Goal: Task Accomplishment & Management: Manage account settings

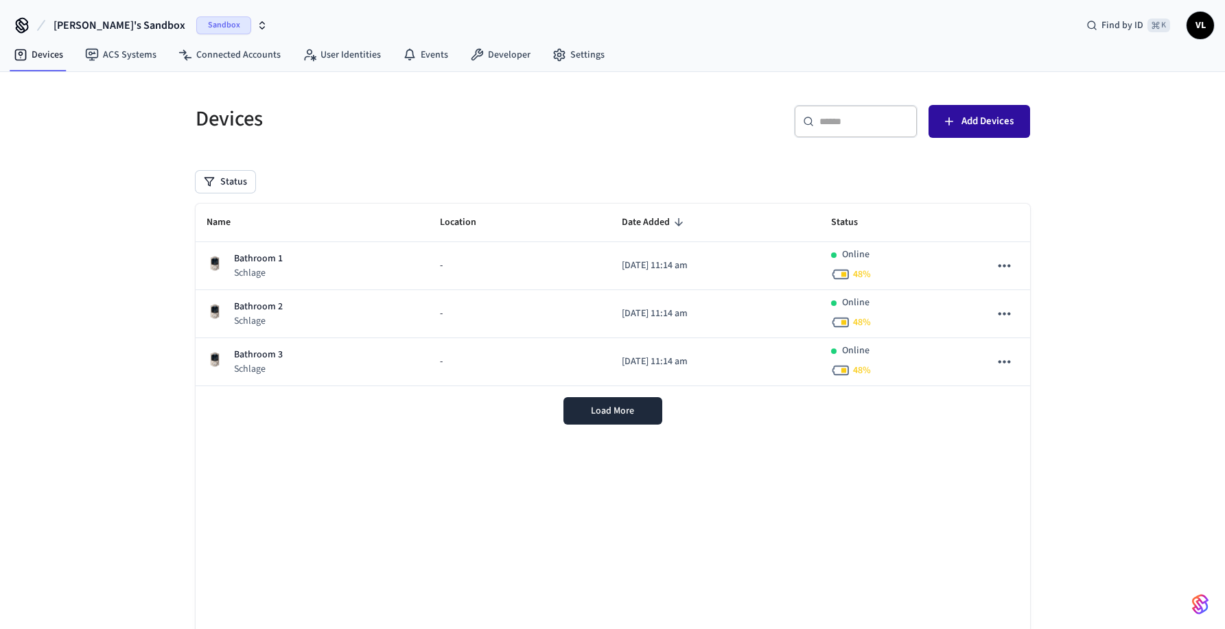
click at [953, 118] on icon "button" at bounding box center [949, 122] width 14 height 14
click at [196, 23] on span "Sandbox" at bounding box center [223, 25] width 55 height 18
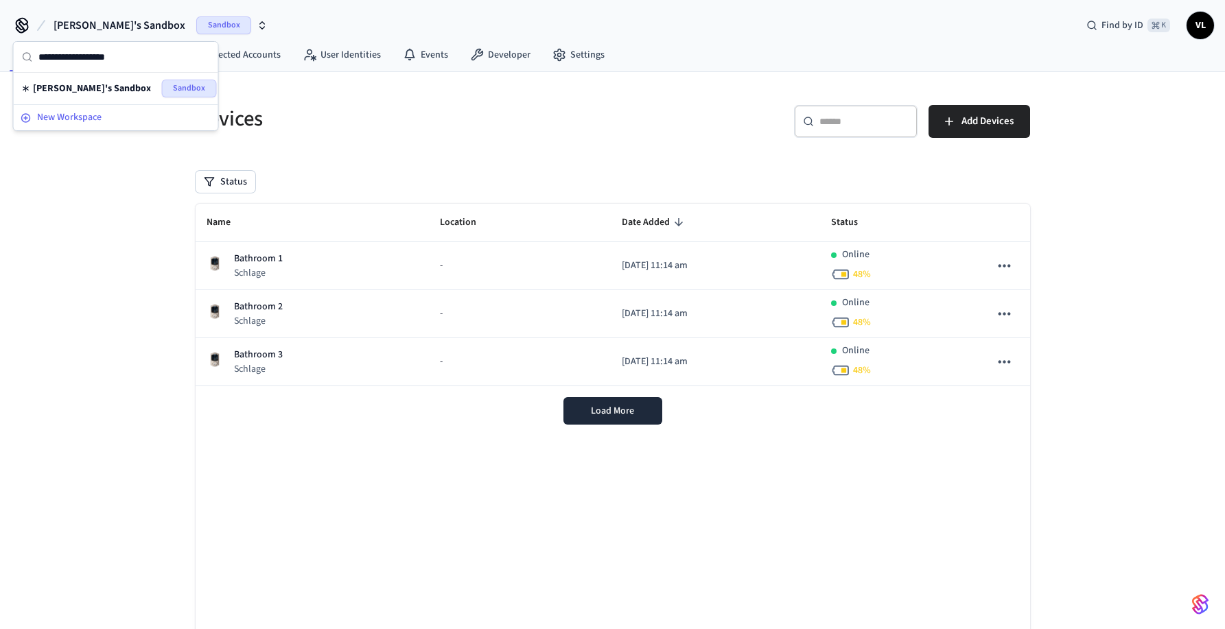
click at [87, 108] on button "New Workspace" at bounding box center [116, 117] width 202 height 23
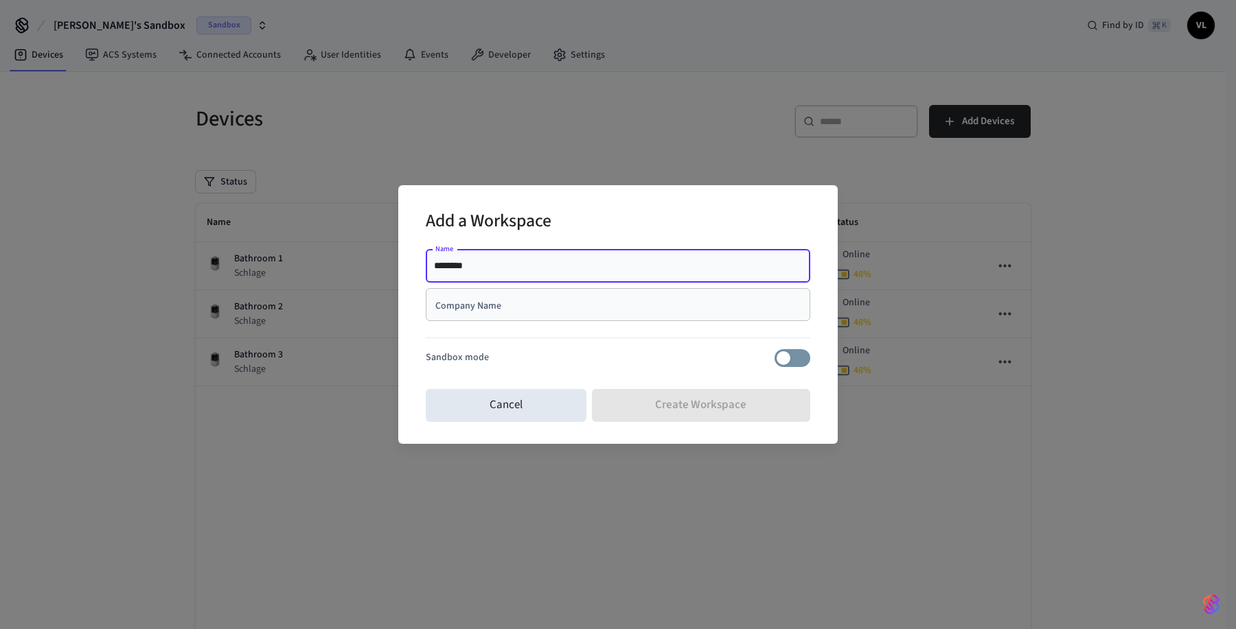
type input "********"
click at [476, 320] on div "Company Name" at bounding box center [618, 304] width 384 height 33
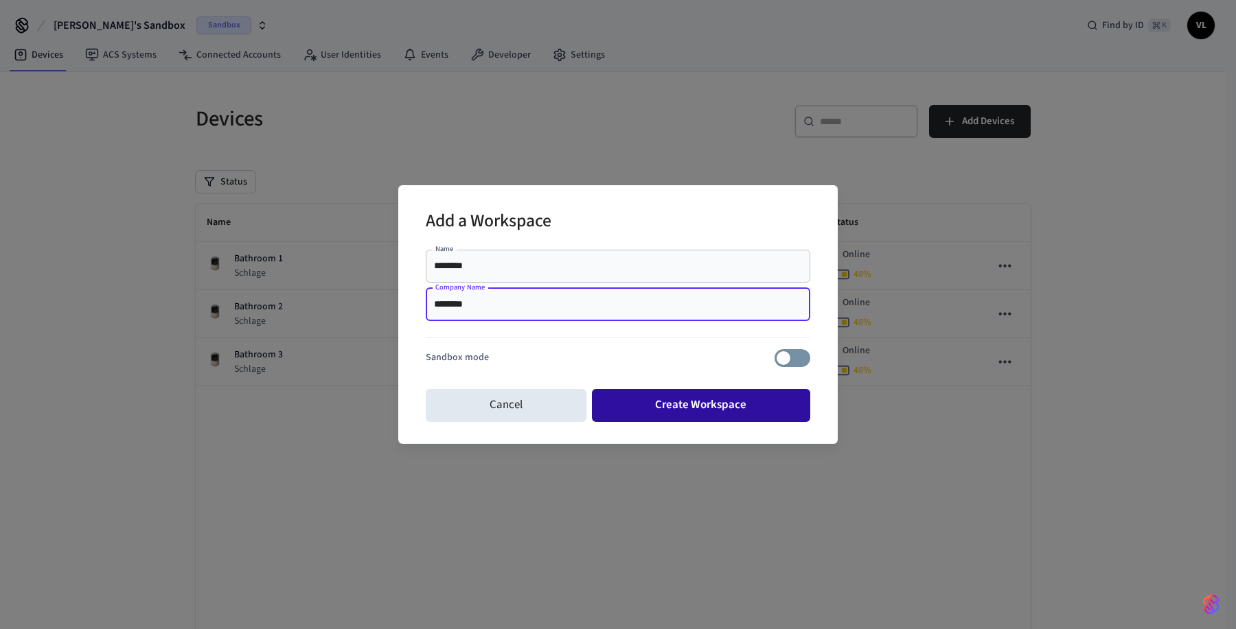
type input "********"
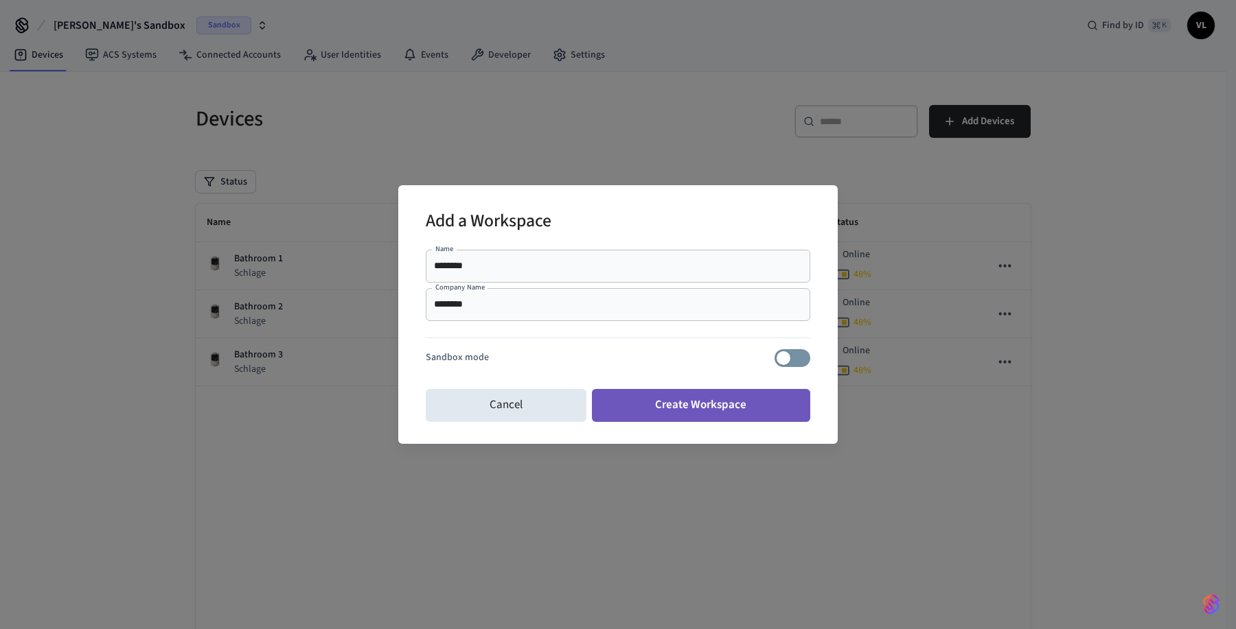
click at [599, 391] on button "Create Workspace" at bounding box center [701, 405] width 219 height 33
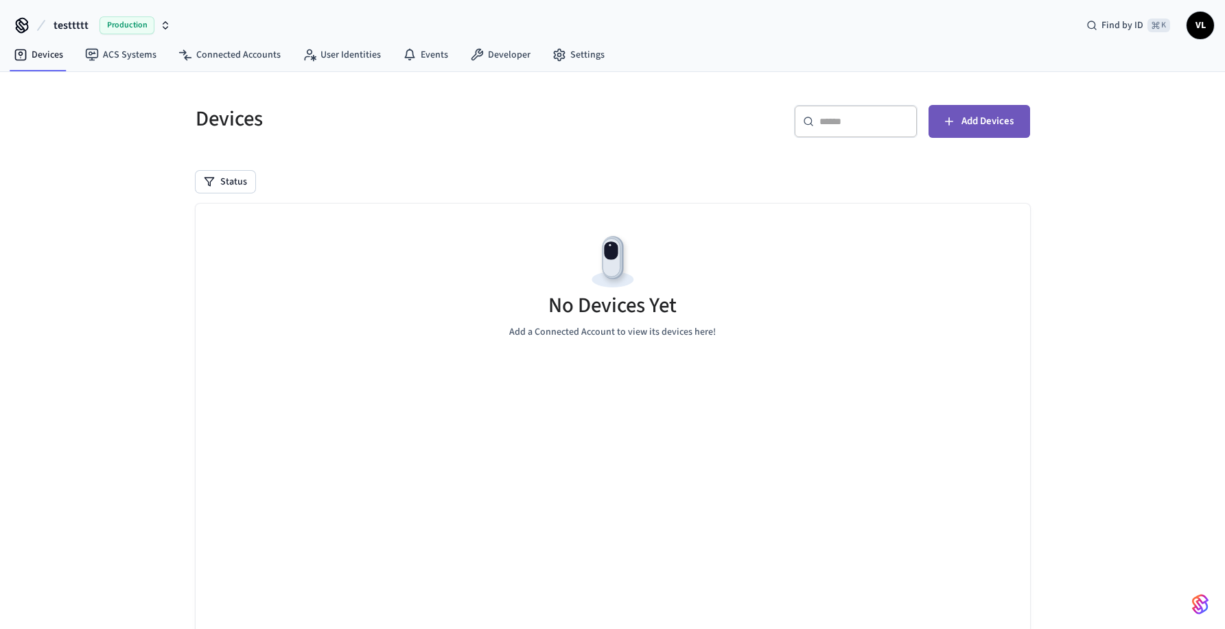
click at [953, 121] on icon "button" at bounding box center [949, 122] width 14 height 14
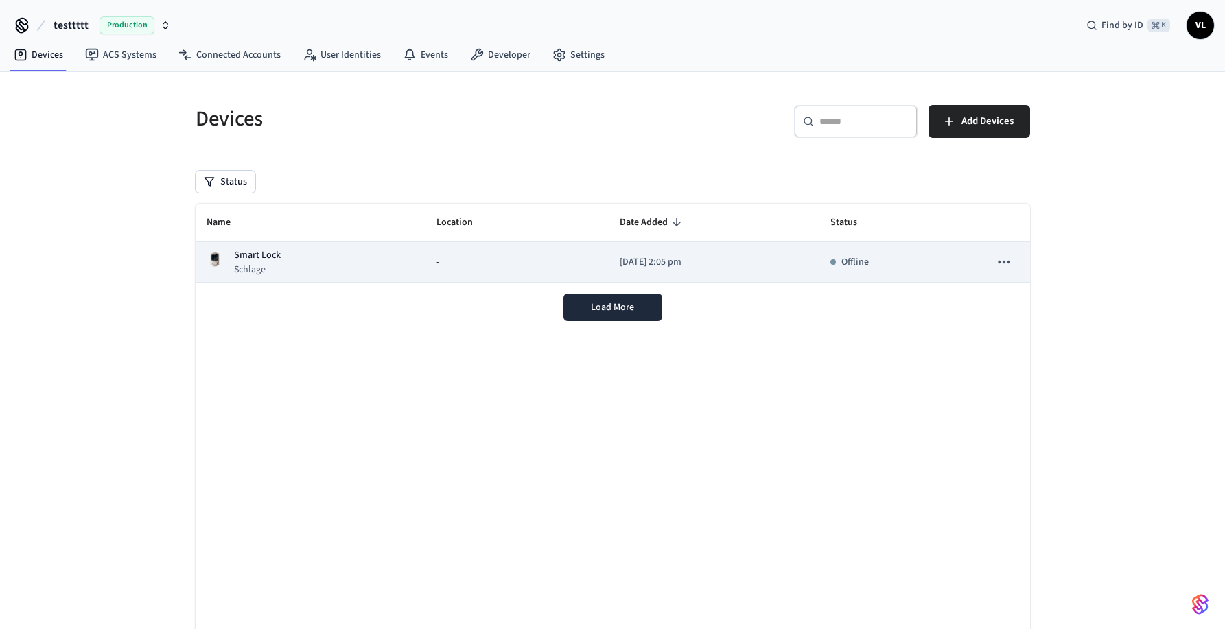
click at [437, 255] on div "-" at bounding box center [517, 262] width 161 height 14
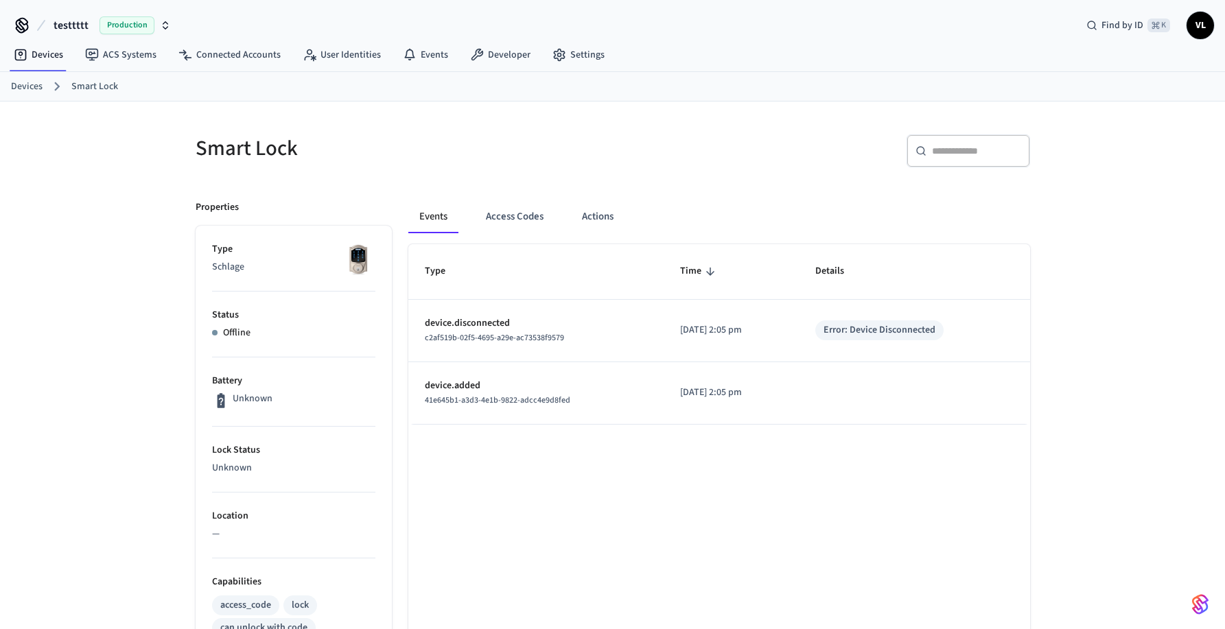
scroll to position [299, 0]
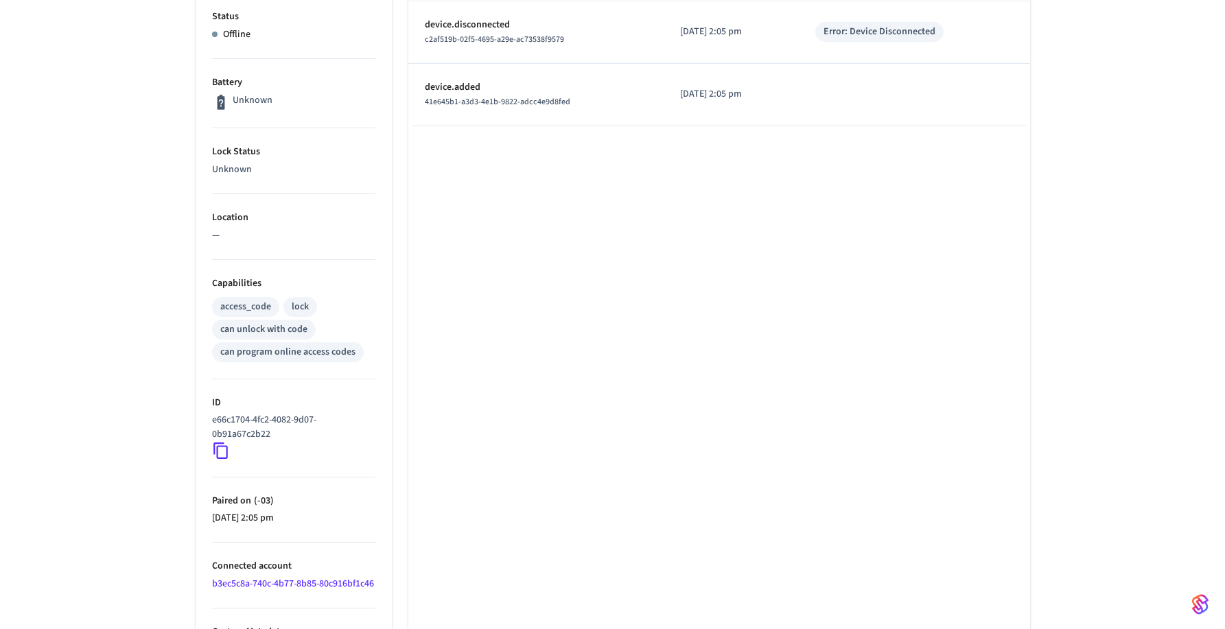
click at [222, 449] on icon at bounding box center [221, 451] width 18 height 18
click at [224, 453] on icon at bounding box center [221, 451] width 18 height 18
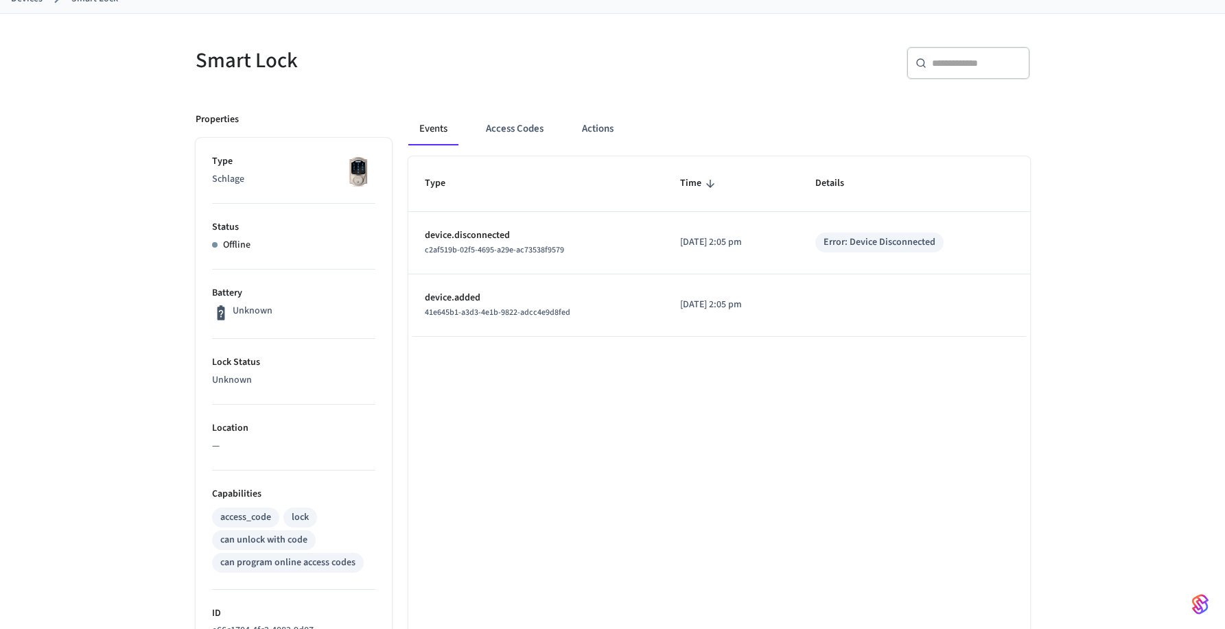
scroll to position [0, 0]
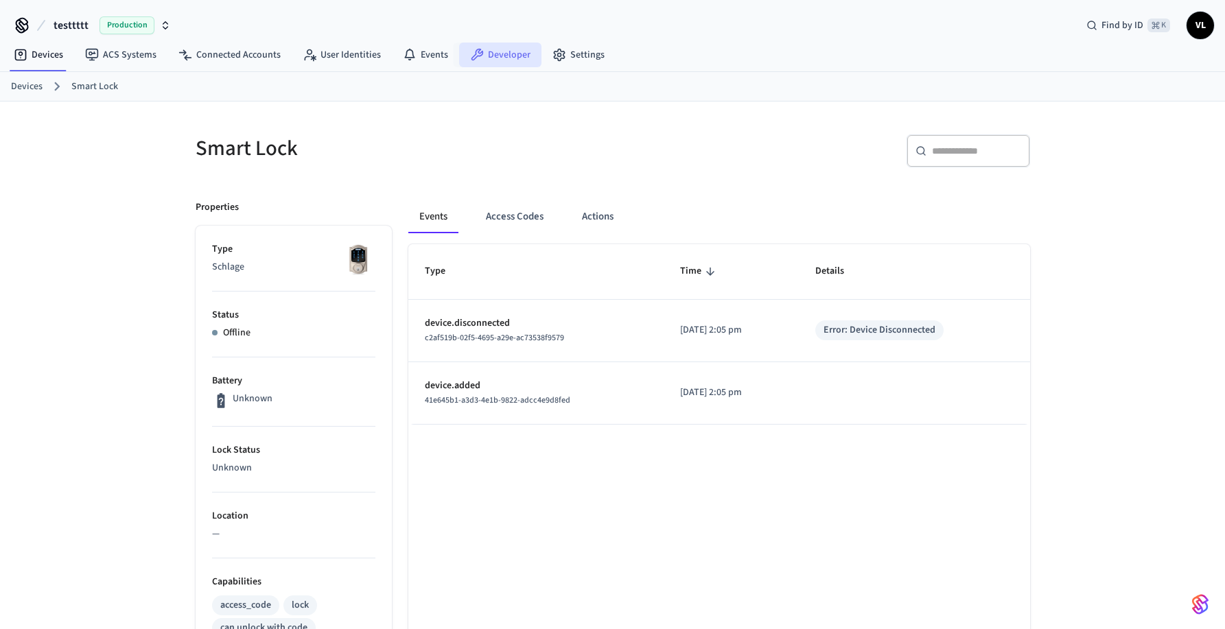
click at [502, 50] on link "Developer" at bounding box center [500, 55] width 82 height 25
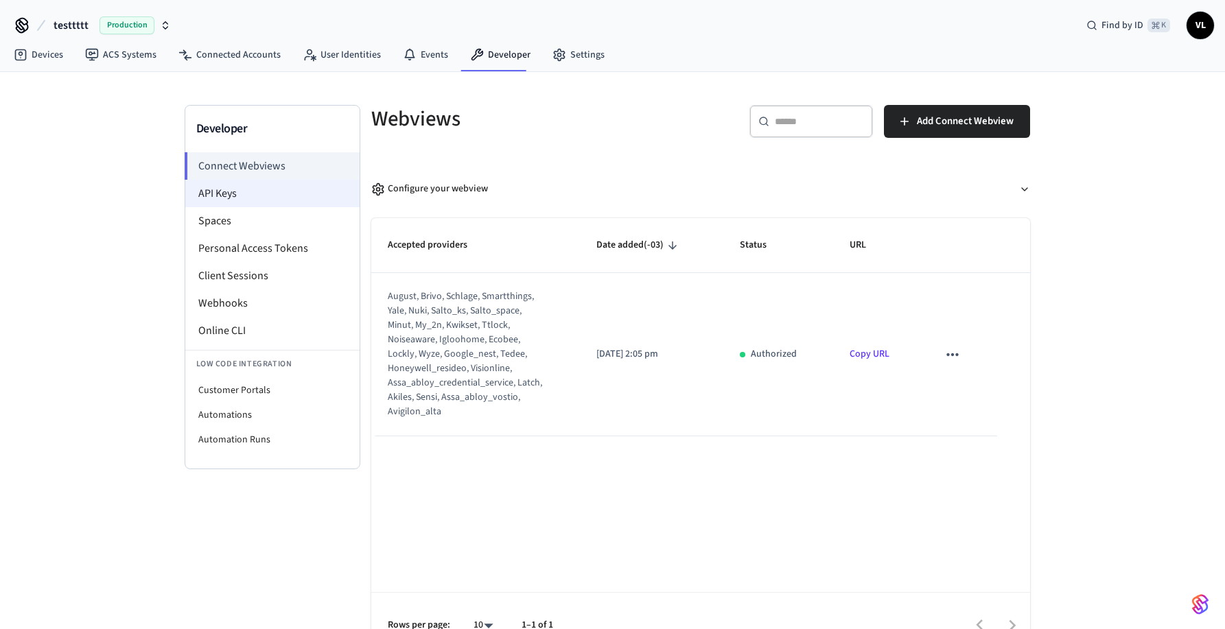
click at [292, 192] on li "API Keys" at bounding box center [272, 193] width 174 height 27
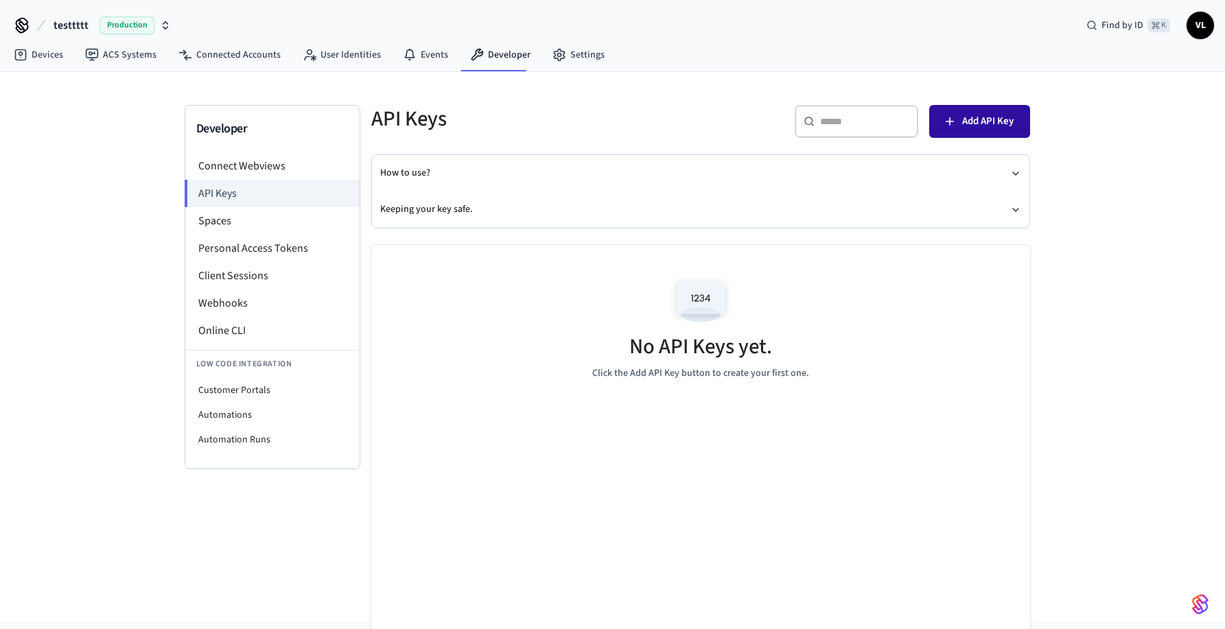
click at [967, 128] on span "Add API Key" at bounding box center [987, 122] width 51 height 18
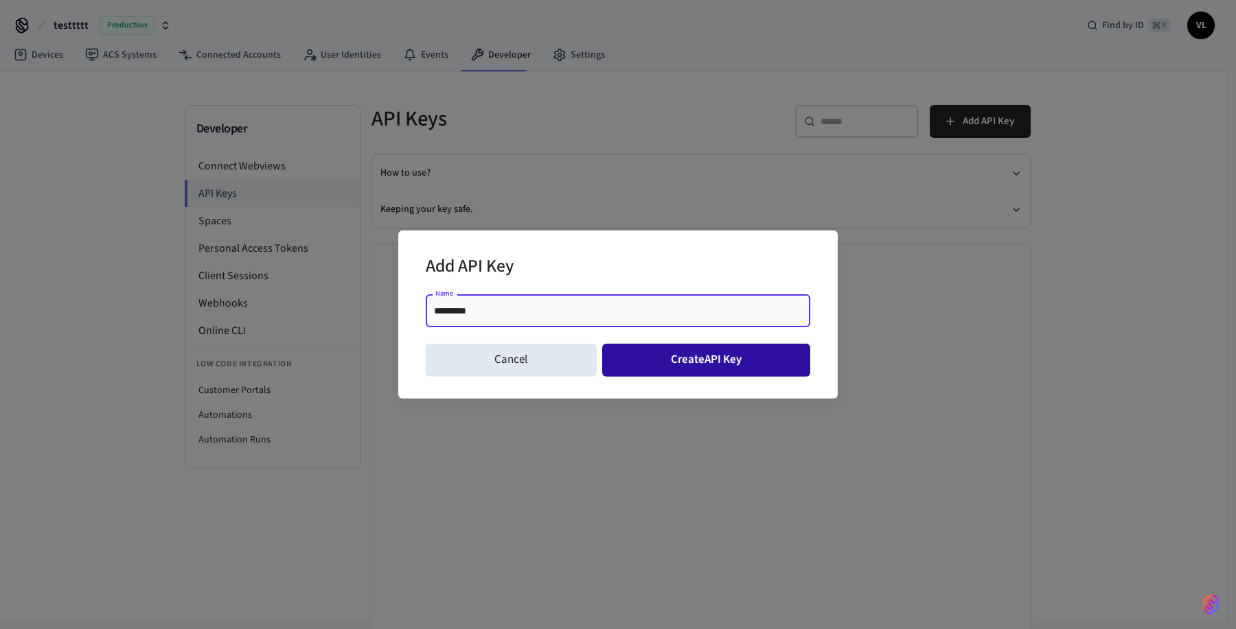
type input "*********"
click at [688, 366] on button "Create API Key" at bounding box center [706, 360] width 209 height 33
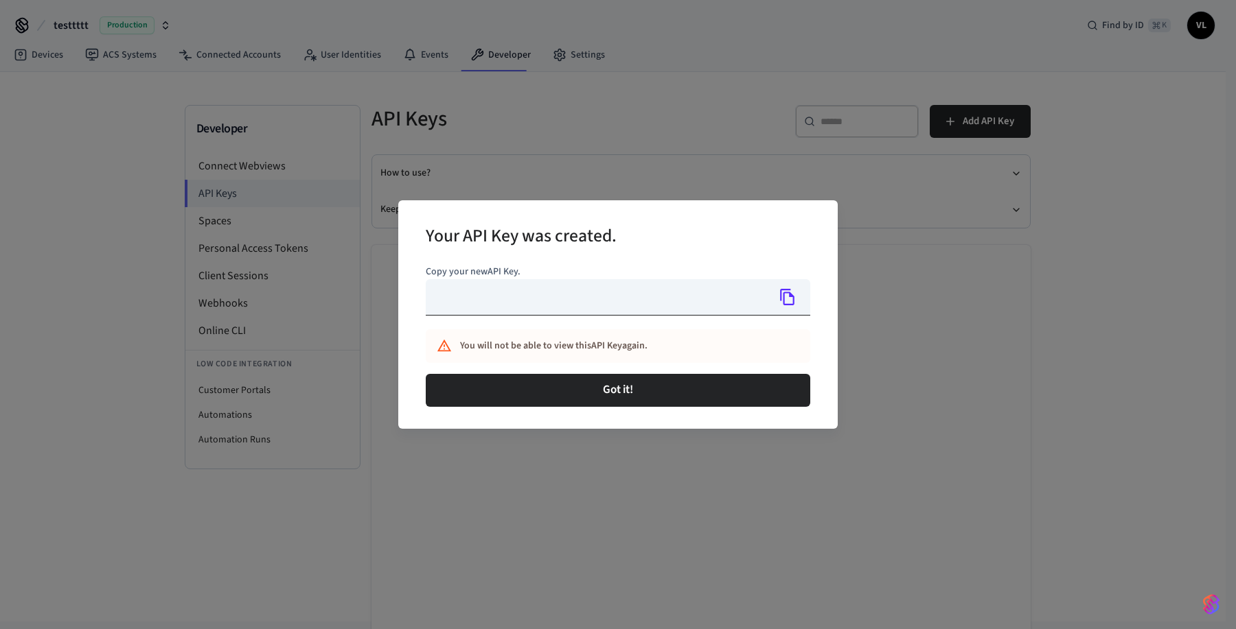
type input "**********"
click at [793, 303] on icon "Copy" at bounding box center [787, 297] width 14 height 16
click at [749, 137] on div "**********" at bounding box center [618, 314] width 1236 height 629
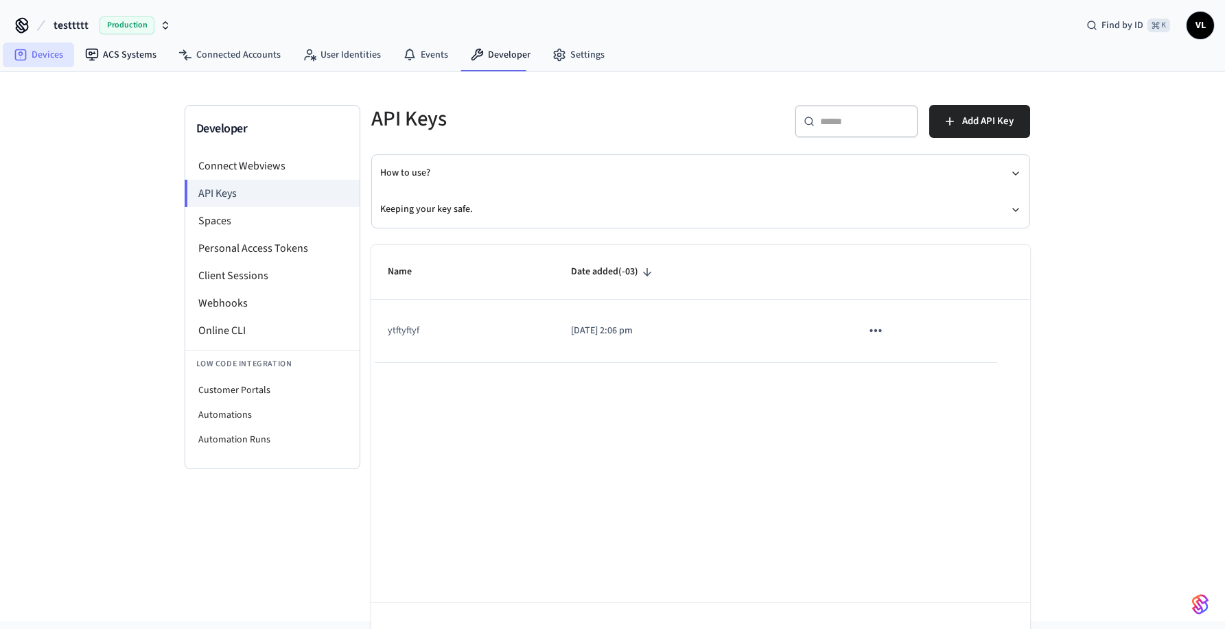
click at [58, 54] on link "Devices" at bounding box center [38, 55] width 71 height 25
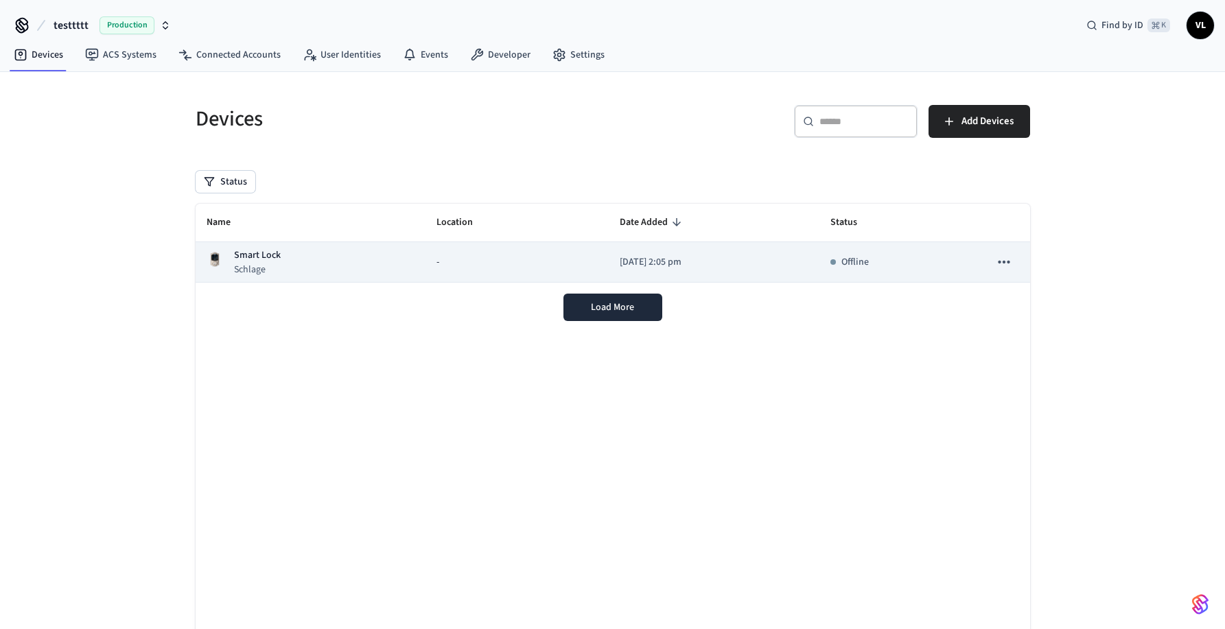
click at [864, 253] on td "Offline" at bounding box center [900, 262] width 160 height 40
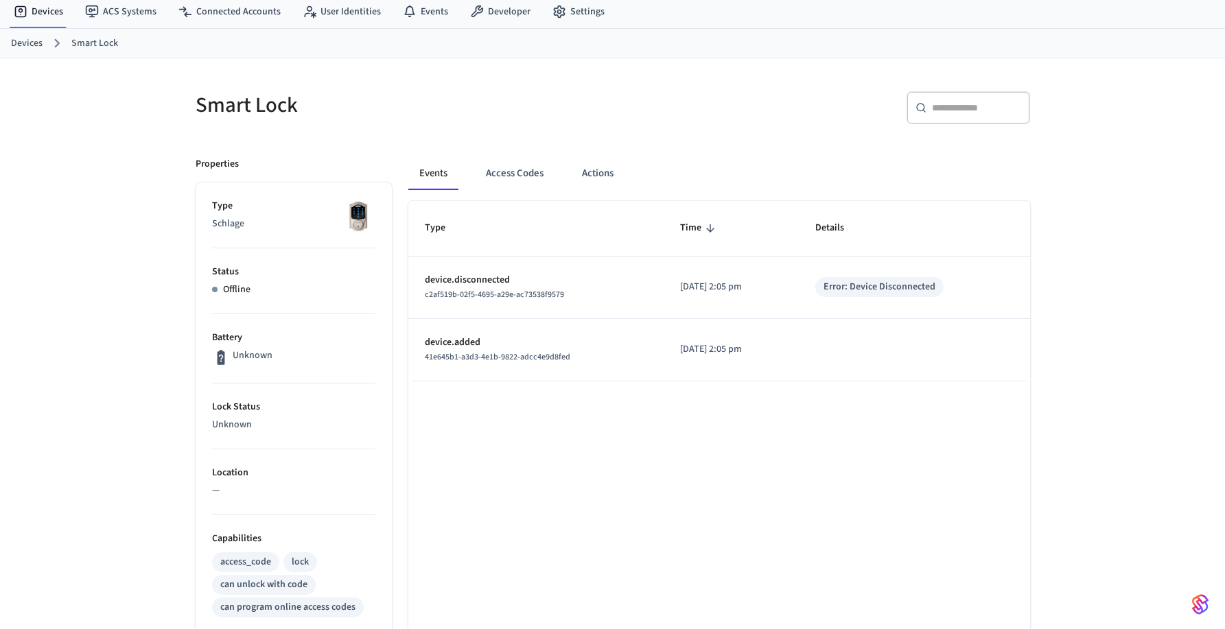
scroll to position [45, 0]
click at [499, 171] on button "Access Codes" at bounding box center [515, 171] width 80 height 33
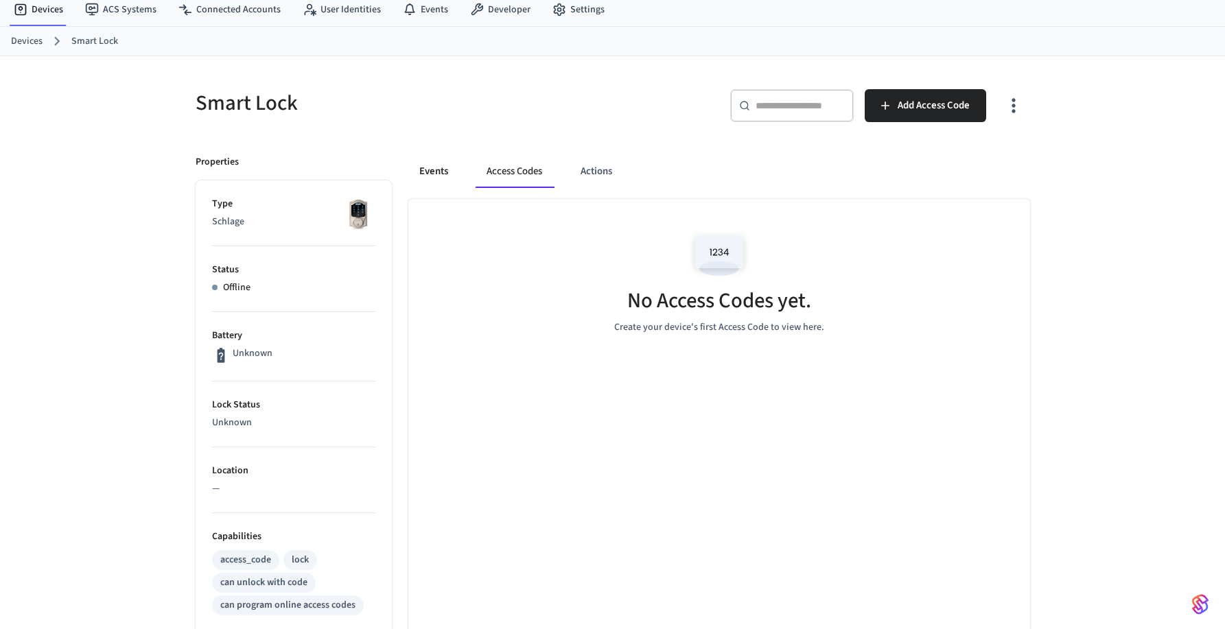
click at [435, 173] on button "Events" at bounding box center [433, 171] width 51 height 33
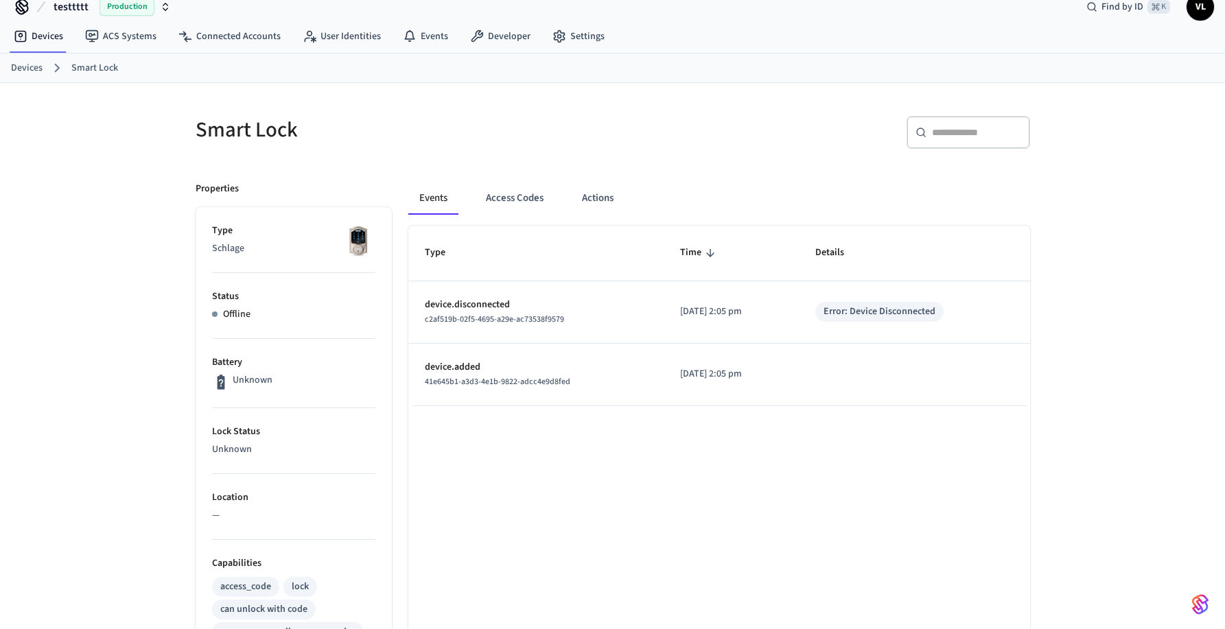
scroll to position [0, 0]
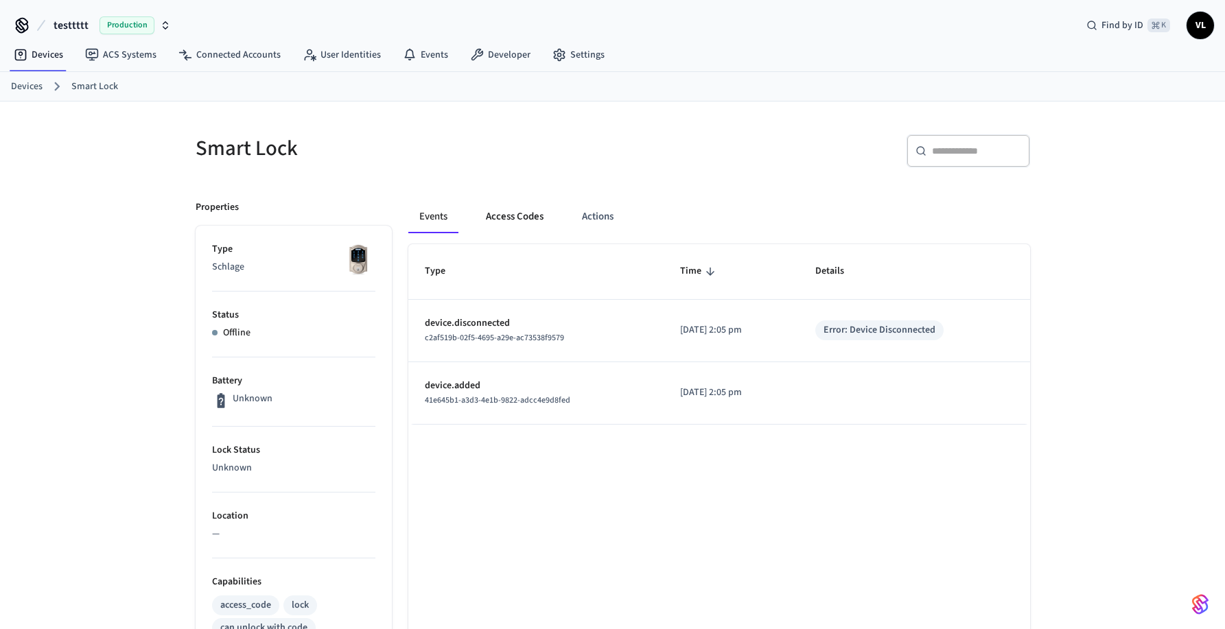
click at [522, 222] on button "Access Codes" at bounding box center [515, 216] width 80 height 33
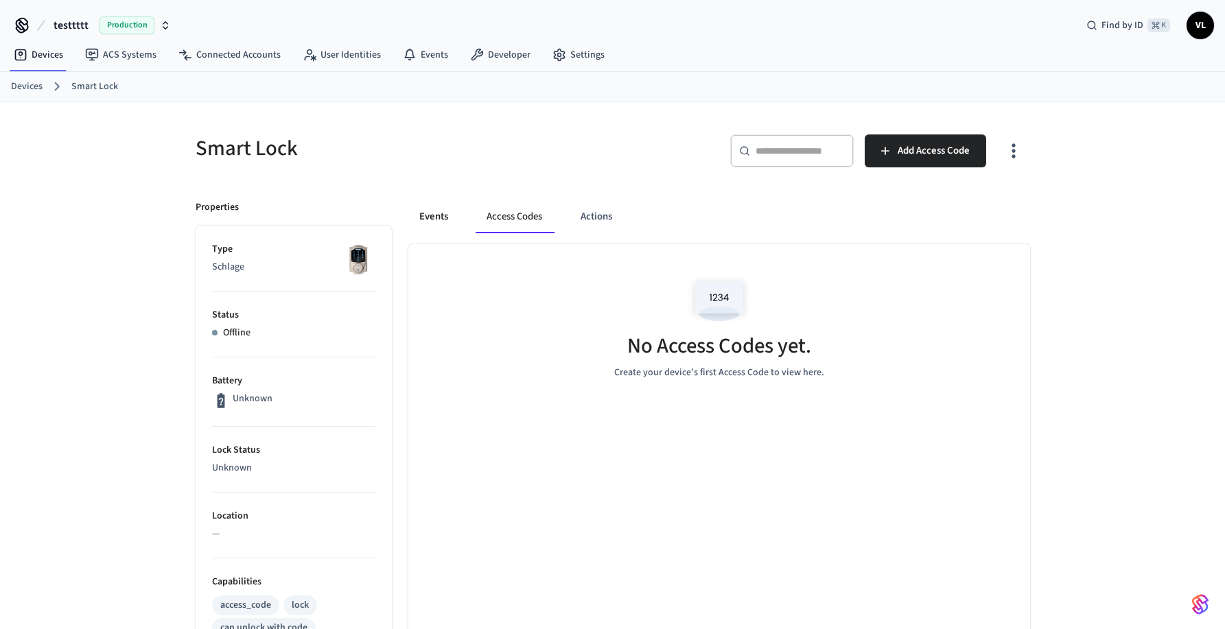
click at [445, 211] on button "Events" at bounding box center [433, 216] width 51 height 33
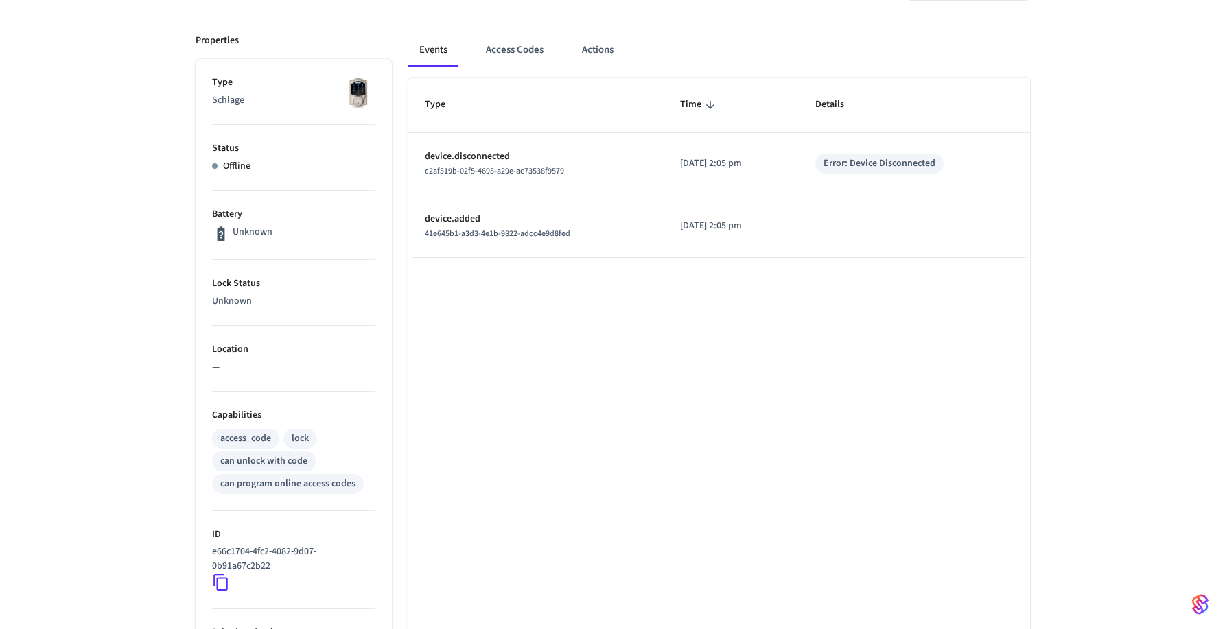
scroll to position [276, 0]
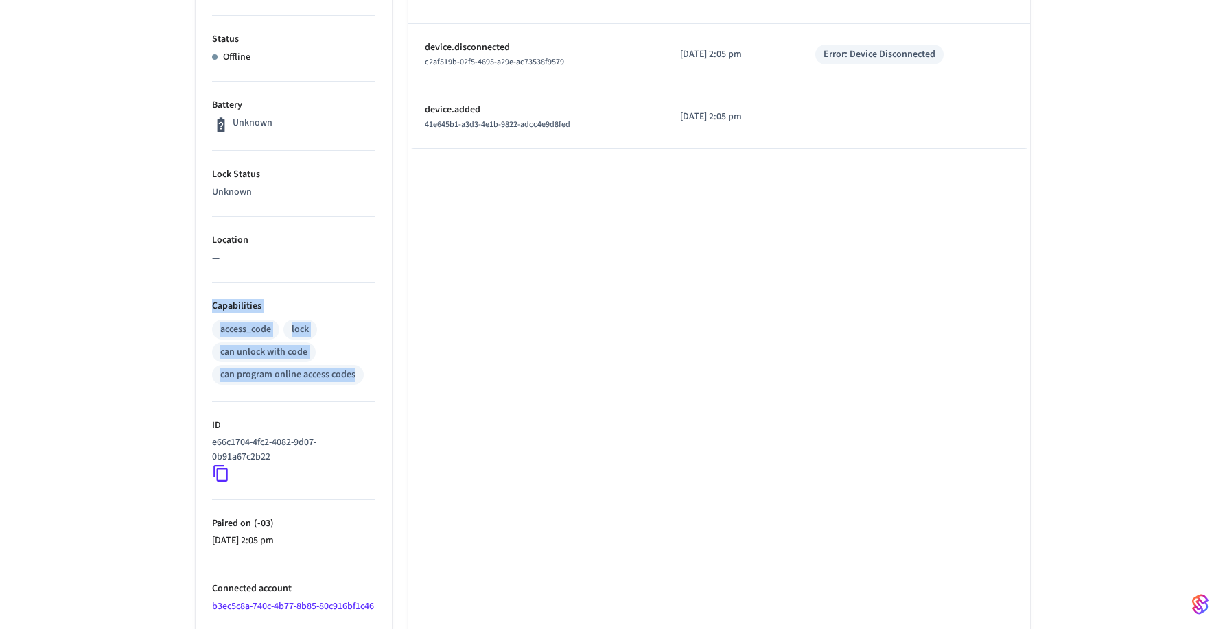
drag, startPoint x: 246, startPoint y: 320, endPoint x: 377, endPoint y: 385, distance: 145.8
click at [377, 385] on ul "Type Schlage Status Offline Battery Unknown Lock Status Unknown Location — Capa…" at bounding box center [294, 356] width 196 height 813
click at [375, 385] on ul "Type Schlage Status Offline Battery Unknown Lock Status Unknown Location — Capa…" at bounding box center [294, 356] width 196 height 813
drag, startPoint x: 374, startPoint y: 385, endPoint x: 189, endPoint y: 298, distance: 204.2
click at [189, 298] on div "Properties Type Schlage Status Offline Battery Unknown Lock Status Unknown Loca…" at bounding box center [285, 335] width 213 height 855
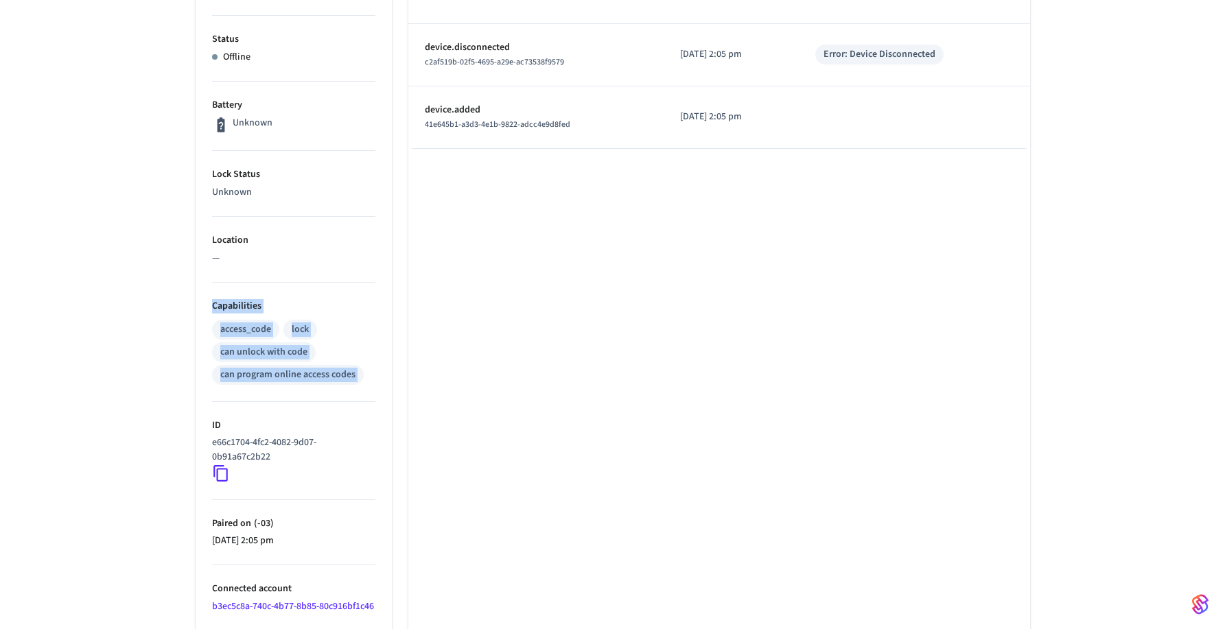
click at [189, 299] on div "Properties Type Schlage Status Offline Battery Unknown Lock Status Unknown Loca…" at bounding box center [285, 335] width 213 height 855
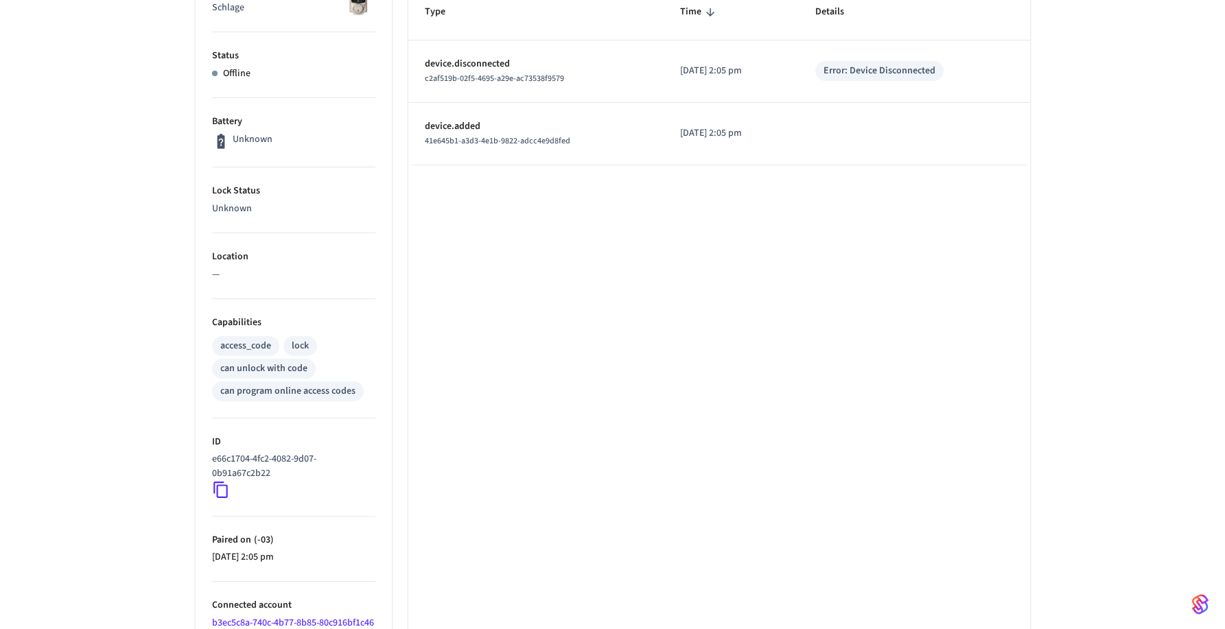
scroll to position [0, 0]
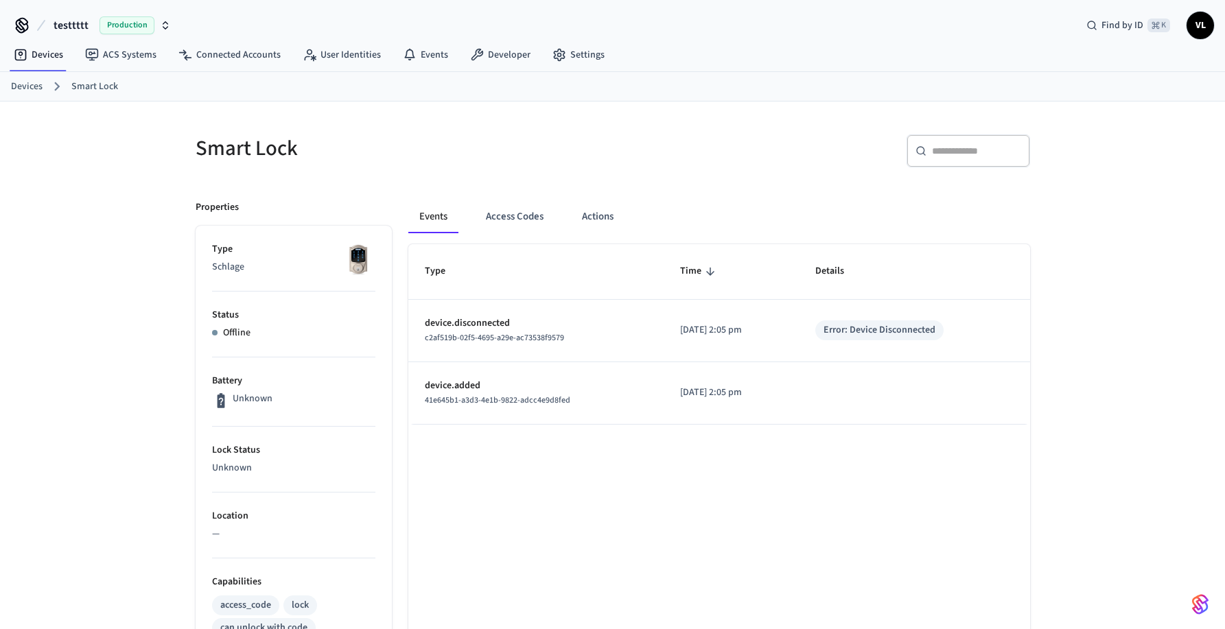
click at [36, 86] on link "Devices" at bounding box center [27, 87] width 32 height 14
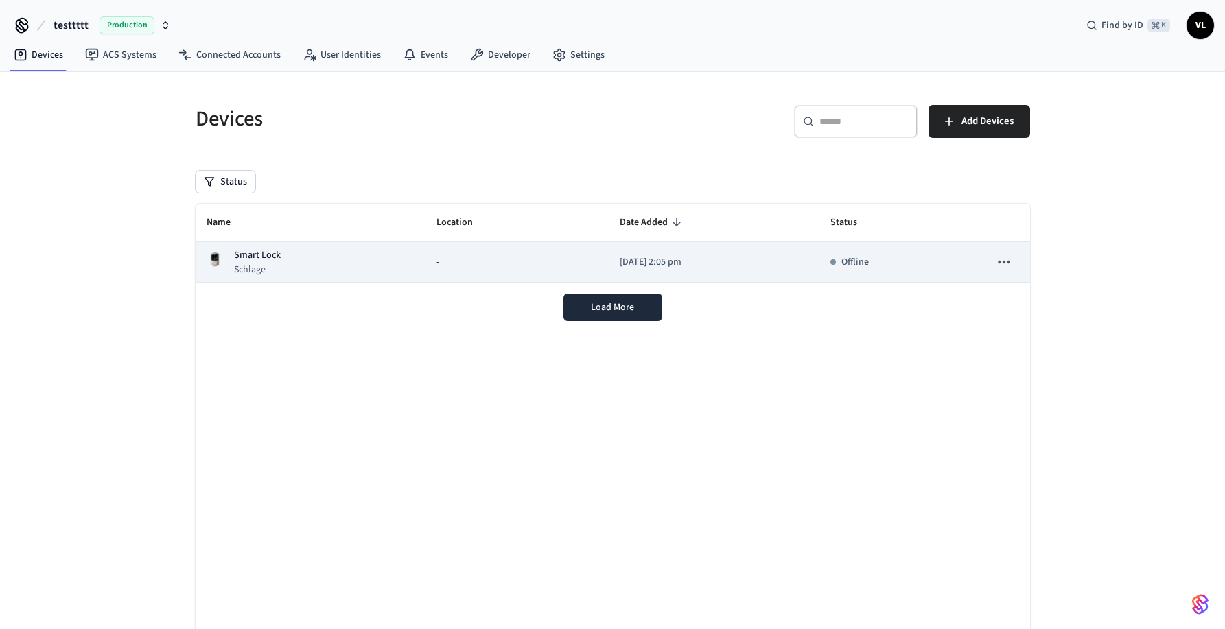
click at [502, 265] on div "-" at bounding box center [517, 262] width 161 height 14
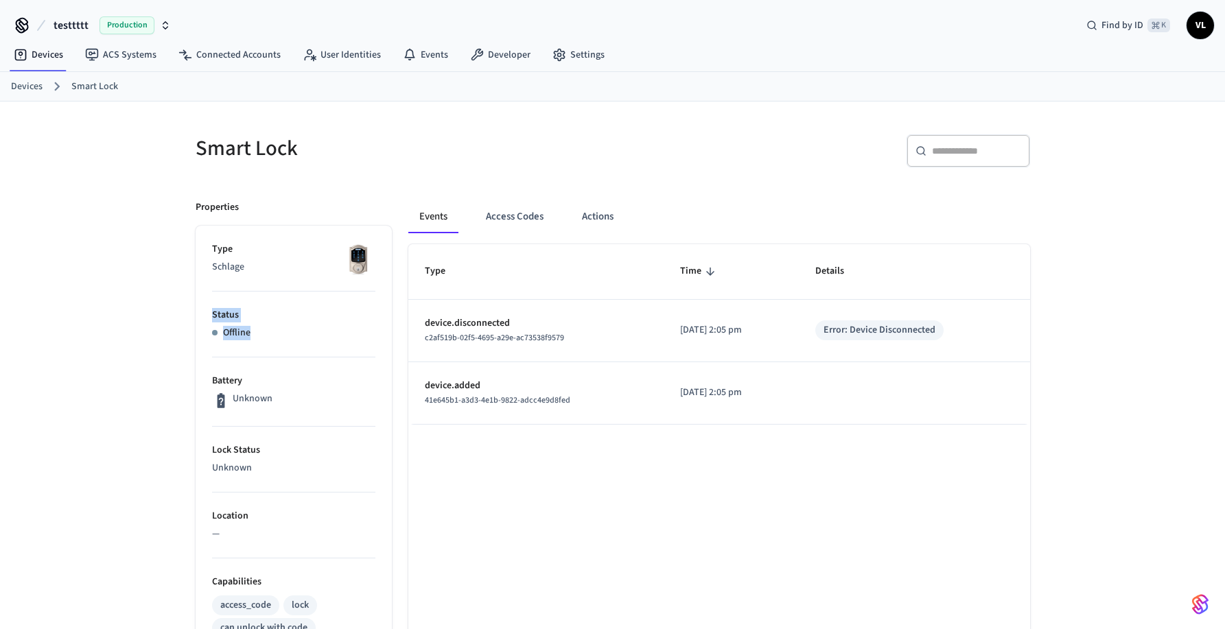
drag, startPoint x: 208, startPoint y: 321, endPoint x: 275, endPoint y: 336, distance: 68.9
click at [275, 336] on ul "Type Schlage Status Offline Battery Unknown Lock Status Unknown Location — Capa…" at bounding box center [294, 632] width 196 height 813
click at [275, 336] on div "Offline" at bounding box center [293, 333] width 163 height 14
drag, startPoint x: 209, startPoint y: 312, endPoint x: 270, endPoint y: 332, distance: 64.7
click at [270, 332] on ul "Type Schlage Status Offline Battery Unknown Lock Status Unknown Location — Capa…" at bounding box center [294, 632] width 196 height 813
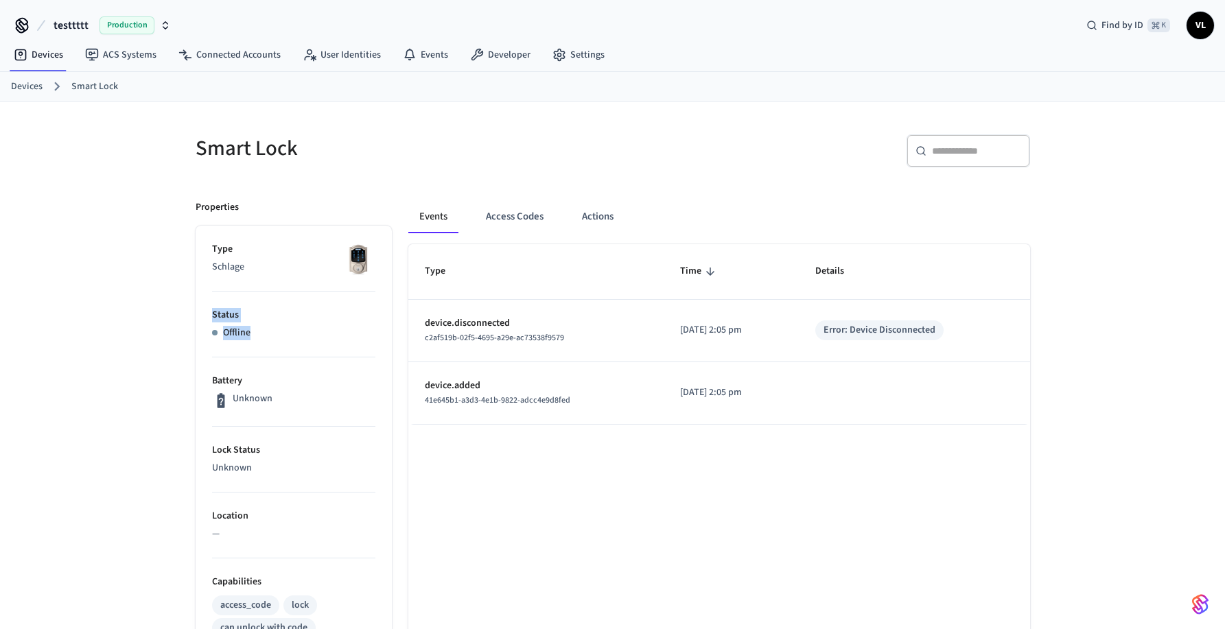
drag, startPoint x: 270, startPoint y: 332, endPoint x: 579, endPoint y: 332, distance: 308.9
click at [270, 332] on div "Offline" at bounding box center [293, 333] width 163 height 14
click at [494, 53] on link "Developer" at bounding box center [500, 55] width 82 height 25
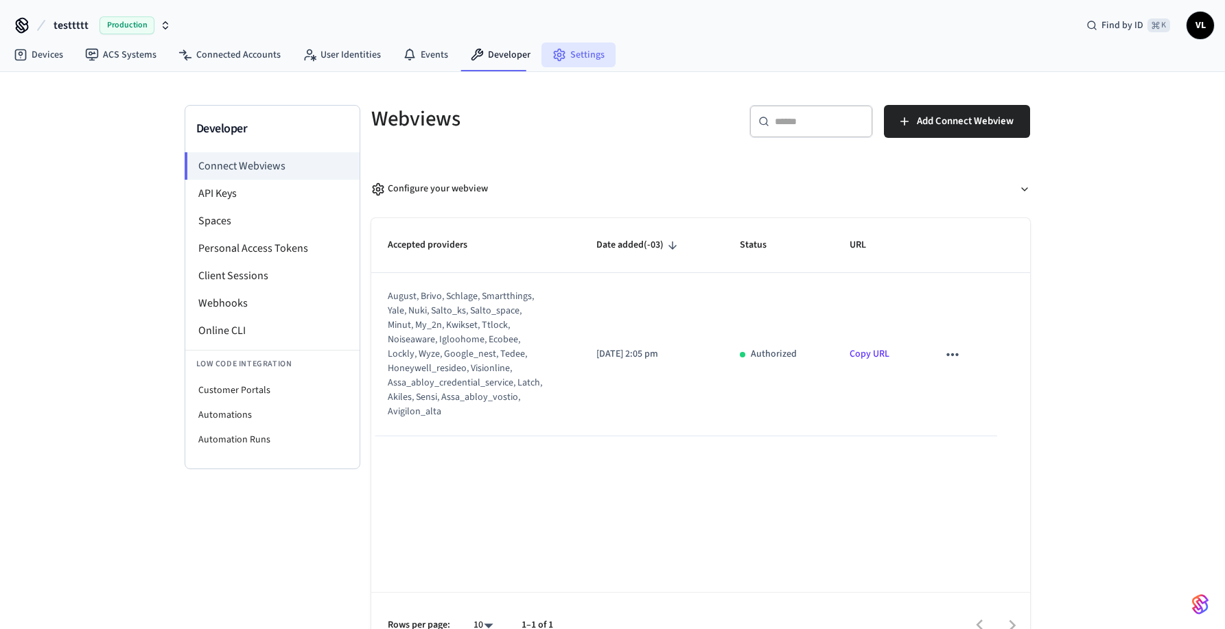
click at [582, 54] on link "Settings" at bounding box center [579, 55] width 74 height 25
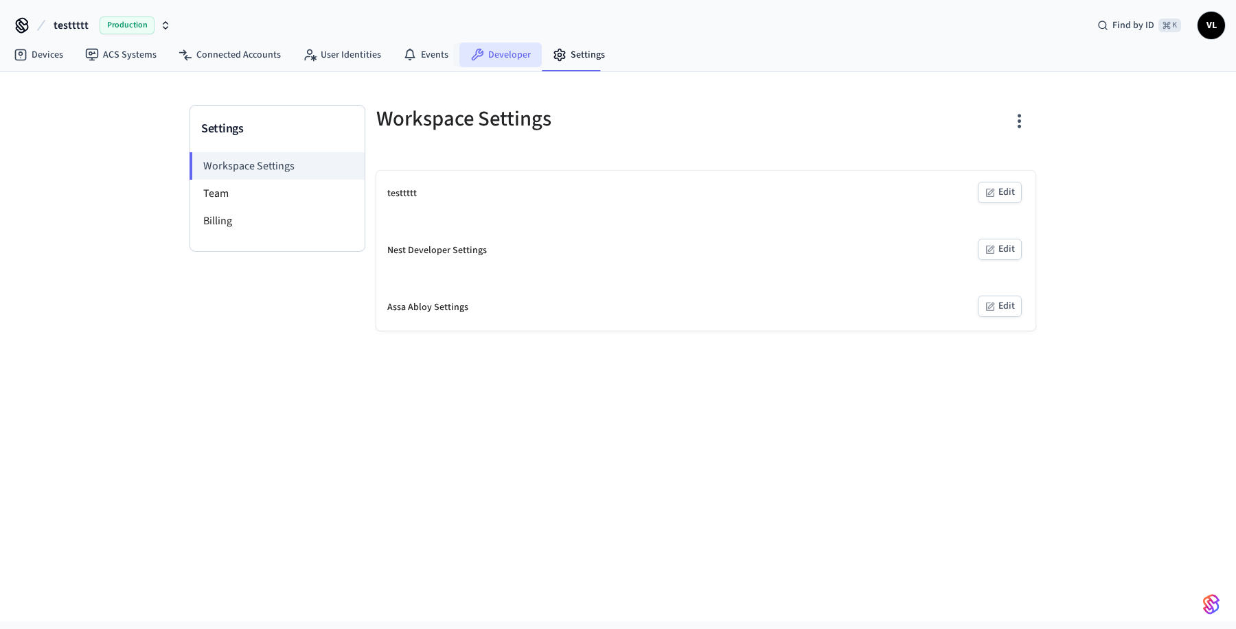
click at [476, 60] on icon at bounding box center [477, 55] width 14 height 14
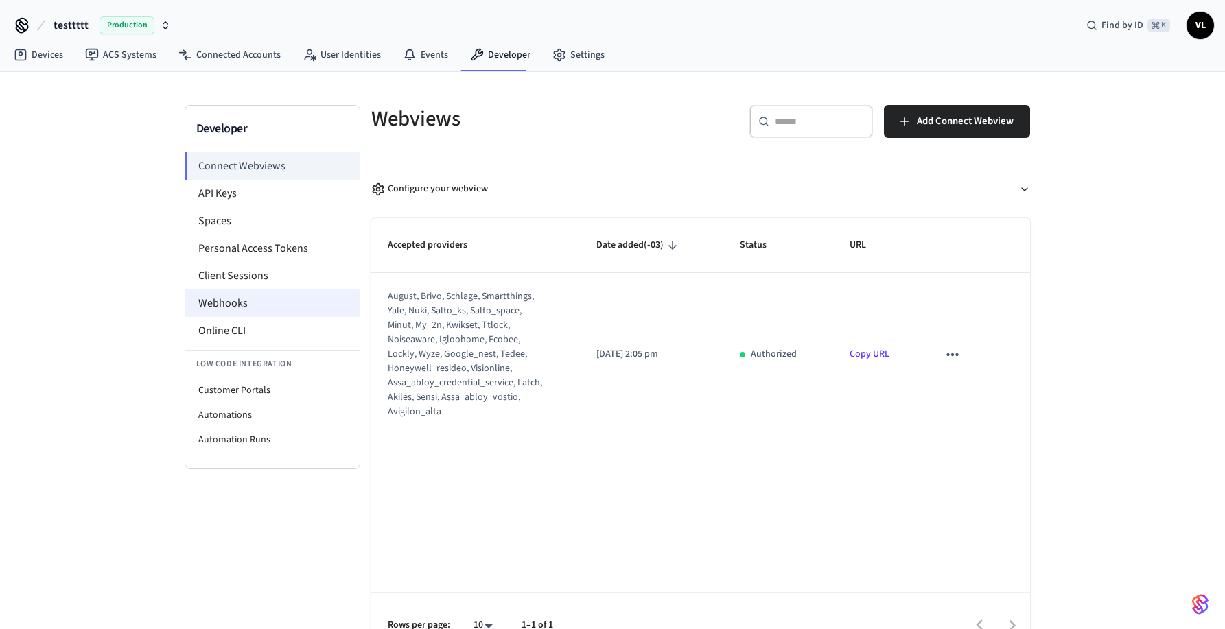
click at [289, 297] on li "Webhooks" at bounding box center [272, 303] width 174 height 27
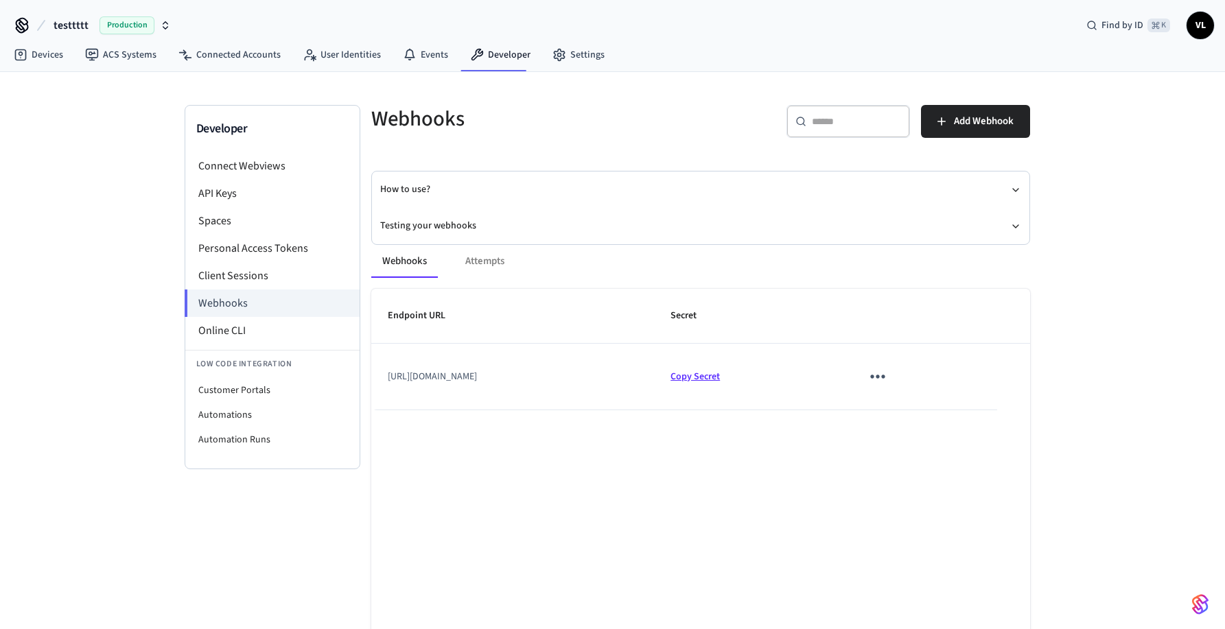
click at [720, 373] on span "Copy Secret" at bounding box center [695, 377] width 49 height 14
click at [50, 54] on link "Devices" at bounding box center [38, 55] width 71 height 25
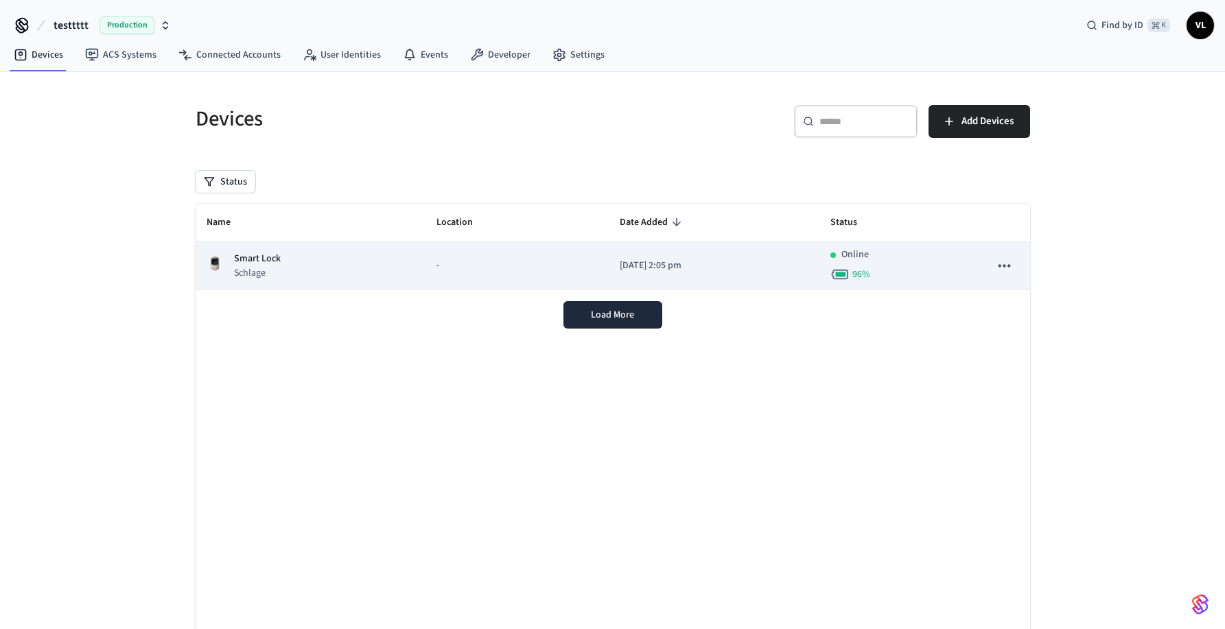
click at [339, 264] on div "Smart Lock Schlage" at bounding box center [311, 266] width 209 height 28
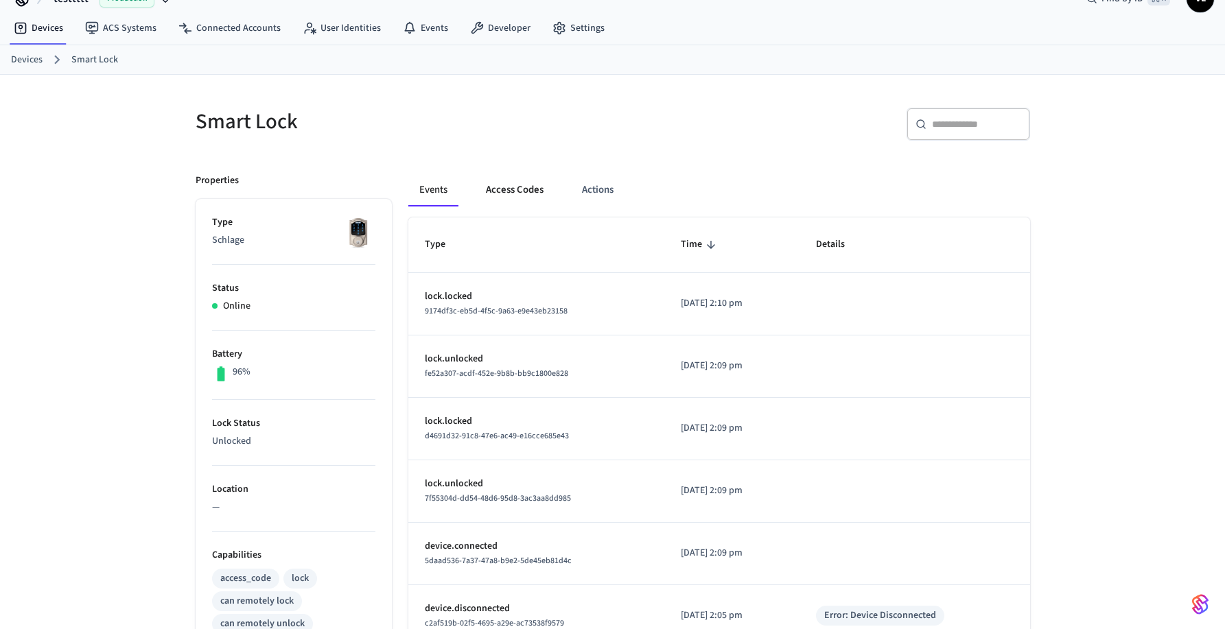
scroll to position [7, 0]
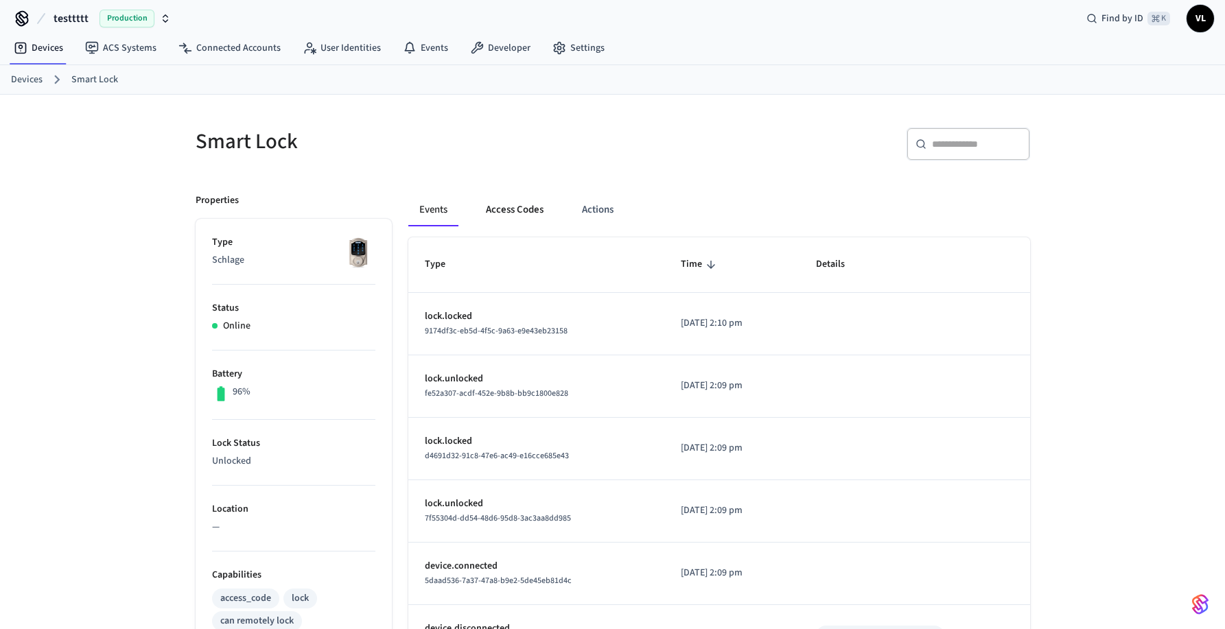
click at [518, 198] on button "Access Codes" at bounding box center [515, 210] width 80 height 33
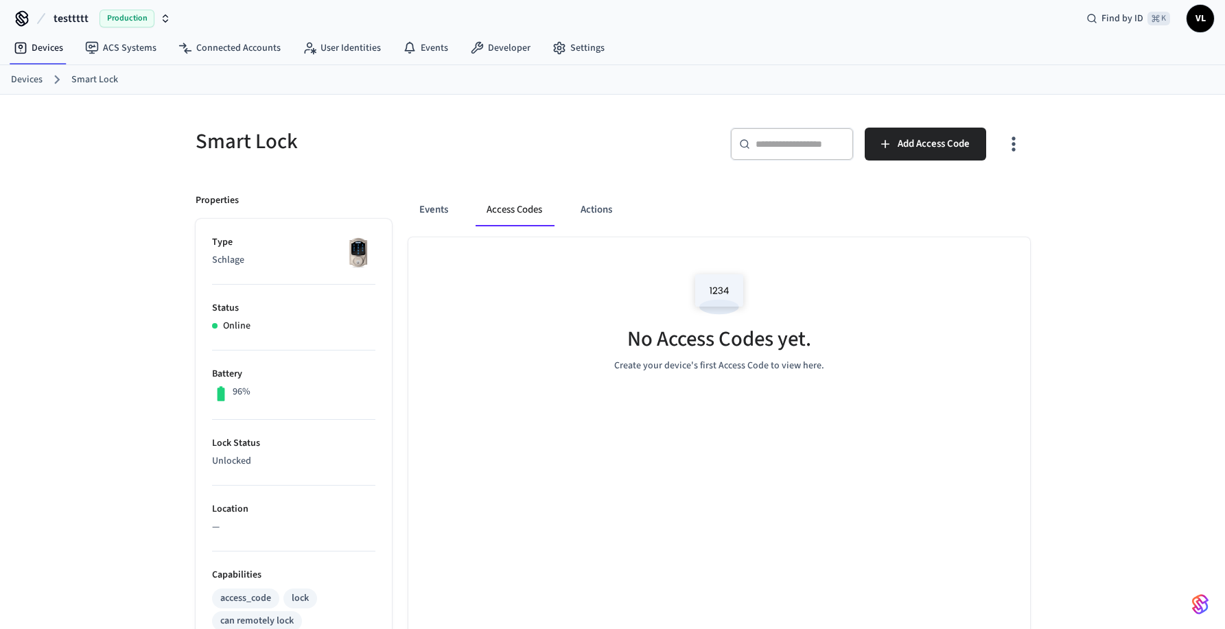
click at [470, 208] on div "Events Access Codes Actions" at bounding box center [719, 210] width 622 height 33
click at [461, 207] on div "Events Access Codes Actions" at bounding box center [719, 210] width 622 height 33
click at [437, 205] on button "Events" at bounding box center [433, 210] width 51 height 33
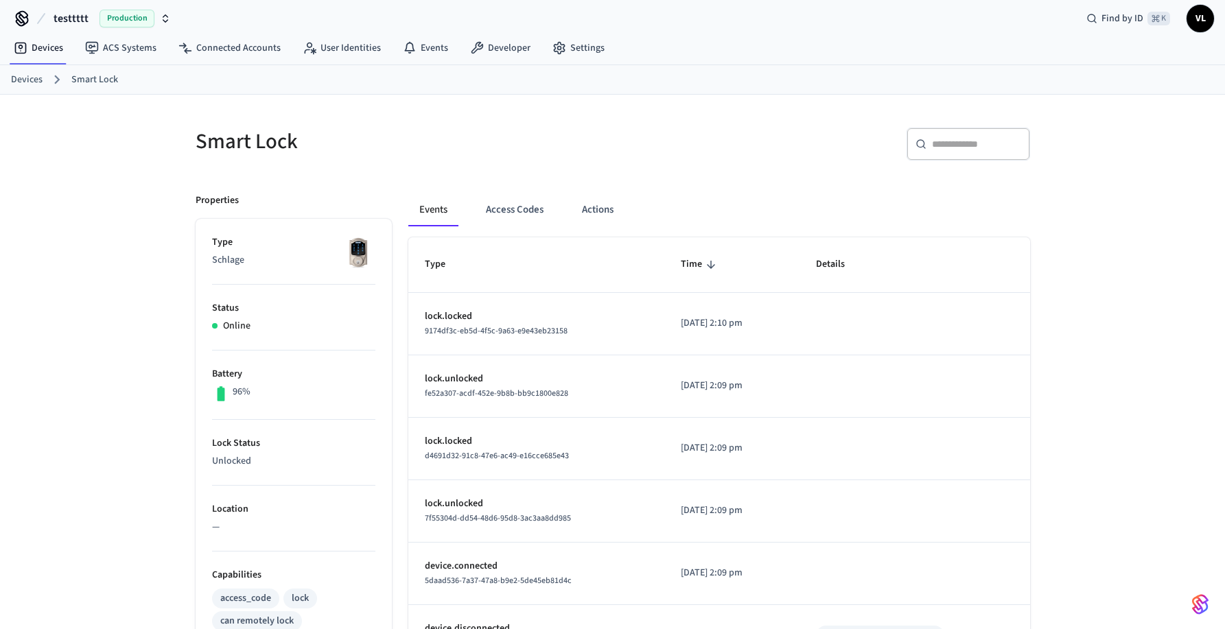
click at [478, 144] on h5 "Smart Lock" at bounding box center [400, 142] width 409 height 28
click at [520, 207] on button "Access Codes" at bounding box center [515, 210] width 80 height 33
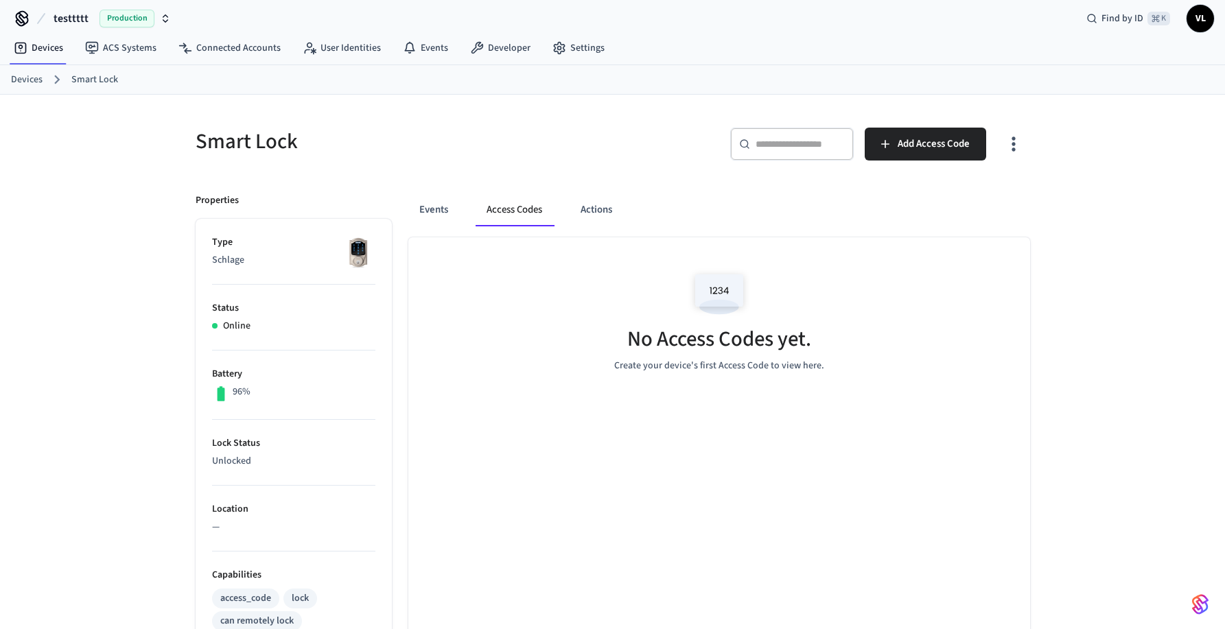
click at [504, 169] on div "Smart Lock" at bounding box center [392, 141] width 426 height 60
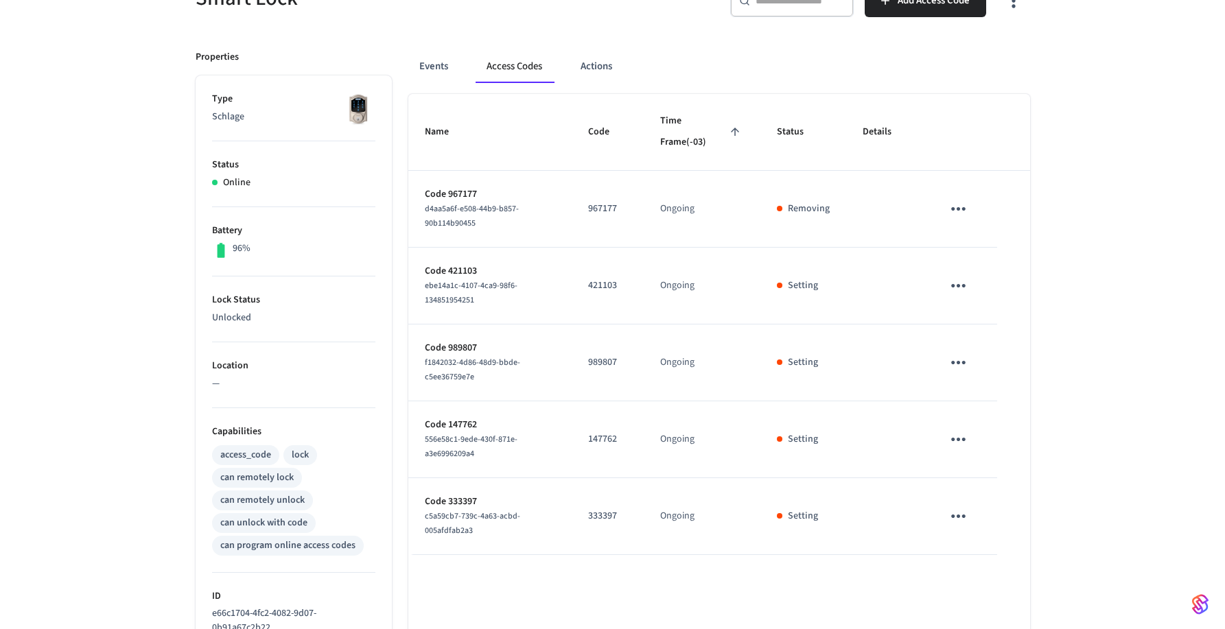
scroll to position [153, 0]
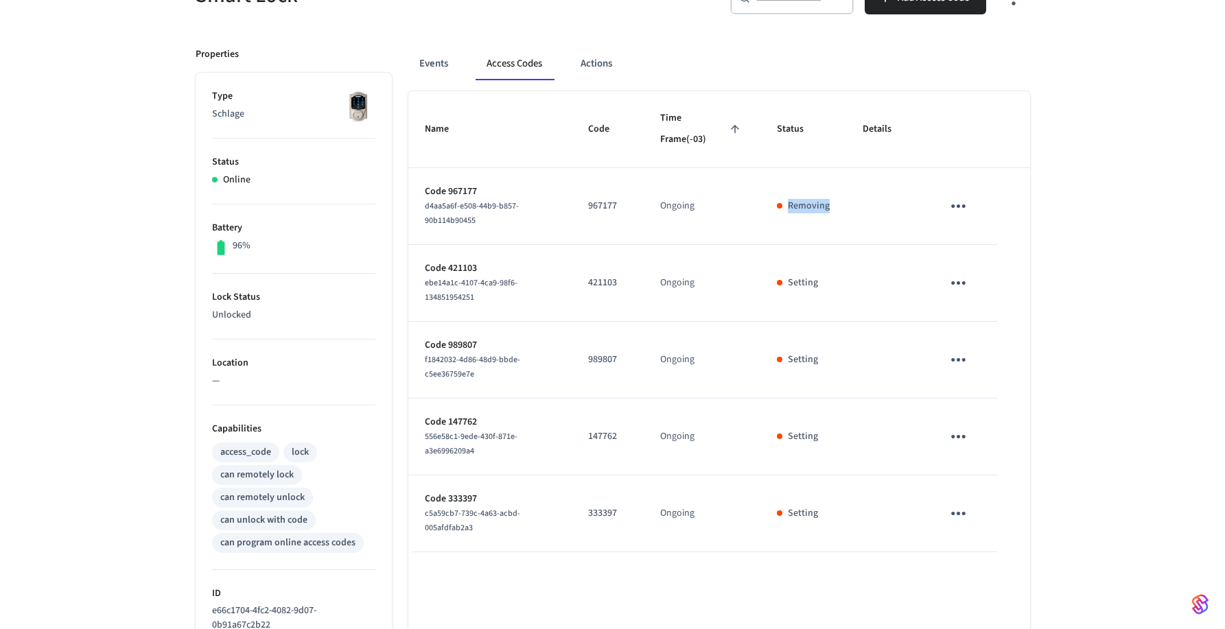
drag, startPoint x: 776, startPoint y: 199, endPoint x: 801, endPoint y: 172, distance: 37.4
click at [836, 206] on td "Removing" at bounding box center [804, 206] width 86 height 77
click at [718, 70] on div "Events Access Codes Actions" at bounding box center [719, 63] width 622 height 33
drag, startPoint x: 772, startPoint y: 192, endPoint x: 861, endPoint y: 210, distance: 90.3
click at [861, 210] on tr "Code 967177 d4aa5a6f-e508-44b9-b857-90b114b90455 967177 Ongoing Removing" at bounding box center [719, 206] width 622 height 77
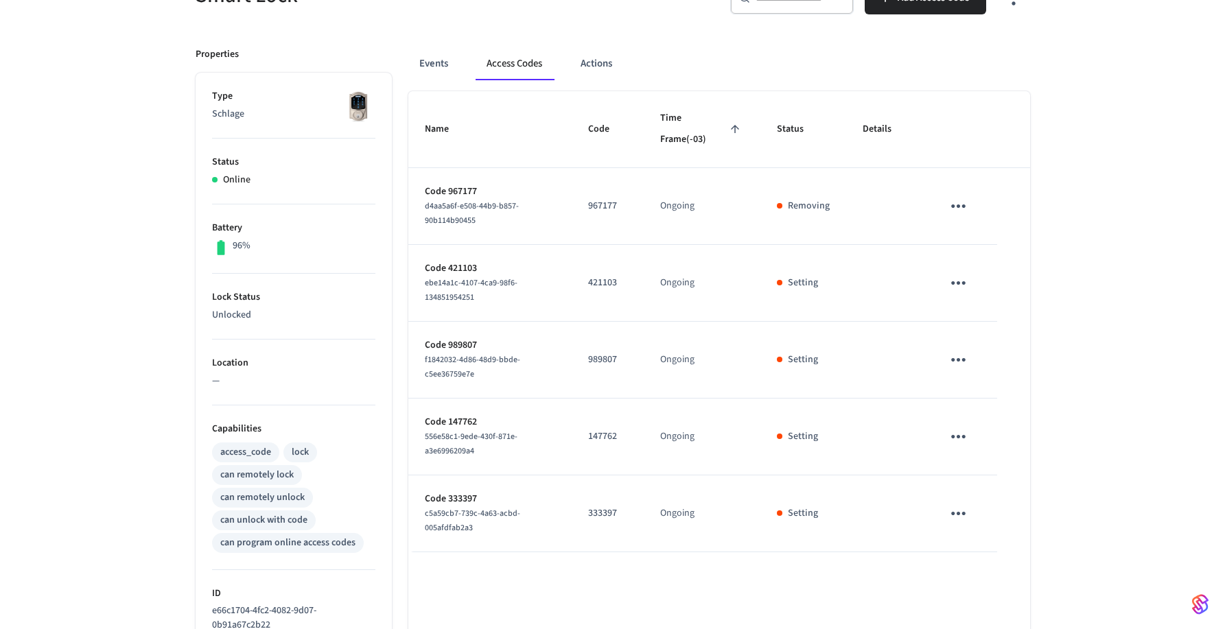
click at [757, 38] on div "Events Access Codes Actions Name Code Time Frame (-03) Status Details Code 9671…" at bounding box center [711, 441] width 638 height 820
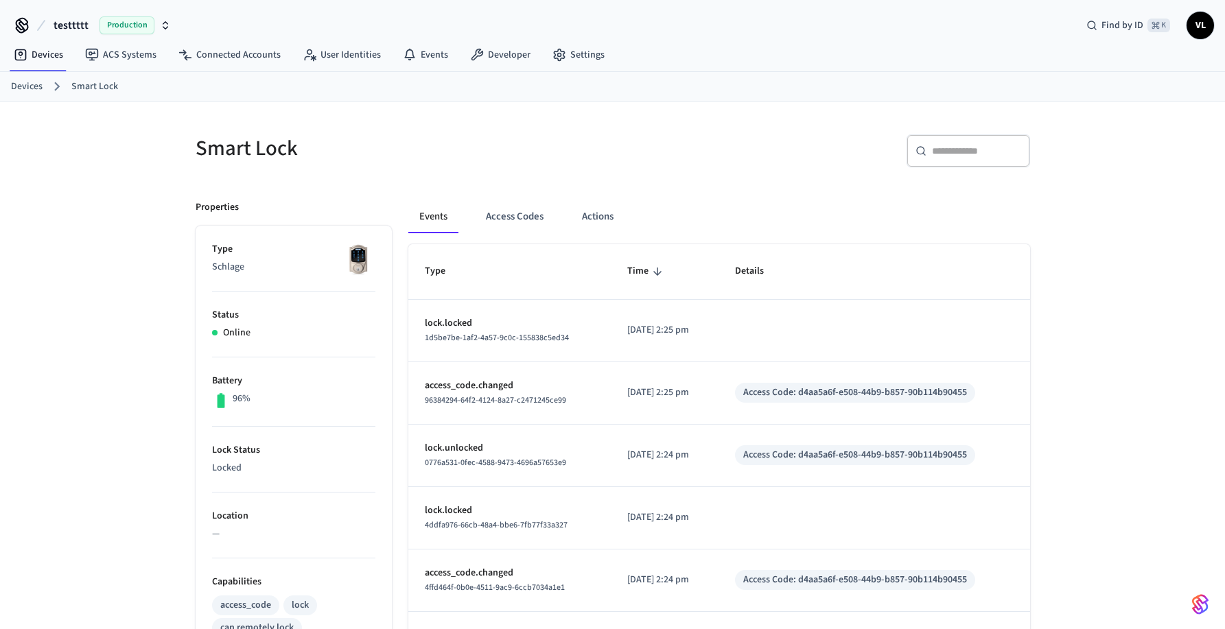
scroll to position [154, 0]
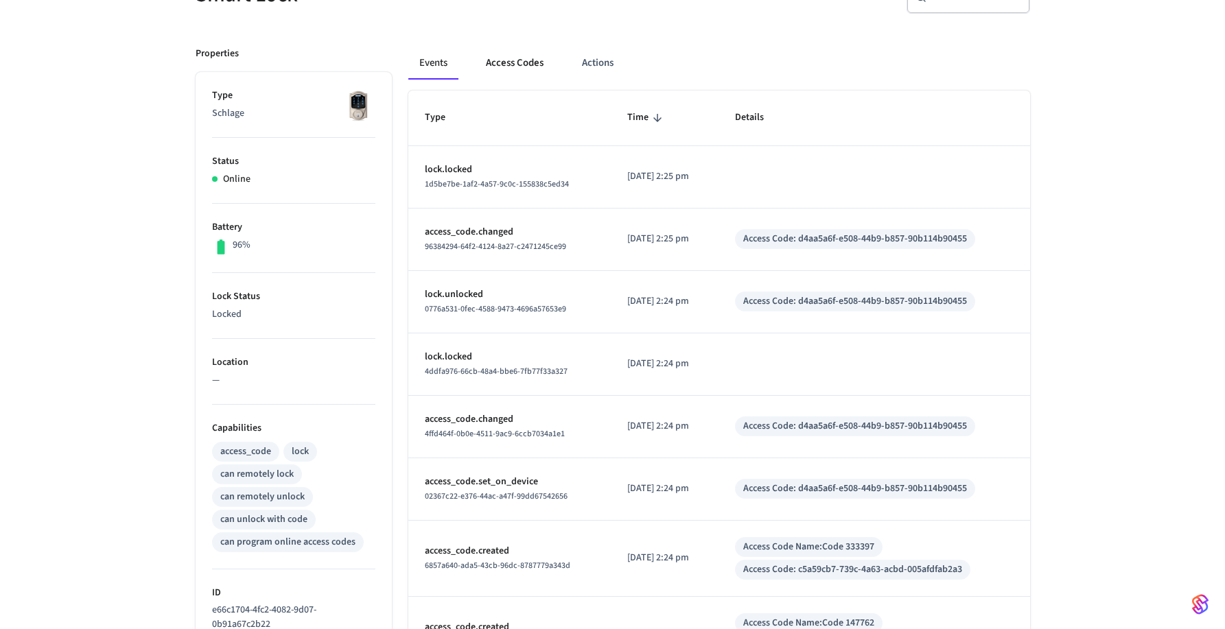
click at [531, 71] on button "Access Codes" at bounding box center [515, 63] width 80 height 33
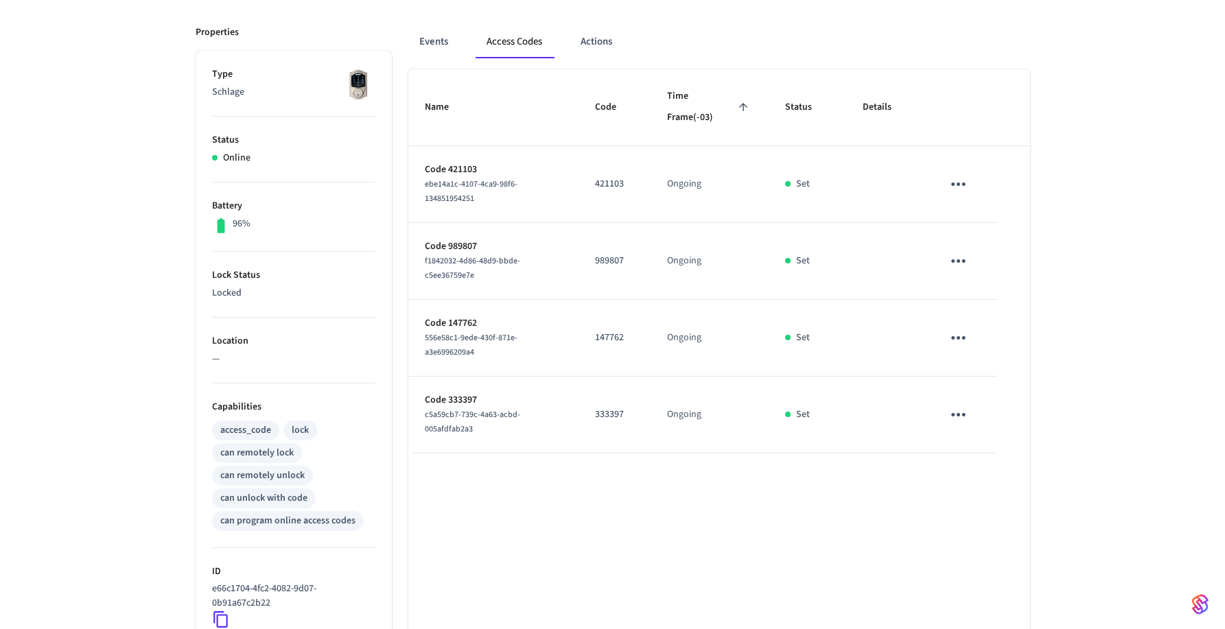
scroll to position [176, 0]
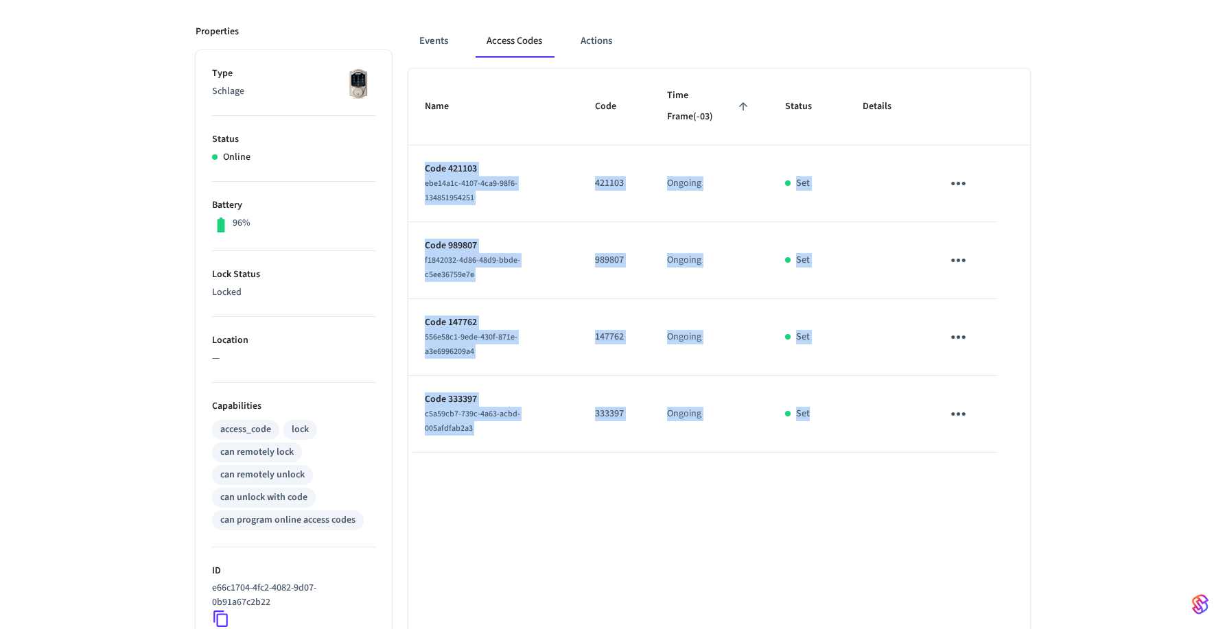
drag, startPoint x: 422, startPoint y: 155, endPoint x: 813, endPoint y: 445, distance: 486.8
click at [800, 441] on tbody "Code 421103 ebe14a1c-4107-4ca9-98f6-134851954251 421103 Ongoing Set Code 989807…" at bounding box center [719, 300] width 622 height 308
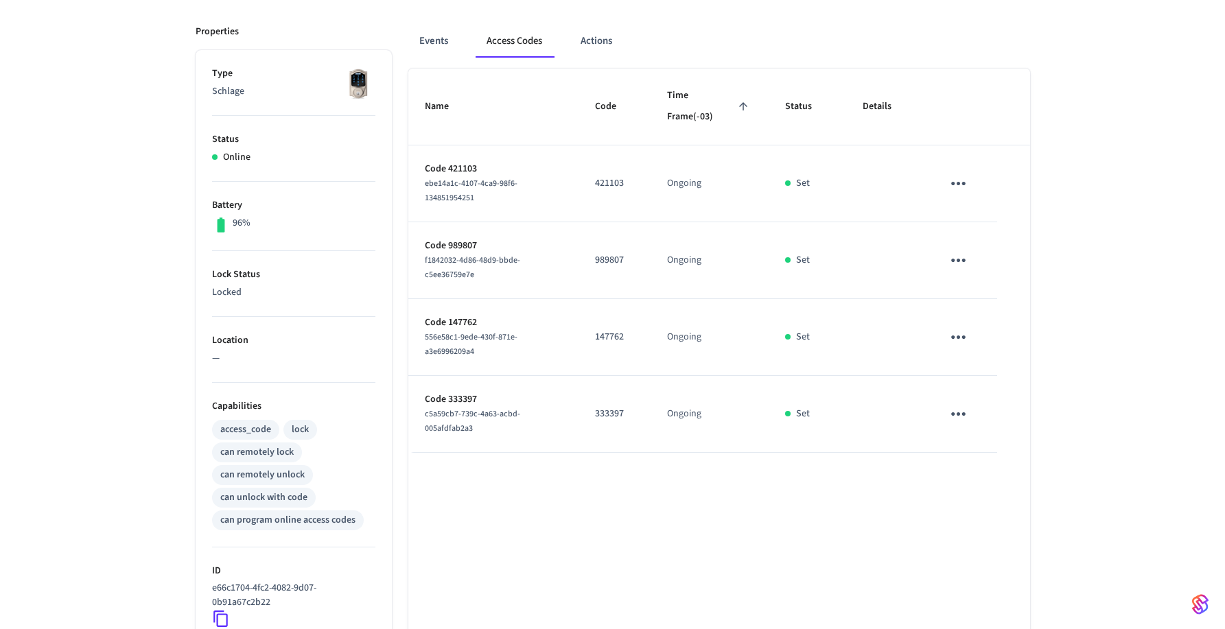
click at [818, 444] on td "Set" at bounding box center [808, 414] width 78 height 77
click at [602, 183] on p "421103" at bounding box center [614, 183] width 39 height 14
click at [605, 164] on td "421103" at bounding box center [615, 184] width 72 height 77
drag, startPoint x: 767, startPoint y: 167, endPoint x: 823, endPoint y: 181, distance: 57.8
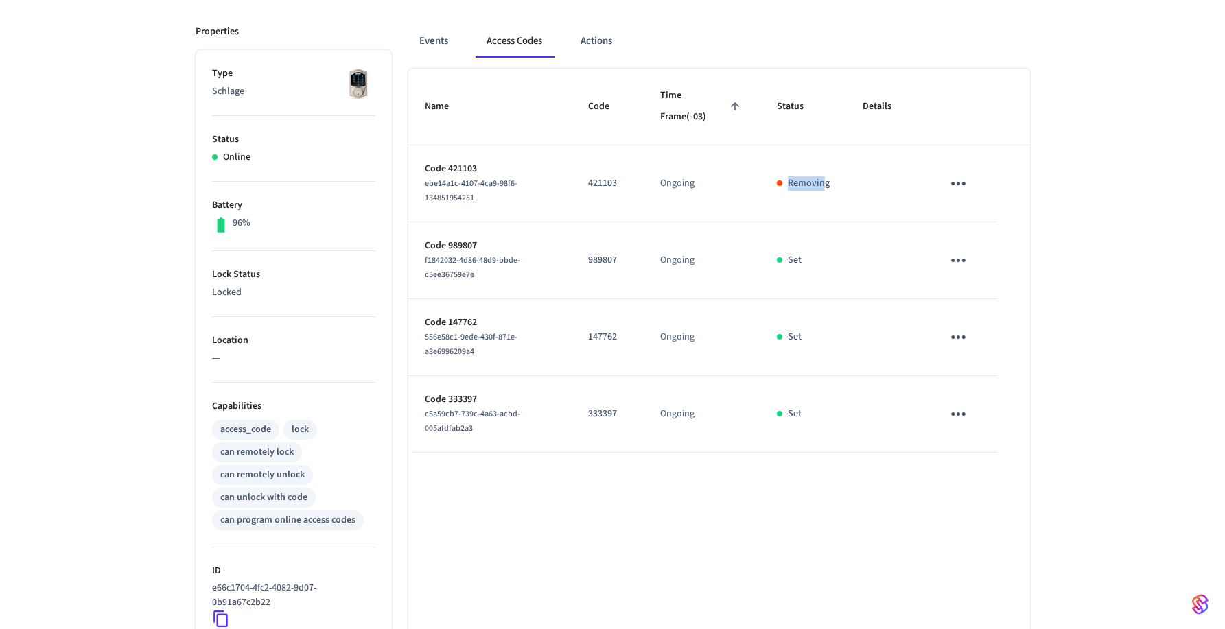
click at [823, 181] on td "Removing" at bounding box center [804, 184] width 86 height 77
click at [833, 182] on td "Removing" at bounding box center [804, 184] width 86 height 77
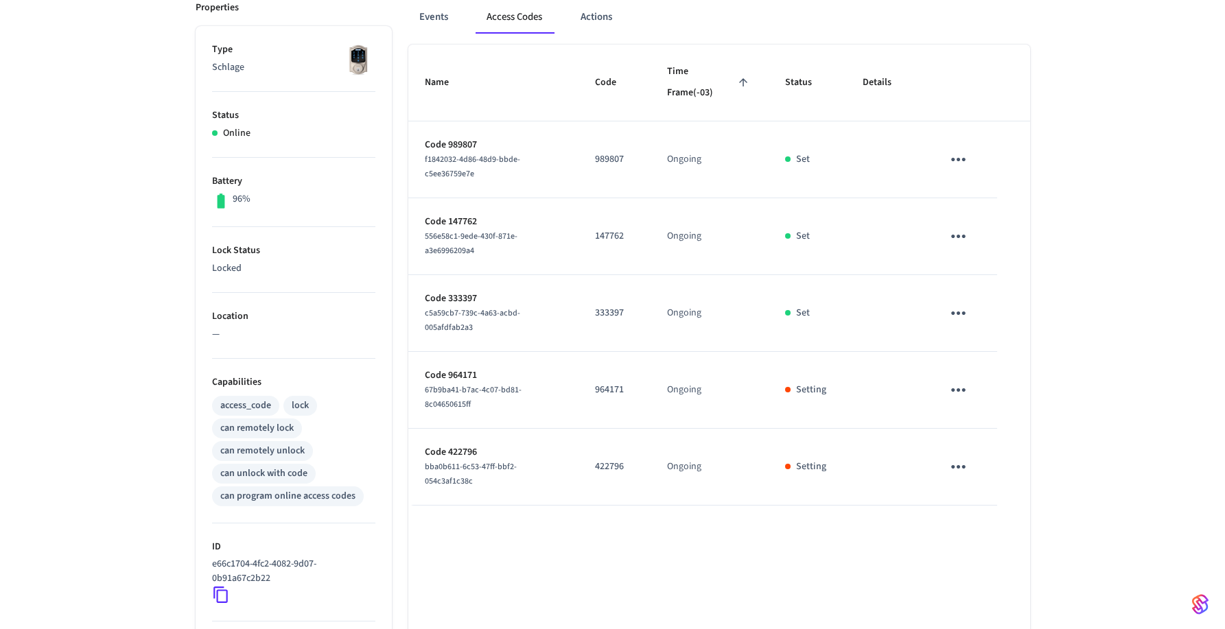
scroll to position [201, 0]
drag, startPoint x: 790, startPoint y: 395, endPoint x: 830, endPoint y: 392, distance: 39.9
click at [829, 392] on td "Setting" at bounding box center [808, 389] width 78 height 77
click at [831, 391] on td "Setting" at bounding box center [808, 389] width 78 height 77
click at [810, 386] on p "Setting" at bounding box center [811, 389] width 30 height 14
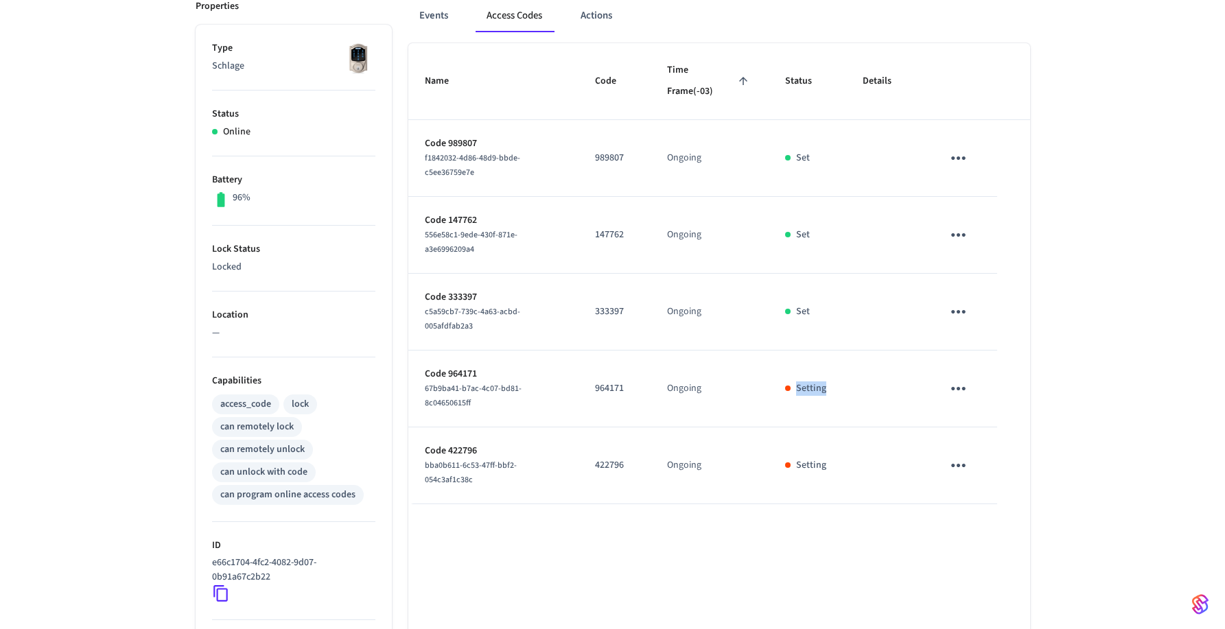
click at [810, 386] on p "Setting" at bounding box center [811, 389] width 30 height 14
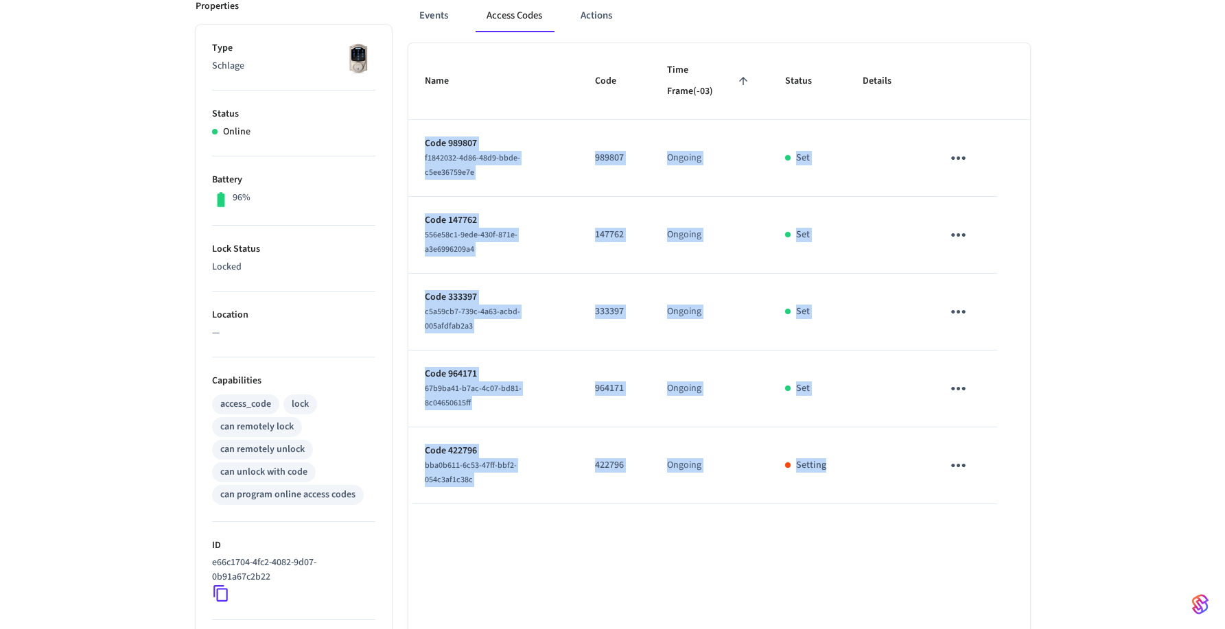
drag, startPoint x: 848, startPoint y: 470, endPoint x: 422, endPoint y: 69, distance: 584.6
click at [421, 69] on table "Name Code Time Frame (-03) Status Details Code 989807 f1842032-4d86-48d9-bbde-c…" at bounding box center [719, 273] width 622 height 461
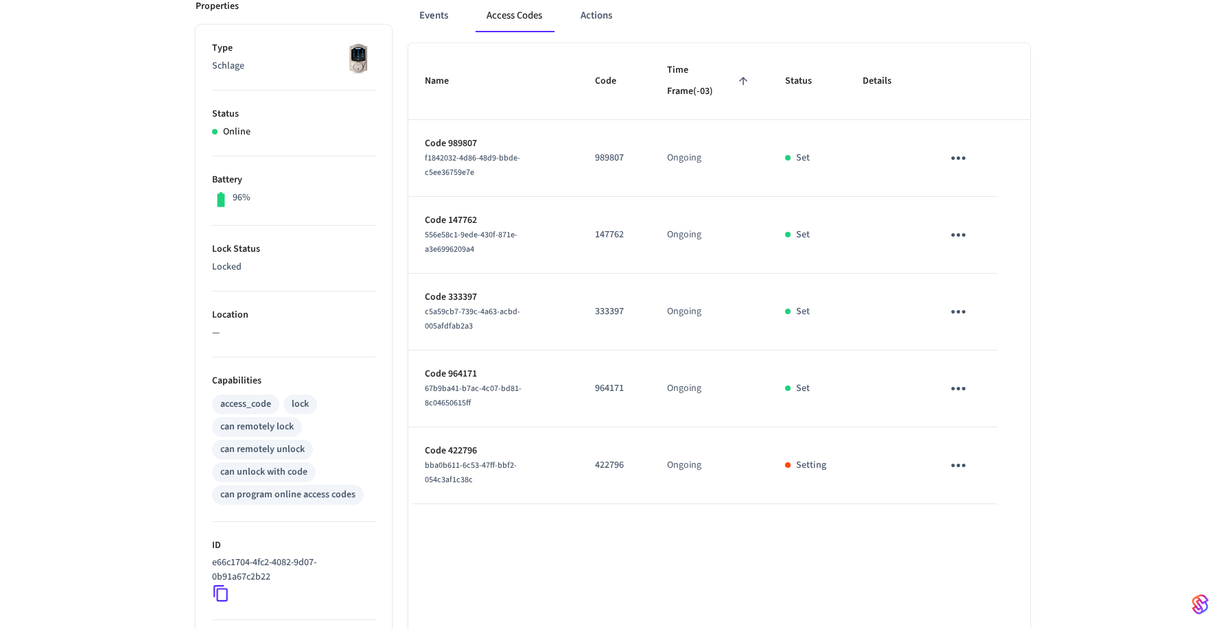
click at [422, 69] on th "Name" at bounding box center [493, 81] width 170 height 77
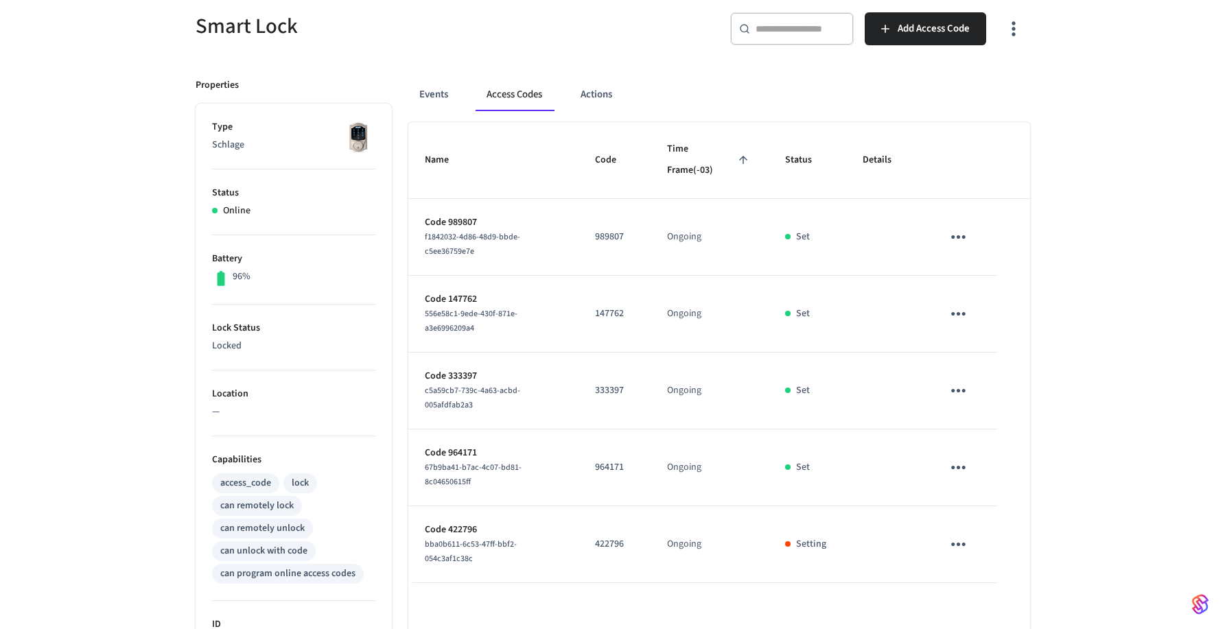
scroll to position [94, 0]
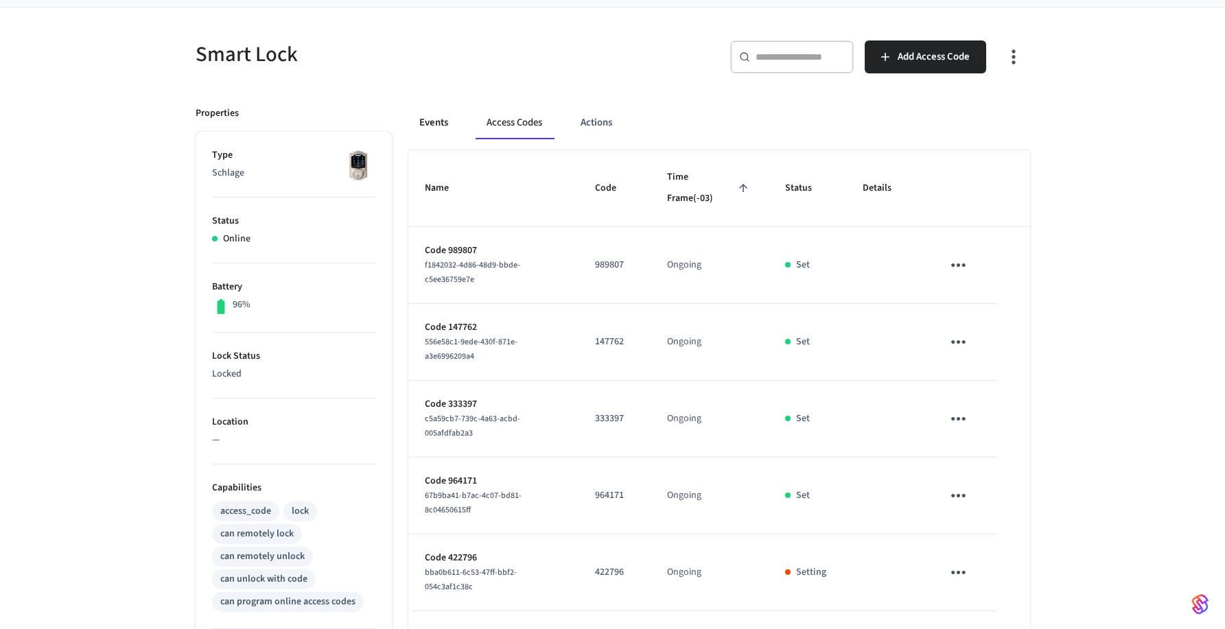
click at [455, 126] on button "Events" at bounding box center [433, 122] width 51 height 33
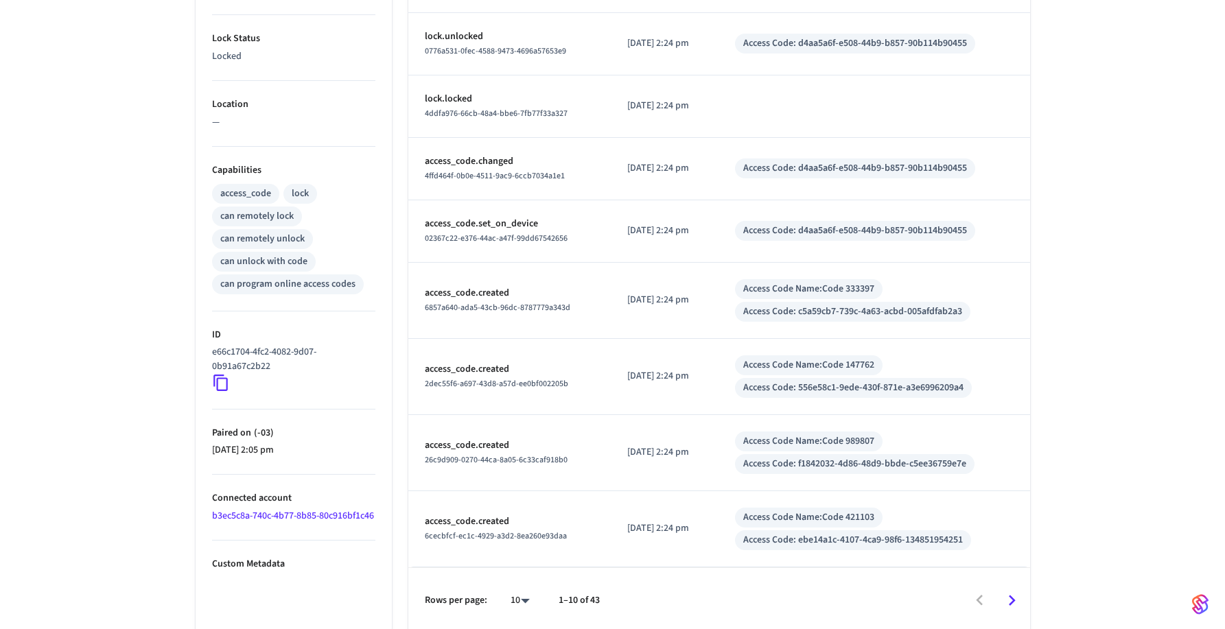
scroll to position [417, 0]
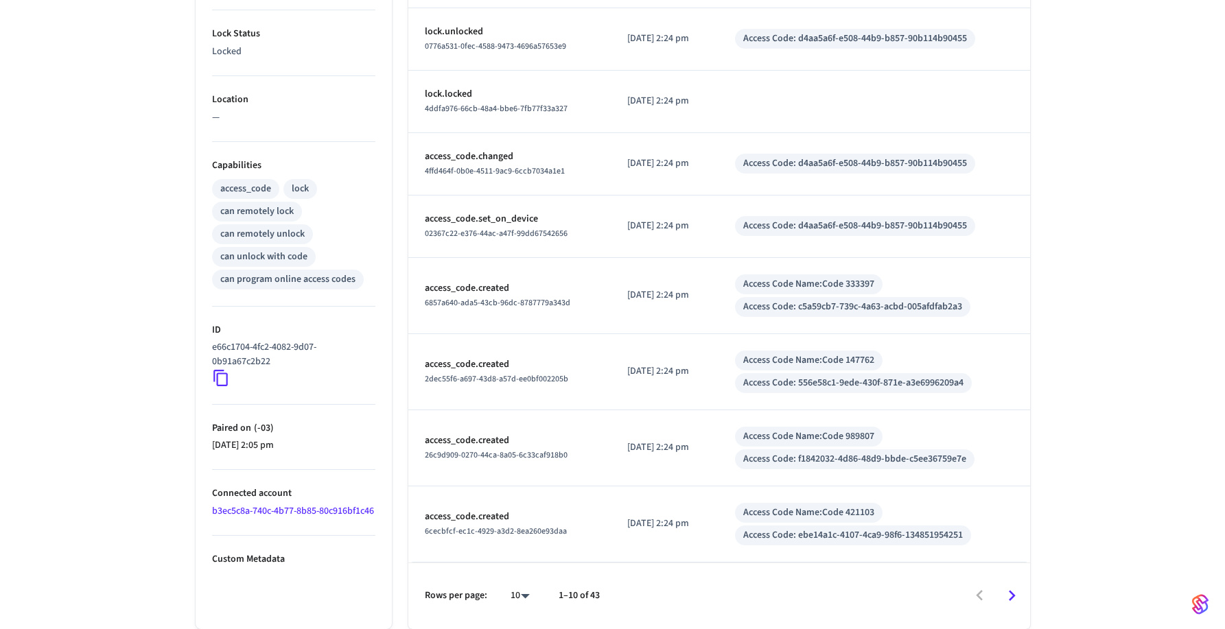
click at [1003, 592] on icon "Go to next page" at bounding box center [1011, 596] width 21 height 21
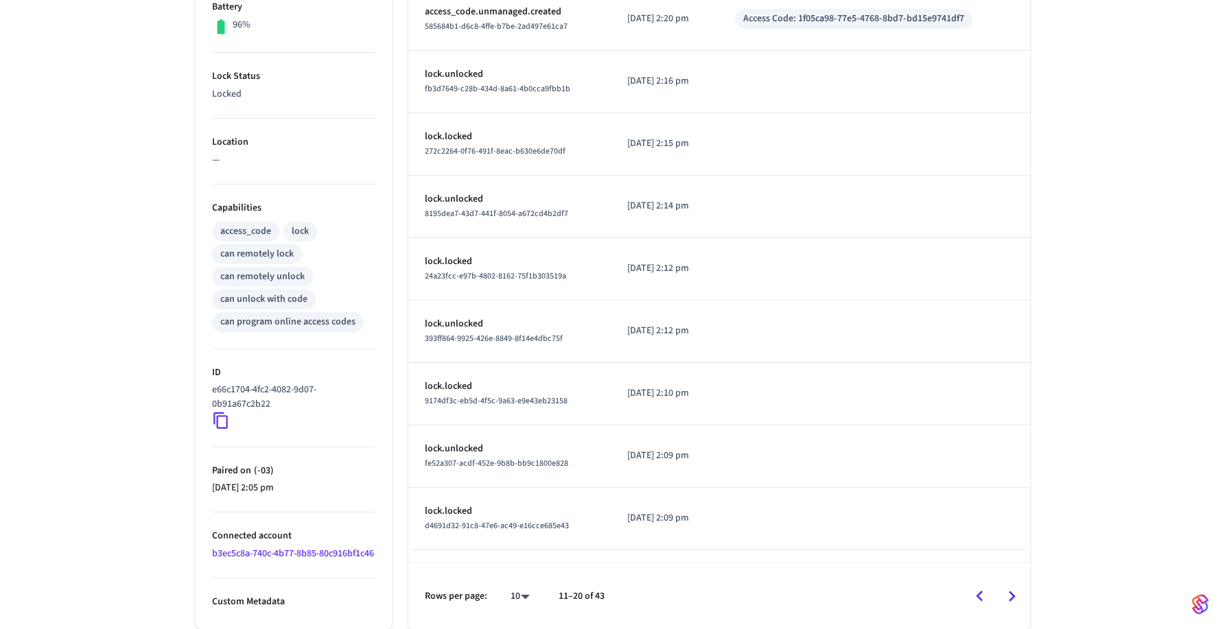
scroll to position [389, 0]
click at [1015, 590] on icon "Go to next page" at bounding box center [1011, 596] width 21 height 21
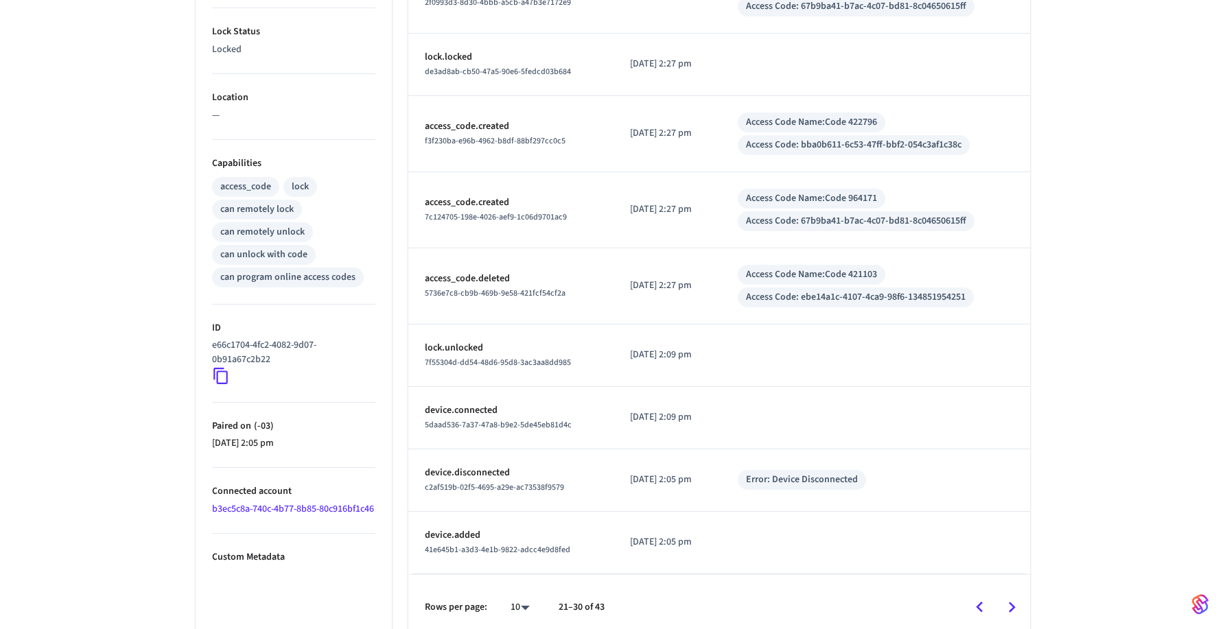
scroll to position [430, 0]
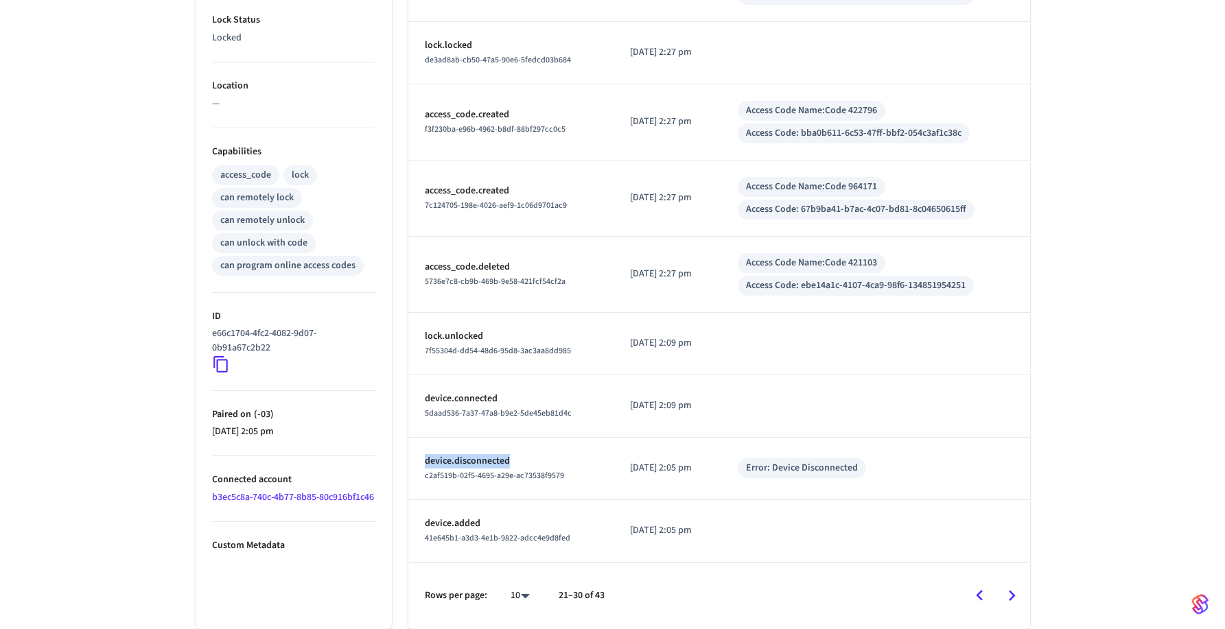
drag, startPoint x: 439, startPoint y: 462, endPoint x: 537, endPoint y: 463, distance: 98.2
click at [537, 463] on td "device.disconnected c2af519b-02f5-4695-a29e-ac73538f9579" at bounding box center [510, 469] width 205 height 62
click at [537, 463] on p "device.disconnected" at bounding box center [511, 461] width 172 height 14
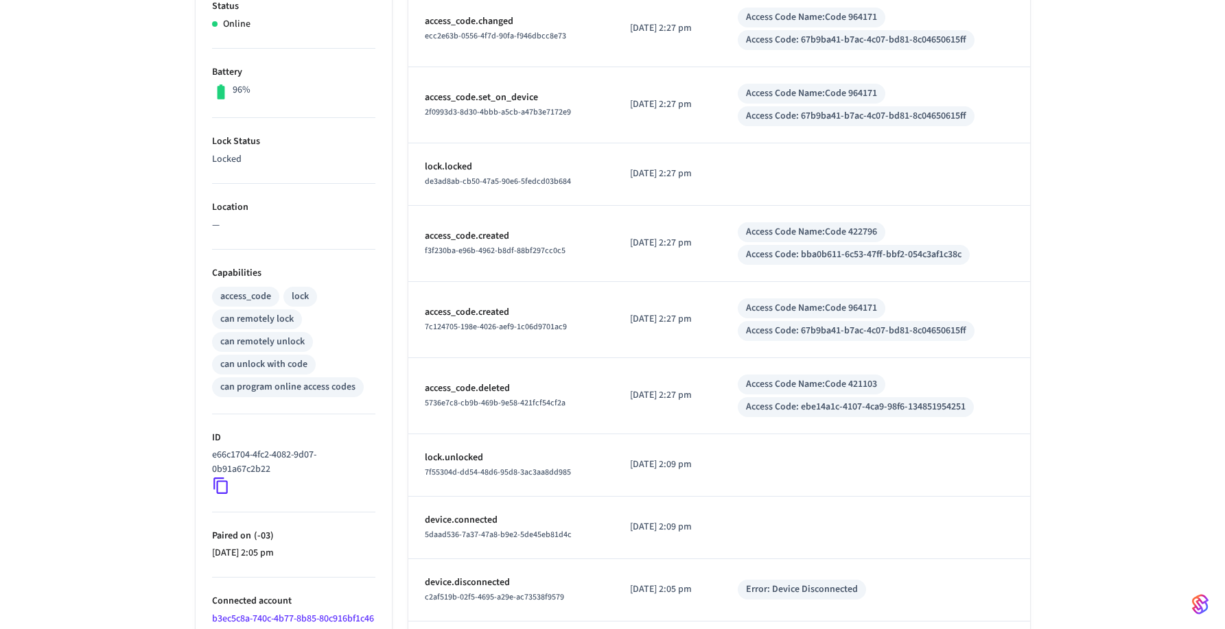
scroll to position [0, 0]
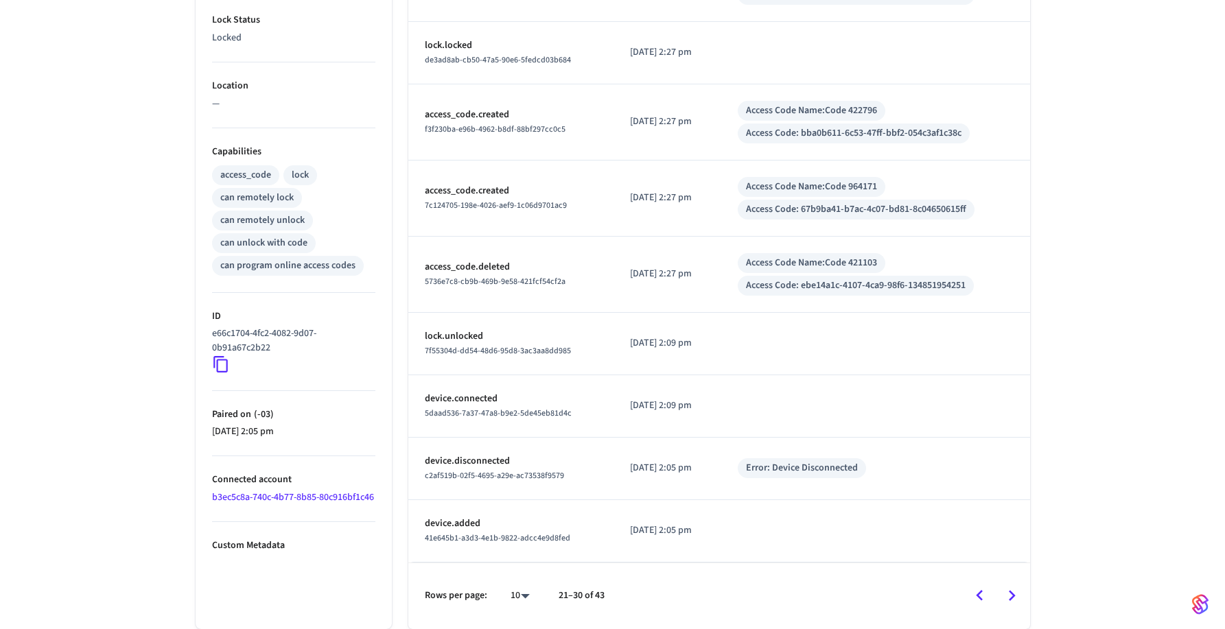
click at [985, 594] on icon "Go to previous page" at bounding box center [979, 596] width 21 height 21
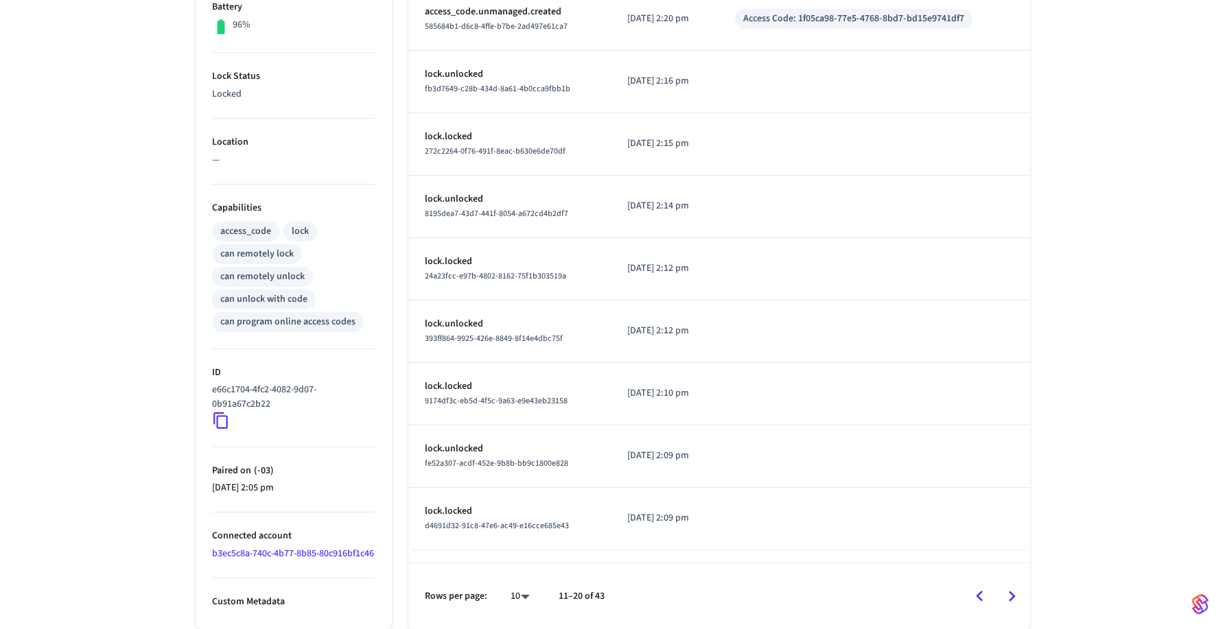
click at [977, 594] on icon "Go to previous page" at bounding box center [979, 596] width 7 height 11
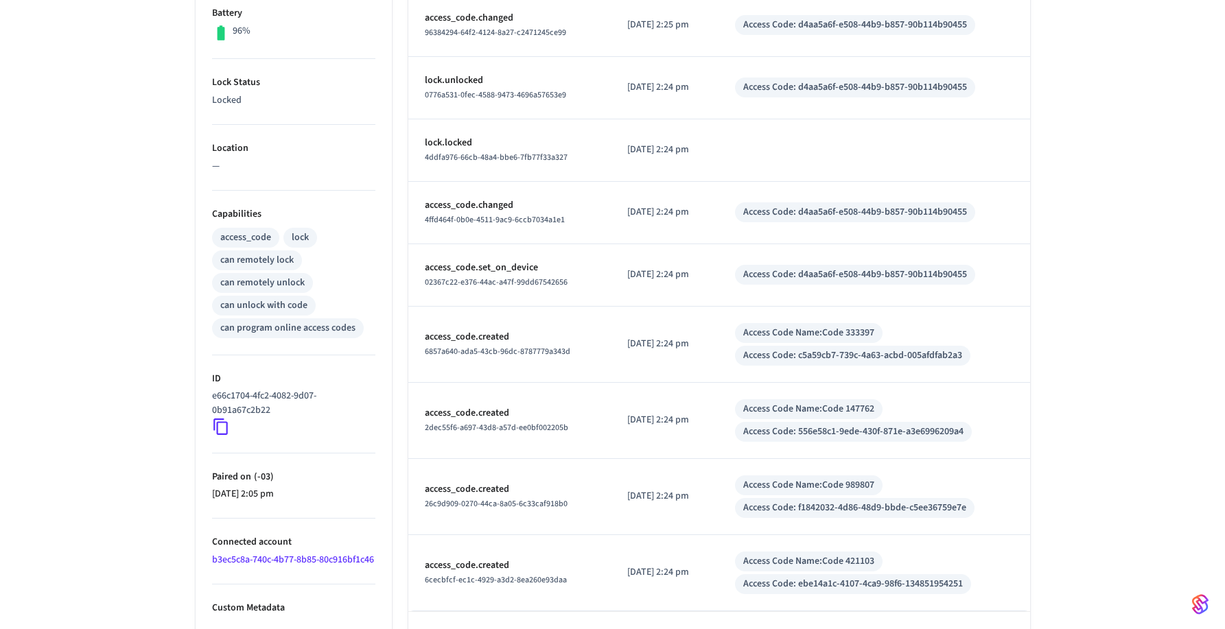
scroll to position [0, 0]
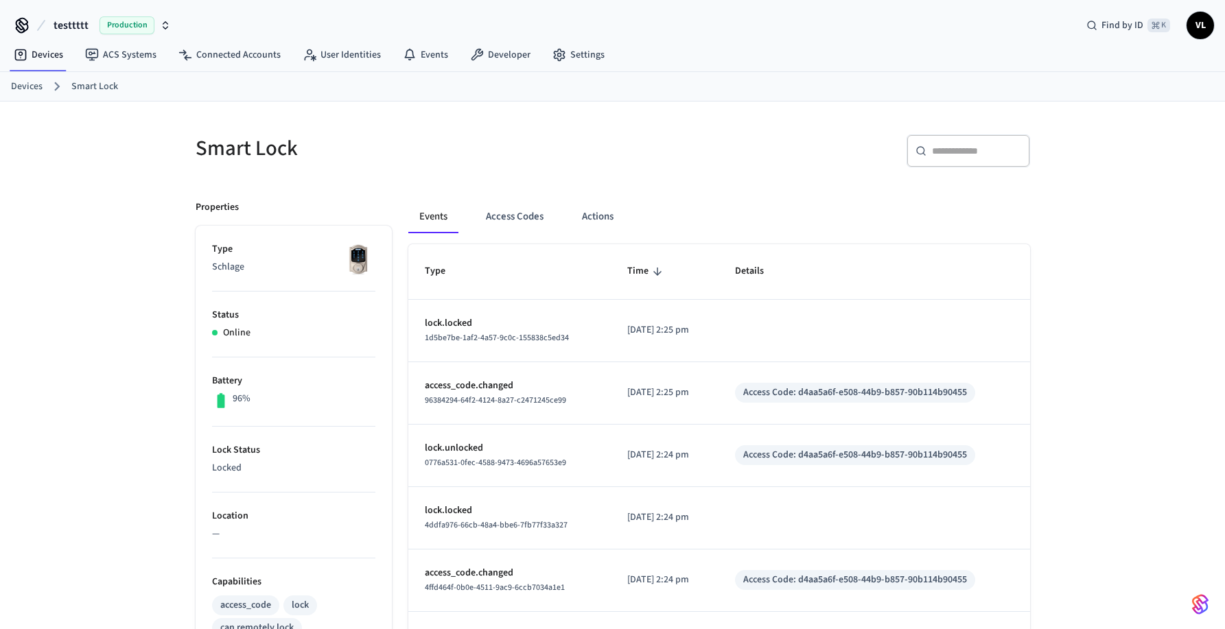
click at [432, 220] on button "Events" at bounding box center [433, 216] width 50 height 33
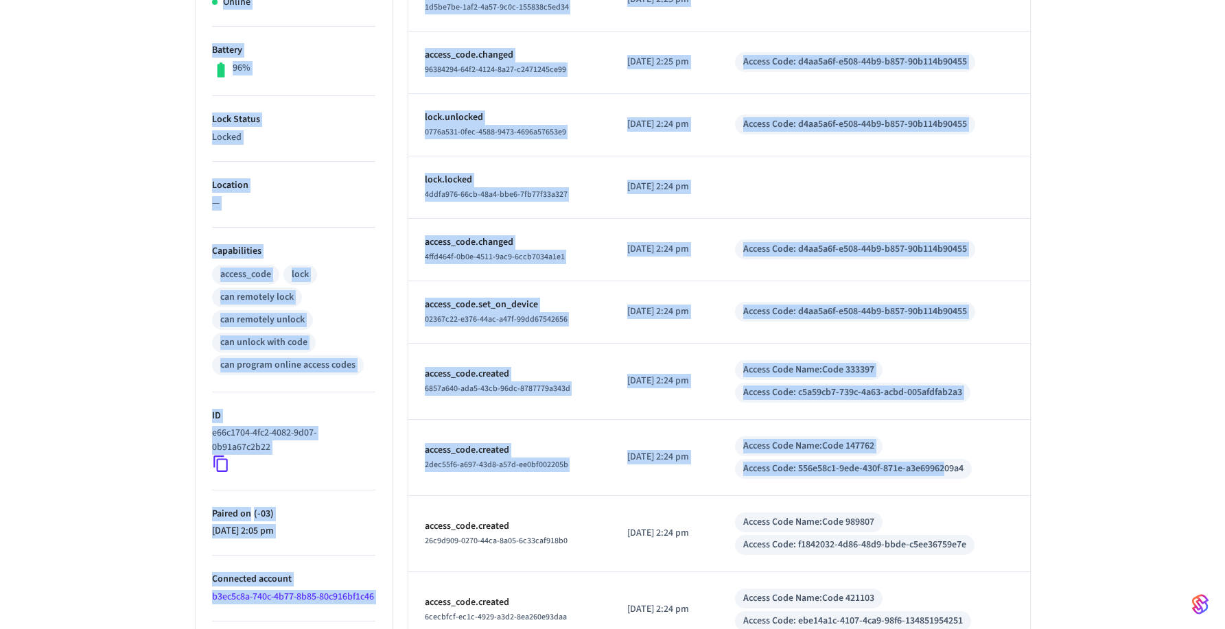
scroll to position [417, 0]
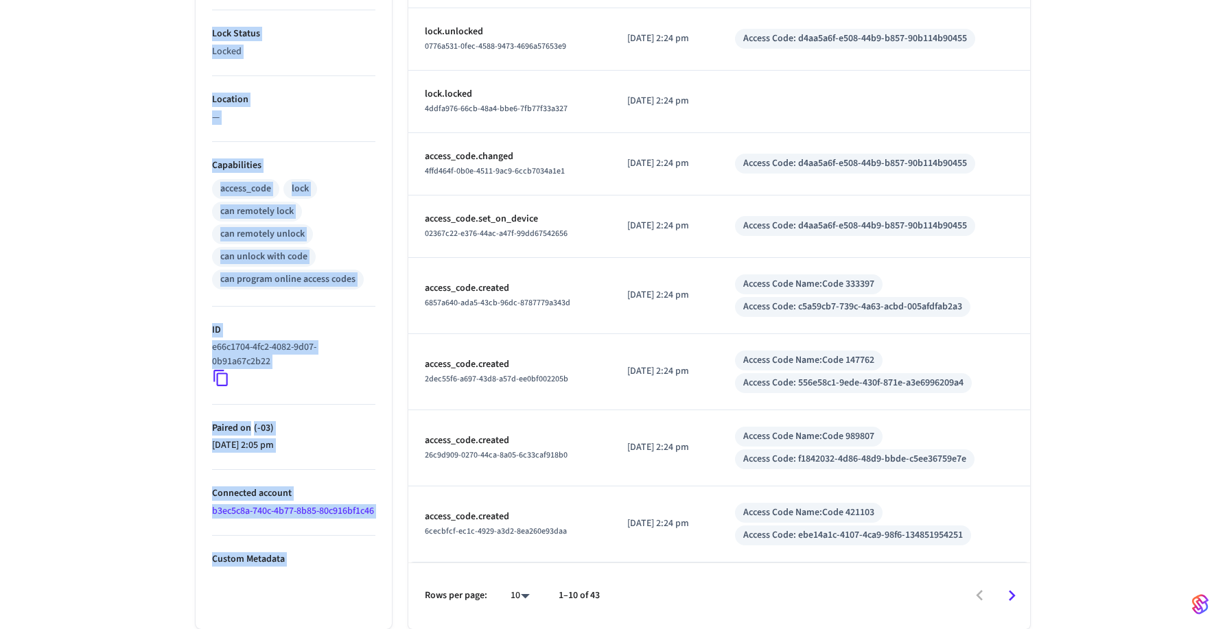
drag, startPoint x: 192, startPoint y: 130, endPoint x: 1045, endPoint y: 549, distance: 951.3
click at [1045, 548] on div "Smart Lock ​ ​ Properties Type Schlage Status Online Battery 96% Lock Status Lo…" at bounding box center [613, 157] width 879 height 944
drag, startPoint x: 1045, startPoint y: 549, endPoint x: 1008, endPoint y: 403, distance: 151.0
click at [1045, 549] on div "Smart Lock ​ ​ Properties Type Schlage Status Online Battery 96% Lock Status Lo…" at bounding box center [613, 157] width 879 height 944
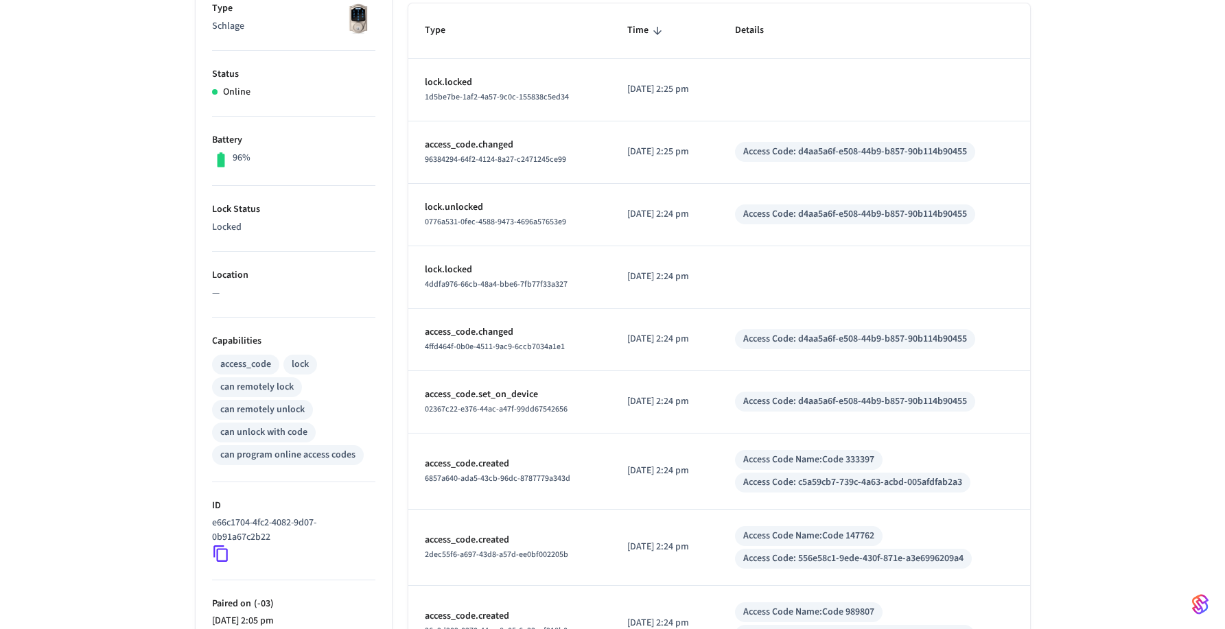
scroll to position [0, 0]
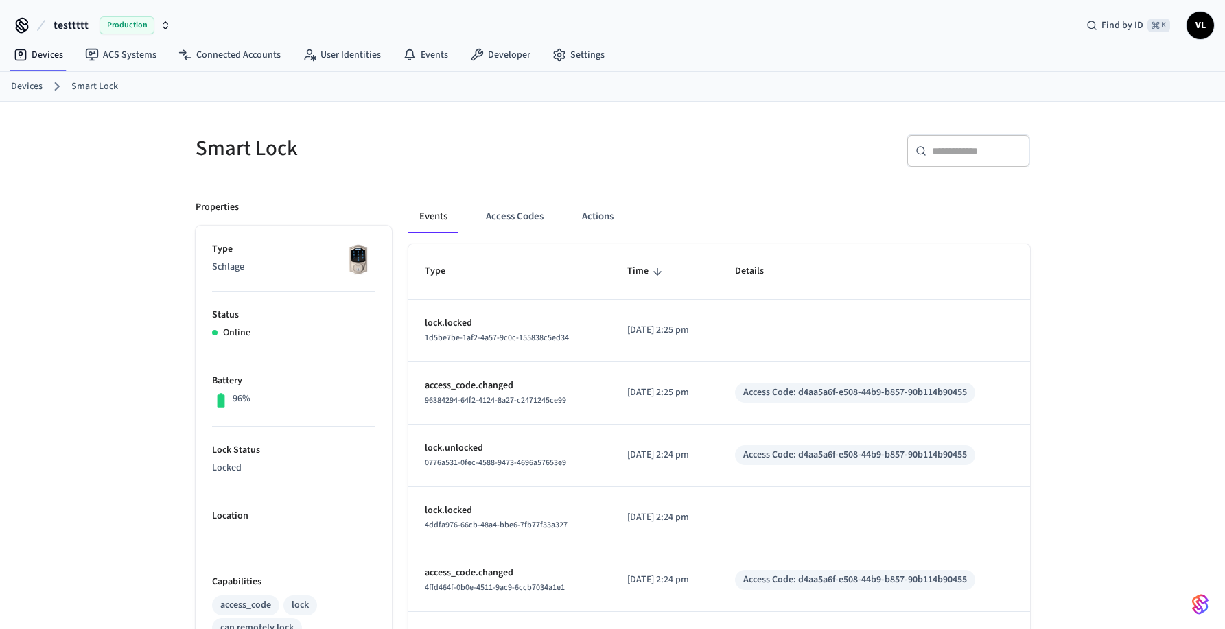
click at [511, 165] on div "Smart Lock" at bounding box center [392, 148] width 426 height 60
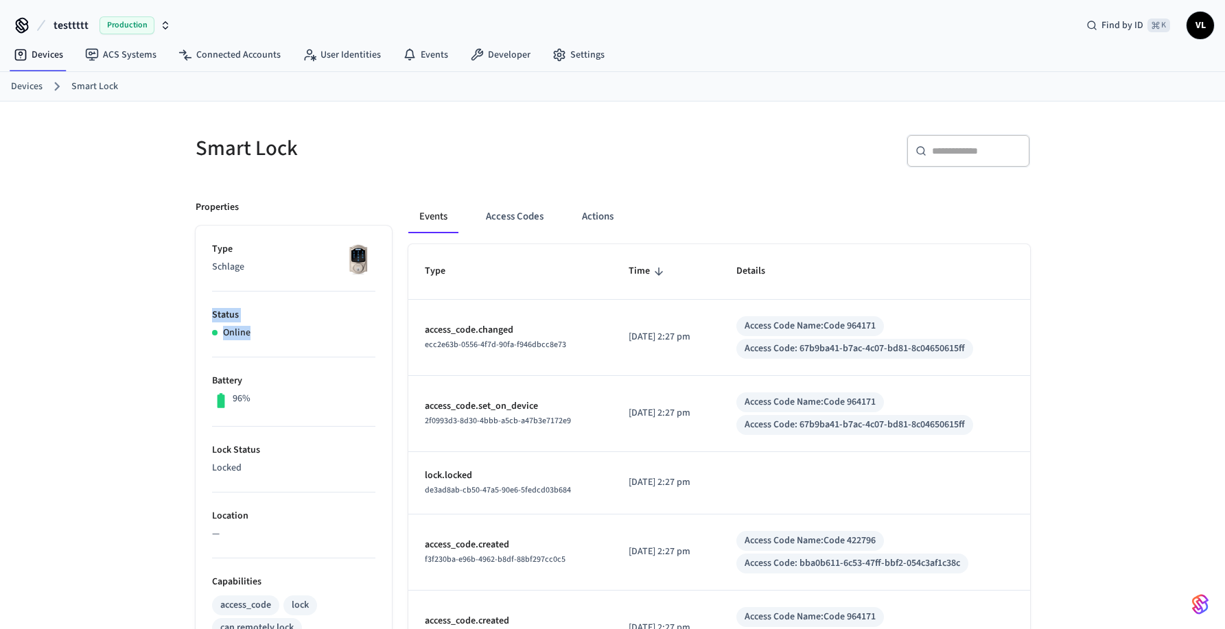
drag, startPoint x: 213, startPoint y: 305, endPoint x: 264, endPoint y: 335, distance: 59.7
click at [264, 335] on li "Status Online" at bounding box center [293, 325] width 163 height 66
click at [264, 335] on div "Online" at bounding box center [293, 333] width 163 height 14
drag, startPoint x: 274, startPoint y: 334, endPoint x: 198, endPoint y: 305, distance: 81.1
click at [191, 305] on div "Properties Type Schlage Status Online Battery 96% Lock Status Locked Location —…" at bounding box center [285, 621] width 213 height 875
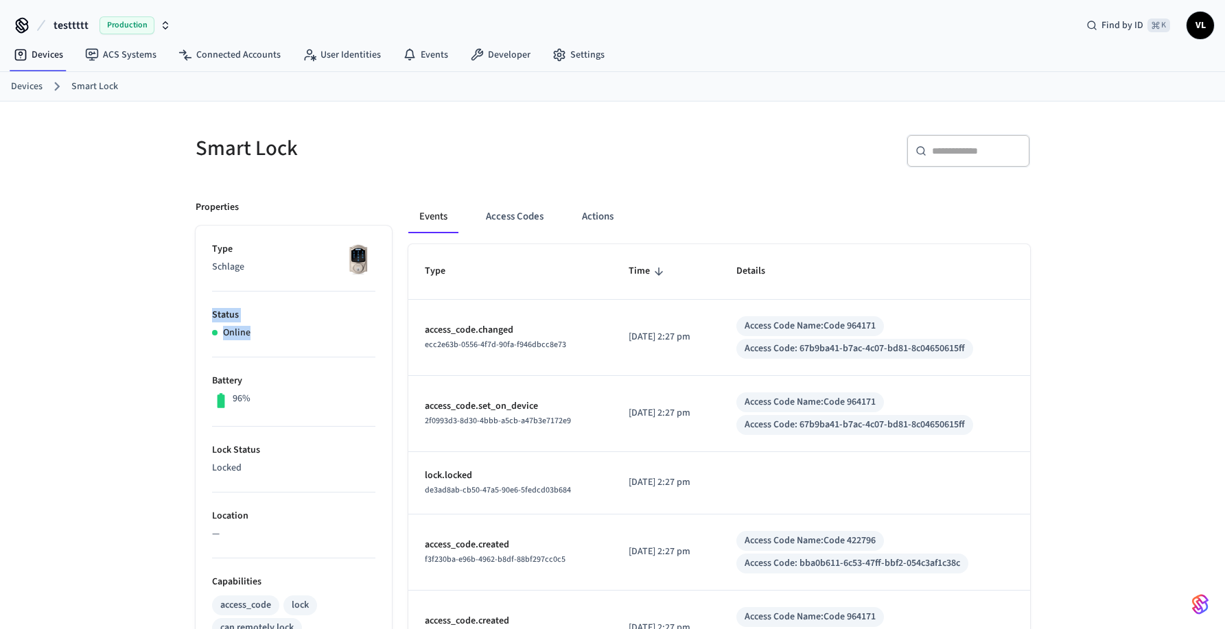
drag, startPoint x: 218, startPoint y: 310, endPoint x: 261, endPoint y: 337, distance: 51.2
click at [261, 337] on li "Status Online" at bounding box center [293, 325] width 163 height 66
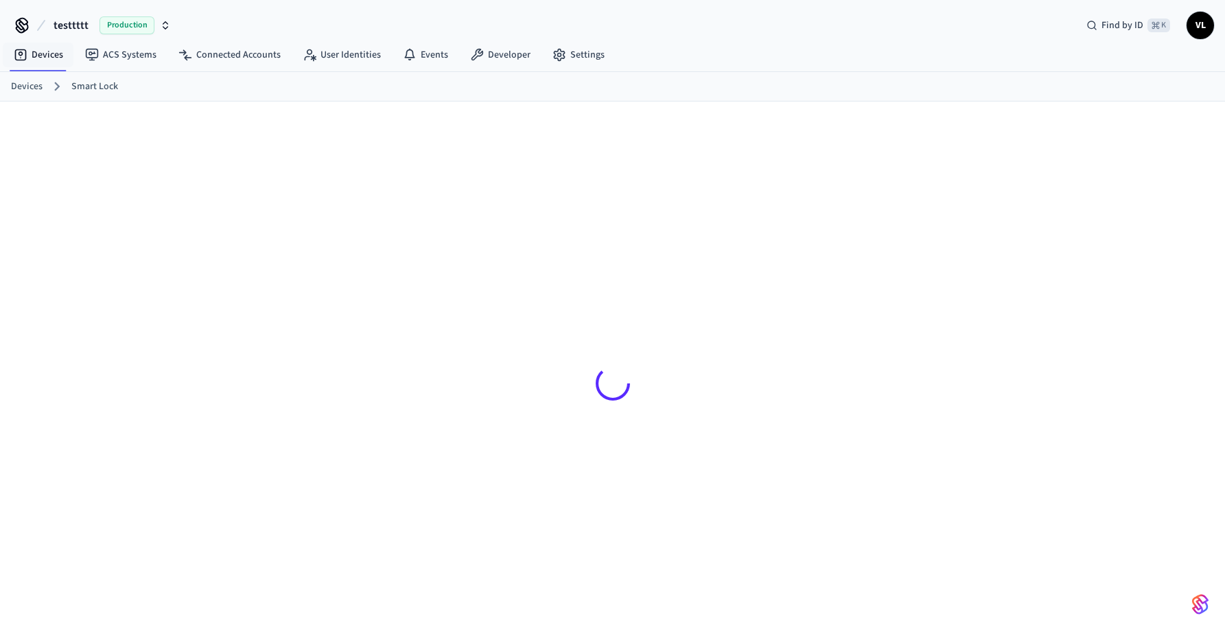
click at [31, 52] on link "Devices" at bounding box center [38, 55] width 71 height 25
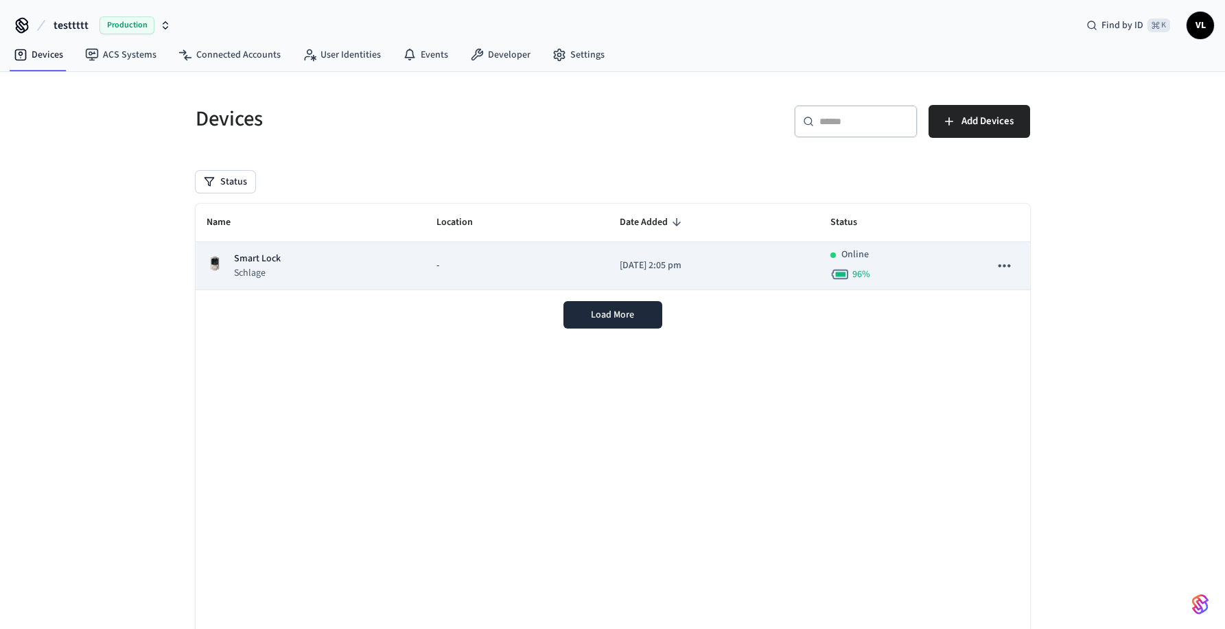
click at [609, 253] on td "[DATE] 2:05 pm" at bounding box center [714, 266] width 211 height 48
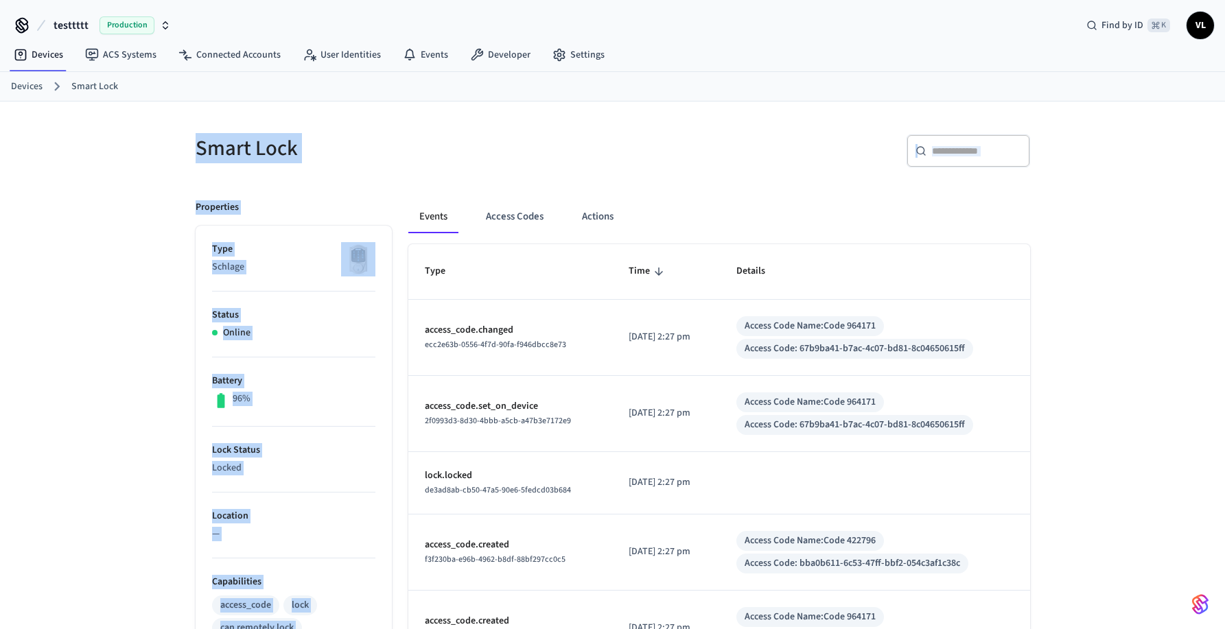
drag, startPoint x: 182, startPoint y: 137, endPoint x: 1091, endPoint y: 459, distance: 965.0
click at [1091, 459] on div "Smart Lock ​ ​ Properties Type Schlage Status Online Battery 96% Lock Status Lo…" at bounding box center [612, 581] width 1225 height 958
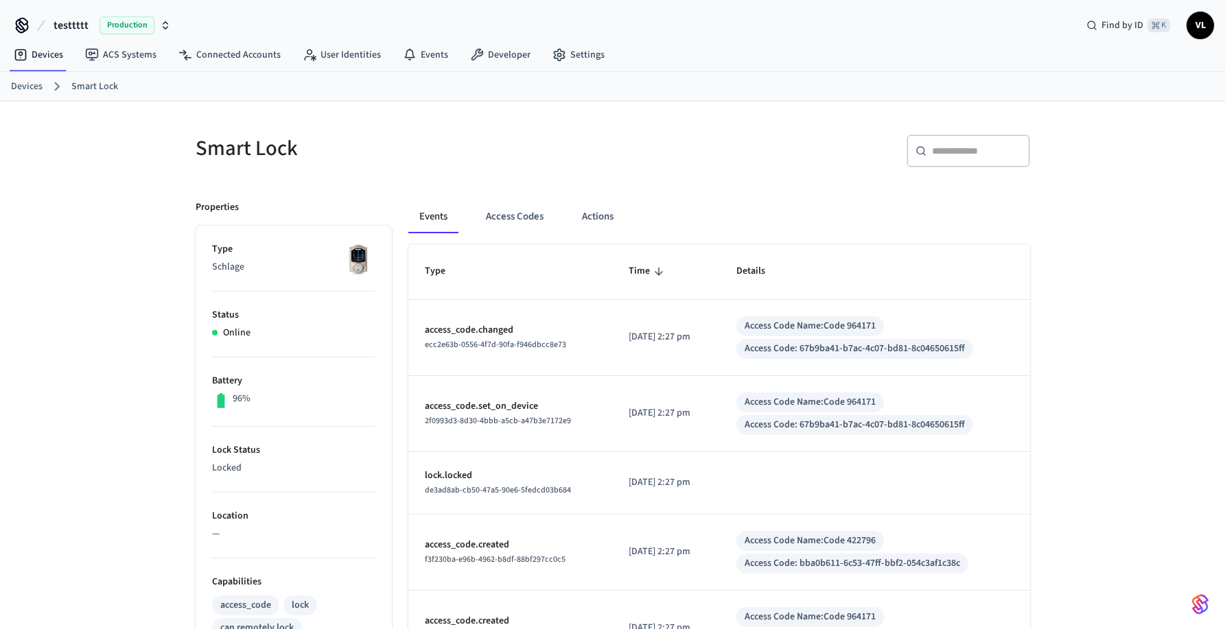
click at [1064, 454] on div "Smart Lock ​ ​ Properties Type Schlage Status Online Battery 96% Lock Status Lo…" at bounding box center [612, 581] width 1225 height 958
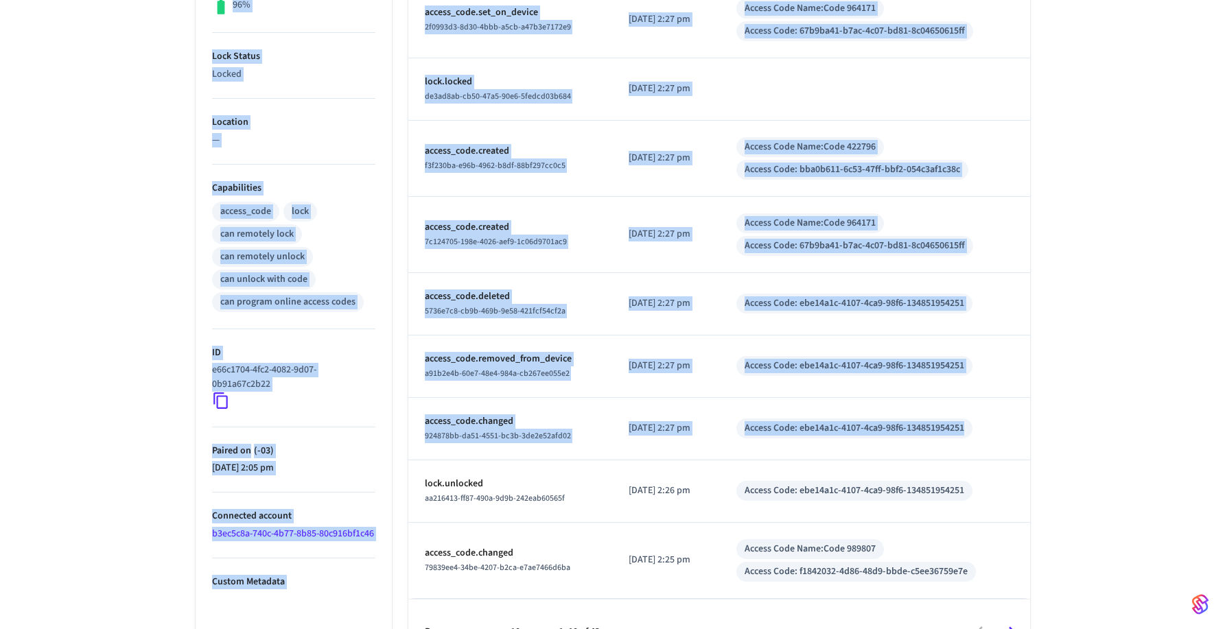
scroll to position [430, 0]
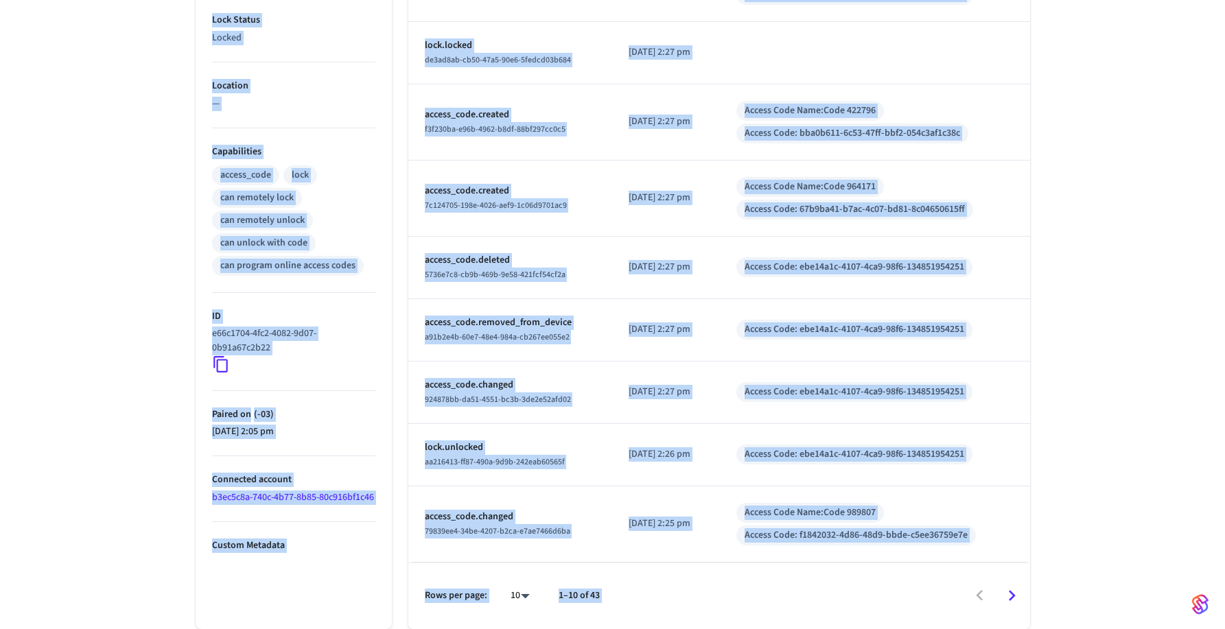
drag, startPoint x: 406, startPoint y: 203, endPoint x: 1065, endPoint y: 572, distance: 755.0
click at [1065, 572] on div "Smart Lock ​ ​ Properties Type Schlage Status Online Battery 96% Lock Status Lo…" at bounding box center [612, 150] width 1225 height 958
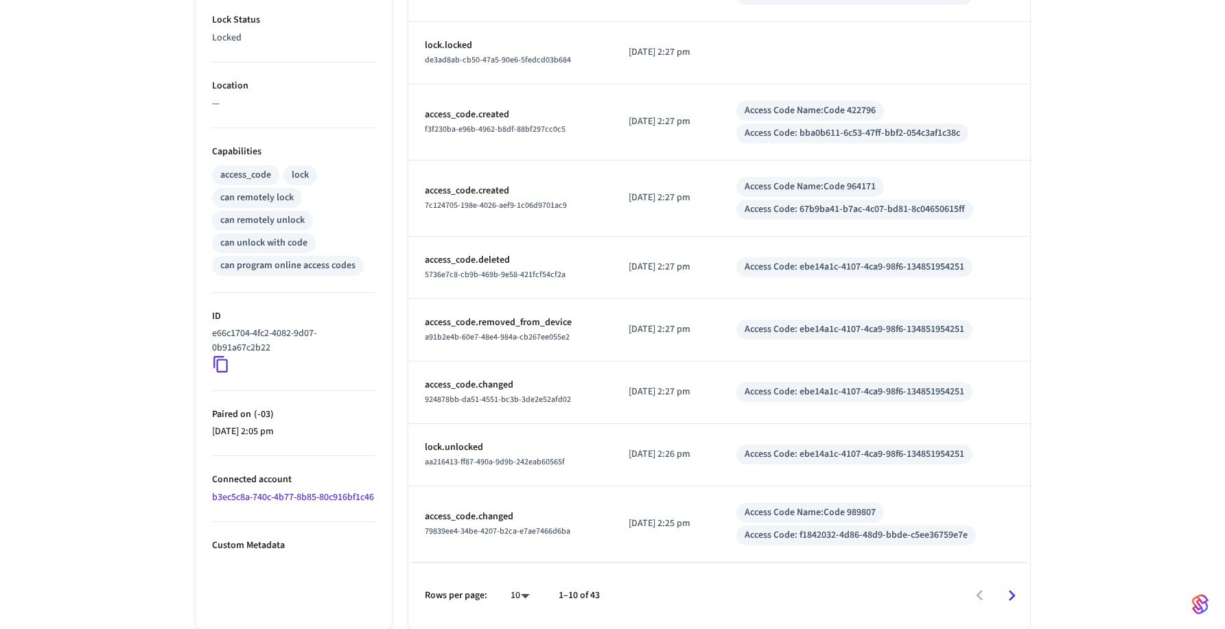
click at [1068, 581] on div "Smart Lock ​ ​ Properties Type Schlage Status Online Battery 96% Lock Status Lo…" at bounding box center [612, 150] width 1225 height 958
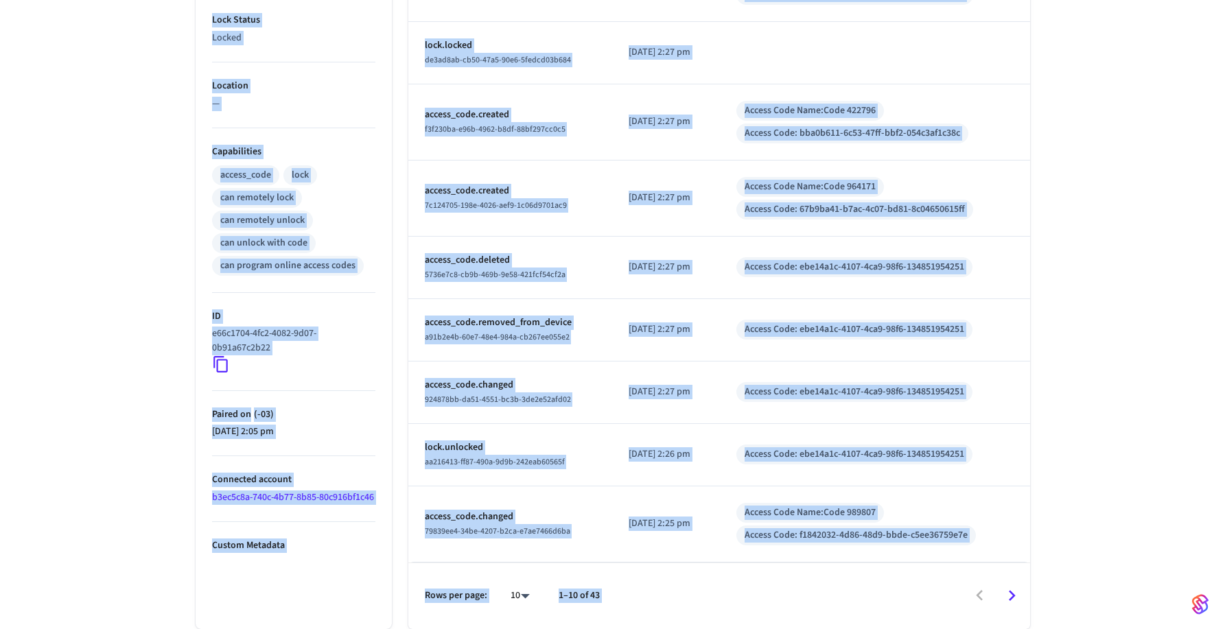
drag, startPoint x: 169, startPoint y: 156, endPoint x: 1052, endPoint y: 583, distance: 981.2
click at [1052, 583] on div "Smart Lock ​ ​ Properties Type Schlage Status Online Battery 96% Lock Status Lo…" at bounding box center [612, 150] width 1225 height 958
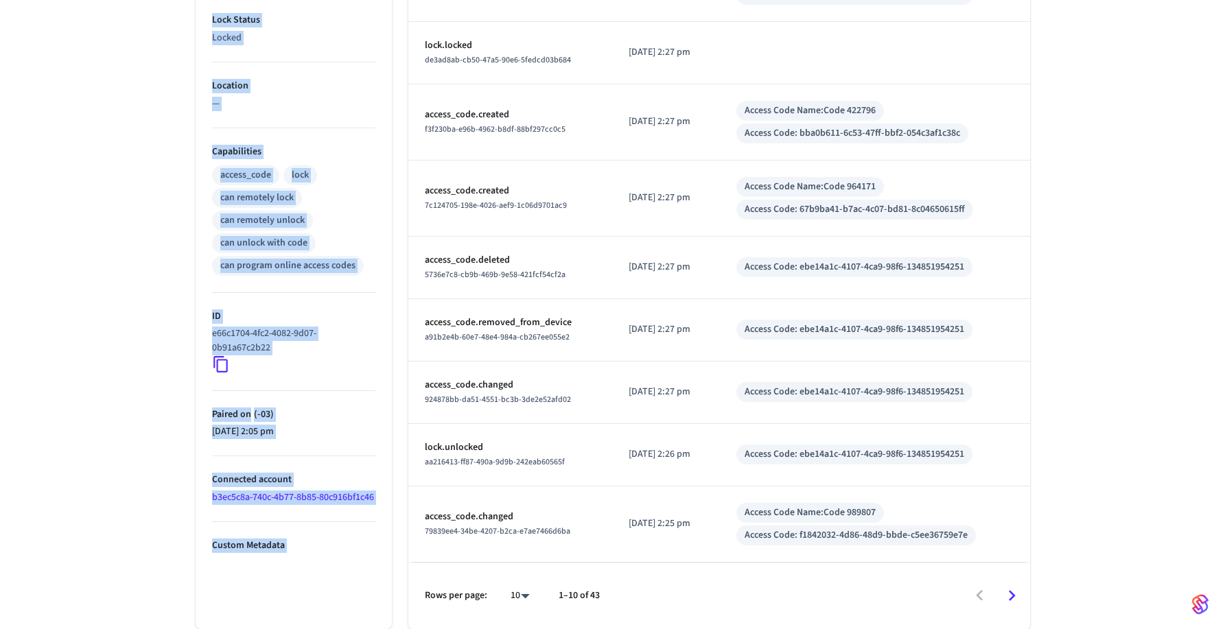
drag, startPoint x: 154, startPoint y: 128, endPoint x: 1067, endPoint y: 559, distance: 1009.0
click at [1067, 559] on div "Smart Lock ​ ​ Properties Type Schlage Status Online Battery 96% Lock Status Lo…" at bounding box center [612, 150] width 1225 height 958
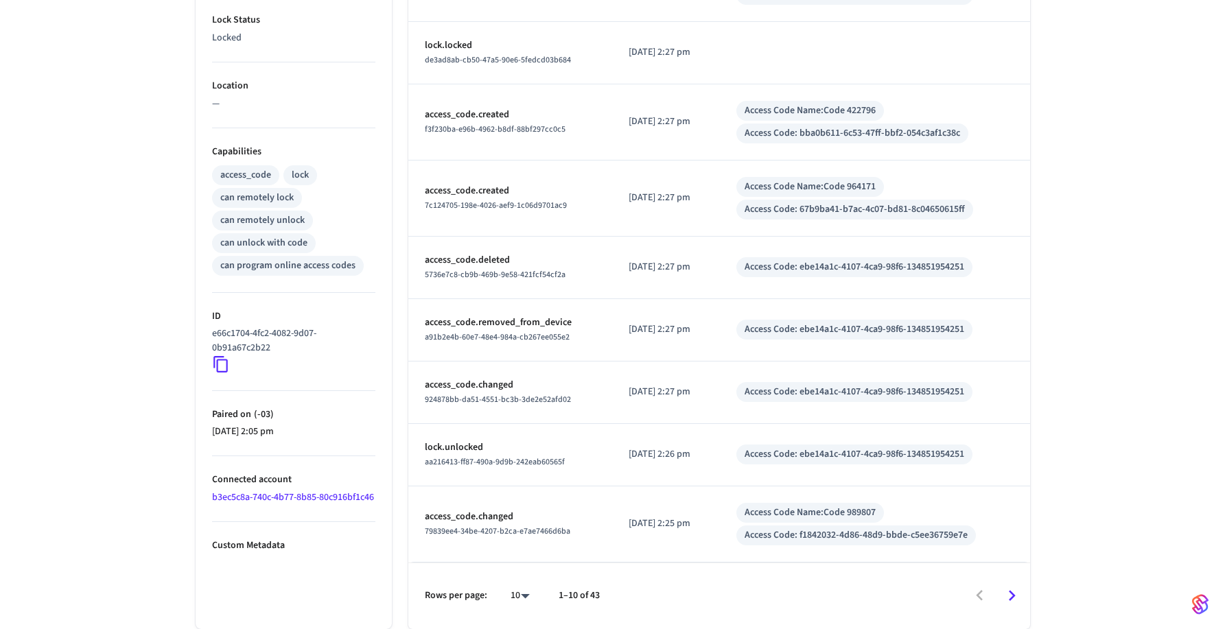
click at [1069, 547] on div "Smart Lock ​ ​ Properties Type Schlage Status Online Battery 96% Lock Status Lo…" at bounding box center [612, 150] width 1225 height 958
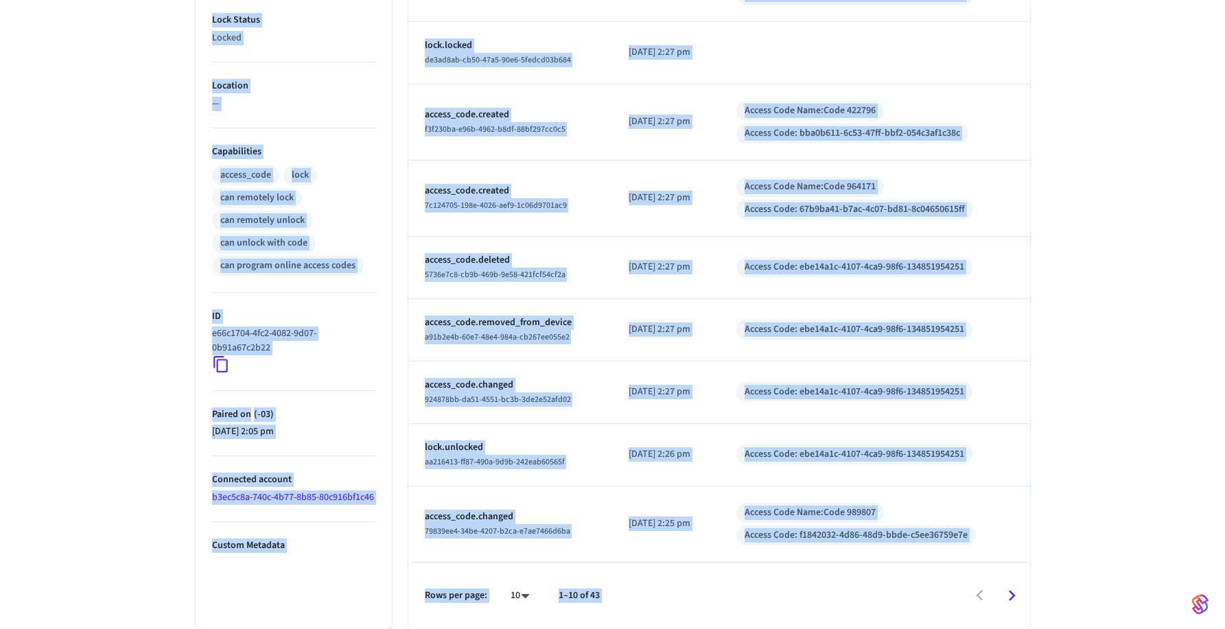
drag, startPoint x: 165, startPoint y: 141, endPoint x: 1074, endPoint y: 572, distance: 1004.9
click at [1073, 572] on div "Smart Lock ​ ​ Properties Type Schlage Status Online Battery 96% Lock Status Lo…" at bounding box center [612, 150] width 1225 height 958
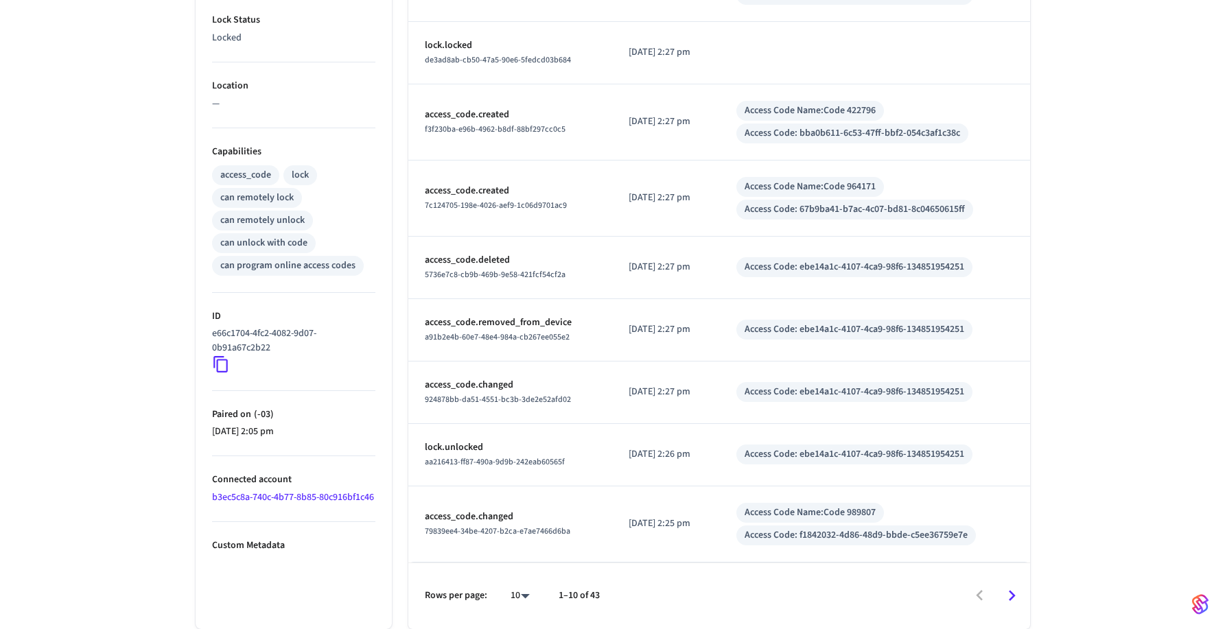
click at [1074, 574] on div "Smart Lock ​ ​ Properties Type Schlage Status Online Battery 96% Lock Status Lo…" at bounding box center [612, 150] width 1225 height 958
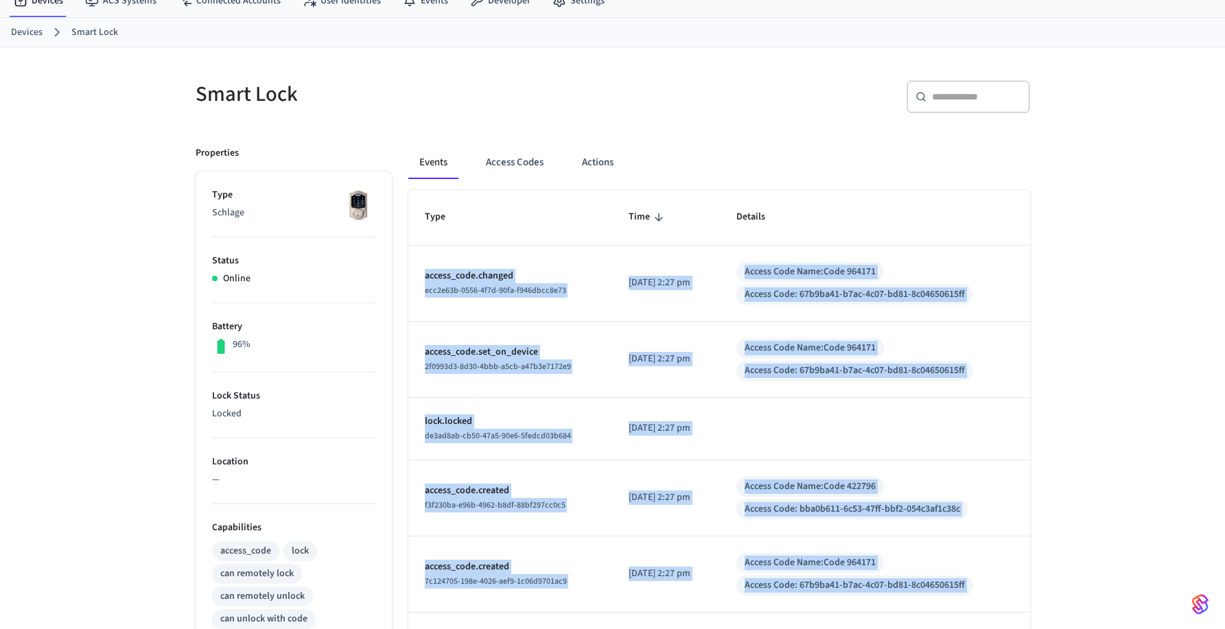
scroll to position [0, 0]
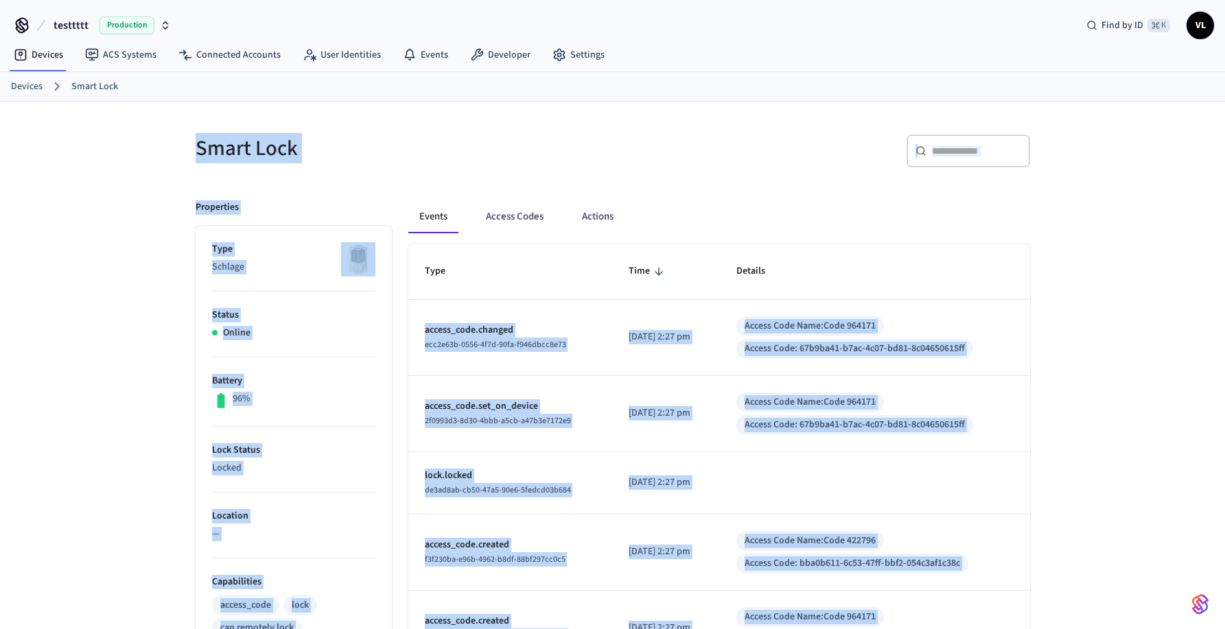
drag, startPoint x: 1040, startPoint y: 566, endPoint x: 143, endPoint y: 146, distance: 990.0
click at [141, 152] on div "Smart Lock ​ ​ Properties Type Schlage Status Online Battery 96% Lock Status Lo…" at bounding box center [612, 581] width 1225 height 958
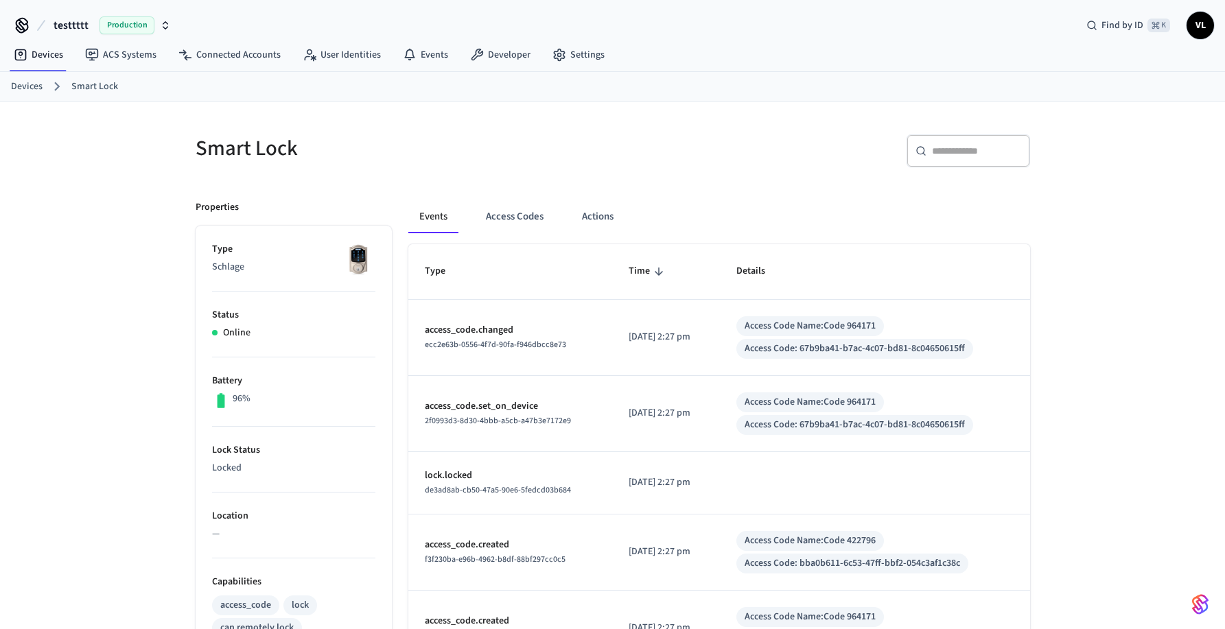
click at [144, 145] on div "Smart Lock ​ ​ Properties Type Schlage Status Online Battery 96% Lock Status Lo…" at bounding box center [612, 581] width 1225 height 958
